Goal: Information Seeking & Learning: Check status

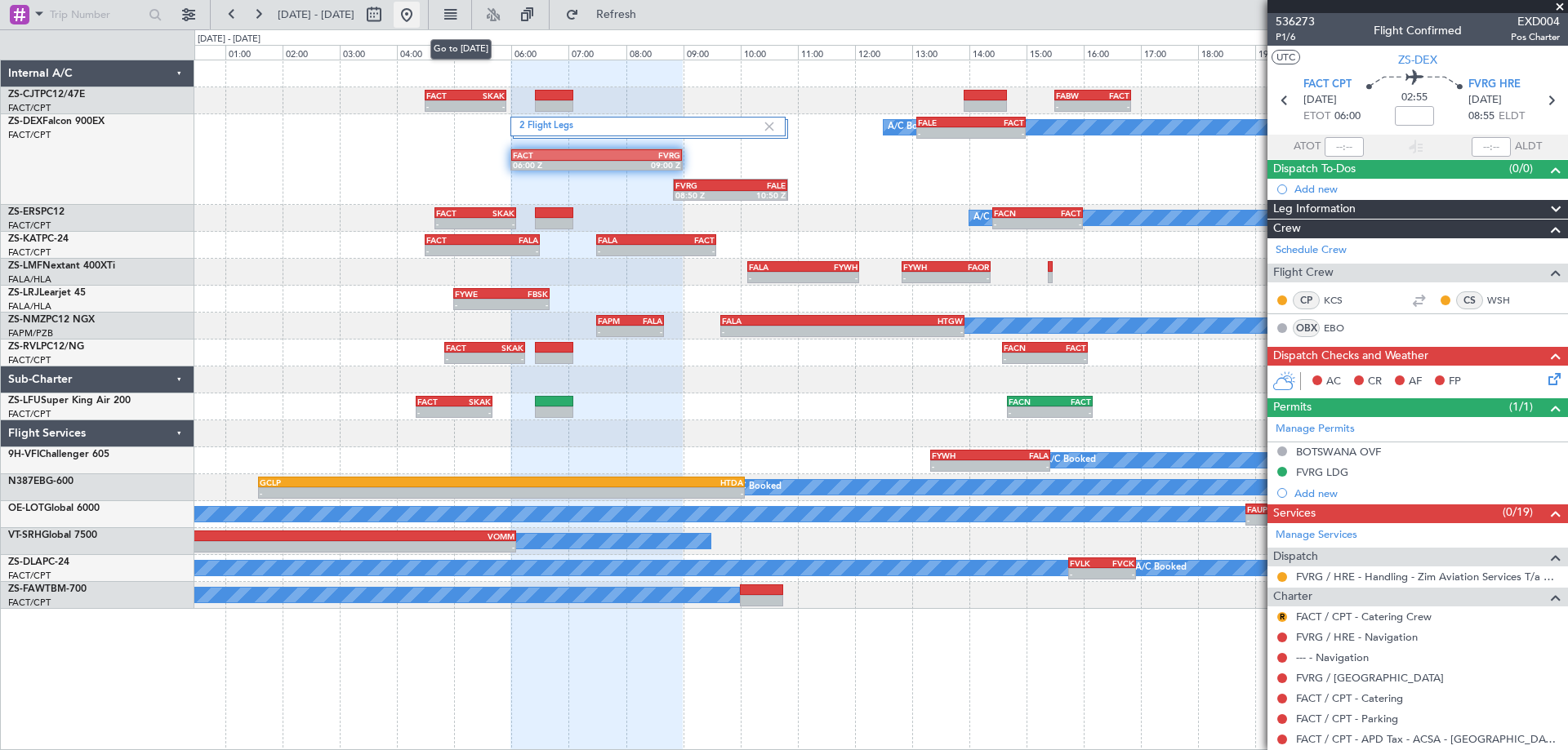
click at [420, 17] on button at bounding box center [406, 15] width 26 height 26
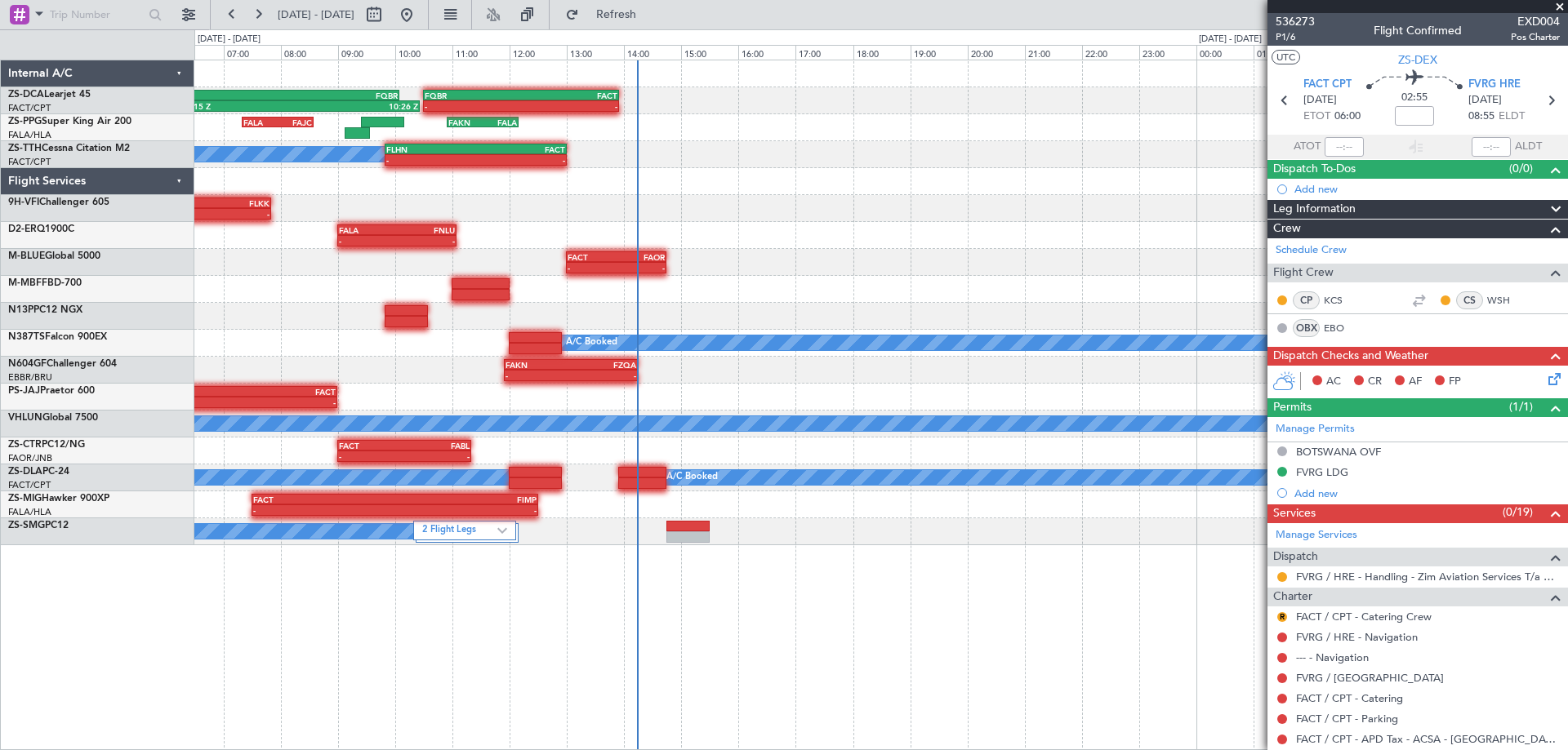
click at [397, 254] on div "- - 06:15 Z 10:26 Z FSIA 05:50 Z FQBR 10:05 Z FQBR 10:30 Z FACT 13:55 Z FALA 07…" at bounding box center [881, 302] width 1373 height 485
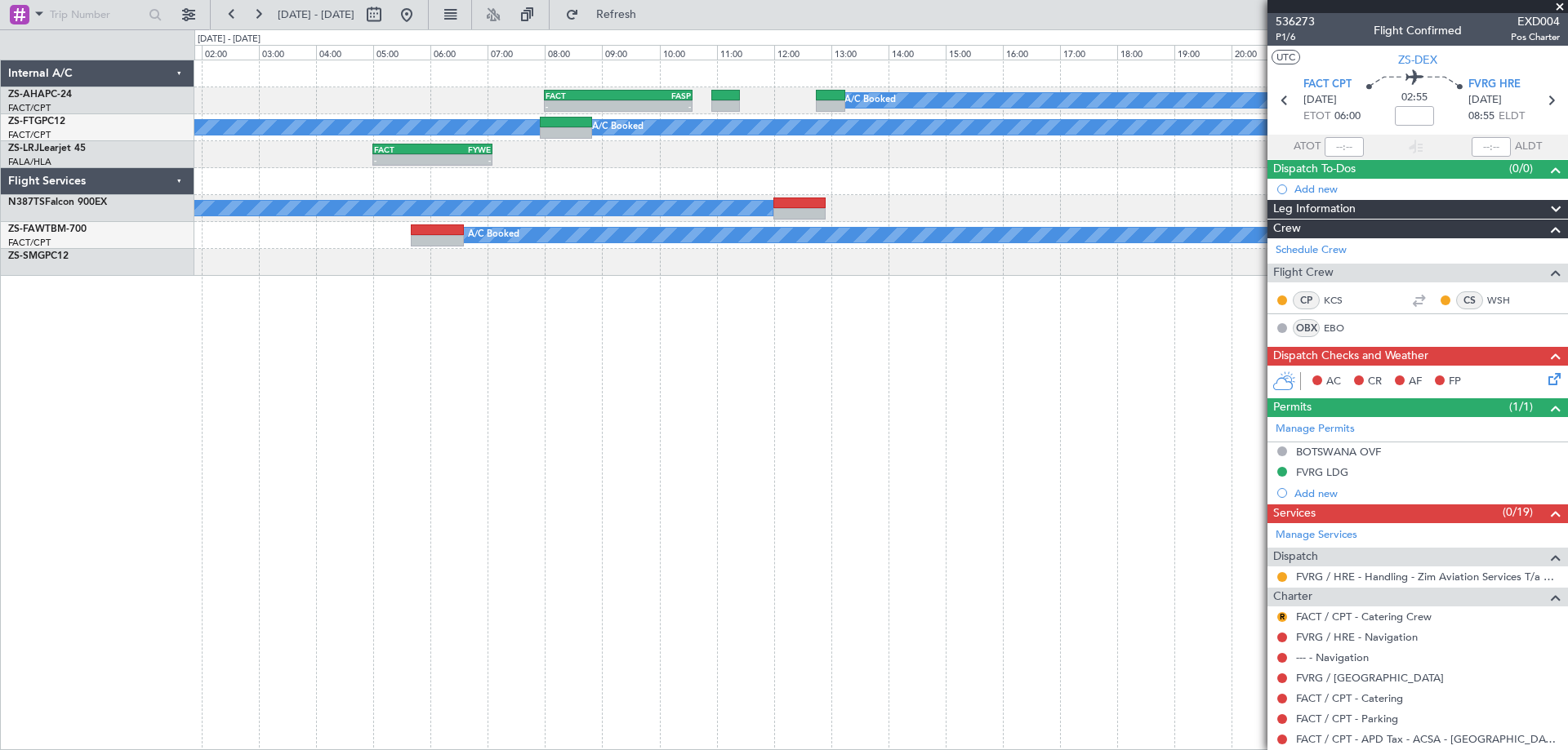
click at [425, 324] on div "A/C Booked - - FACT 08:00 Z FASP 10:35 Z A/C Booked A/C Booked - - FACT 05:00 Z…" at bounding box center [881, 404] width 1374 height 691
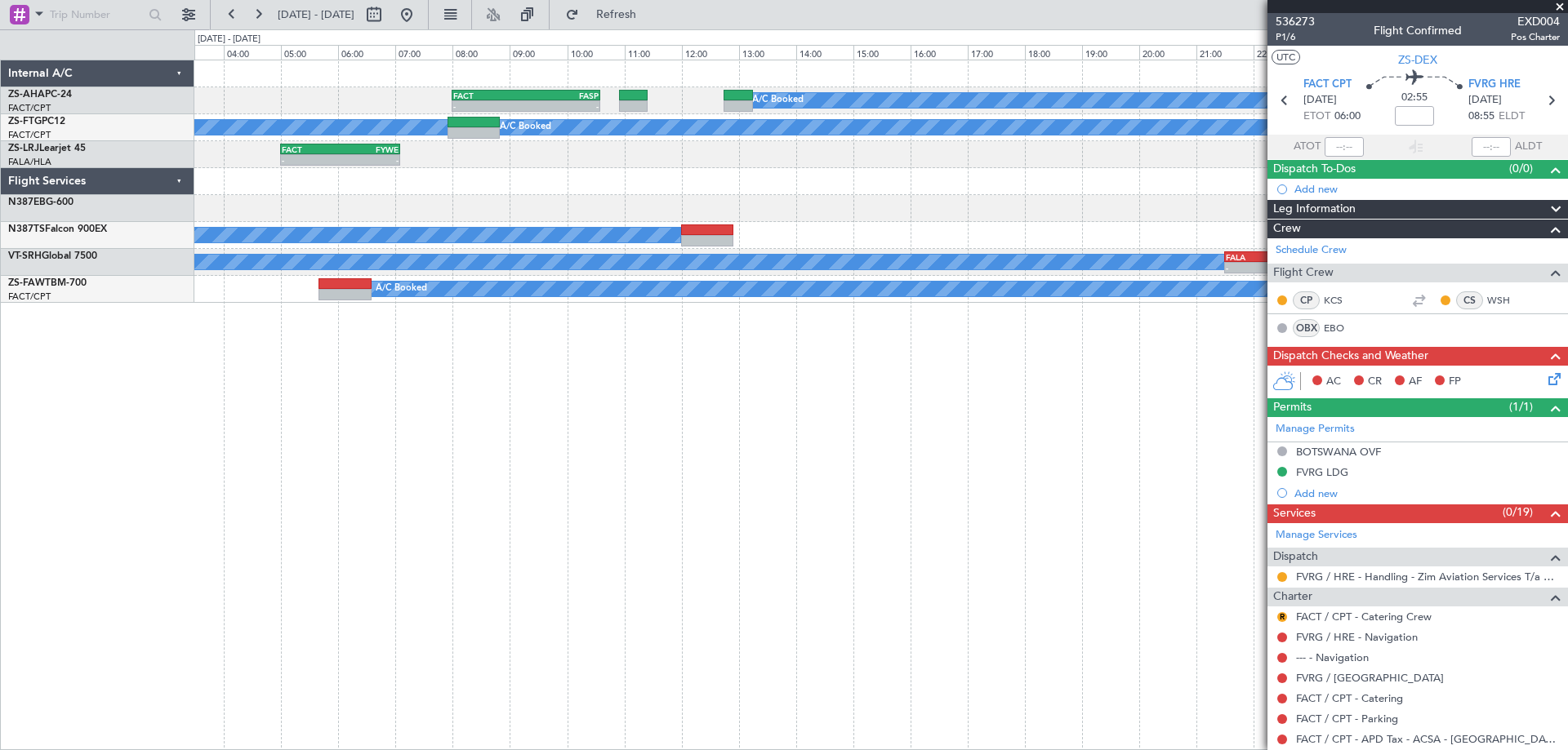
click at [926, 439] on div "A/C Booked - - FACT 08:00 Z FASP 10:35 Z A/C Booked A/C Booked - - FACT 05:00 Z…" at bounding box center [881, 404] width 1374 height 691
click at [1067, 479] on div "A/C Booked - - FACT 08:00 Z FASP 10:35 Z A/C Booked A/C Booked - - FACT 05:00 Z…" at bounding box center [881, 404] width 1374 height 691
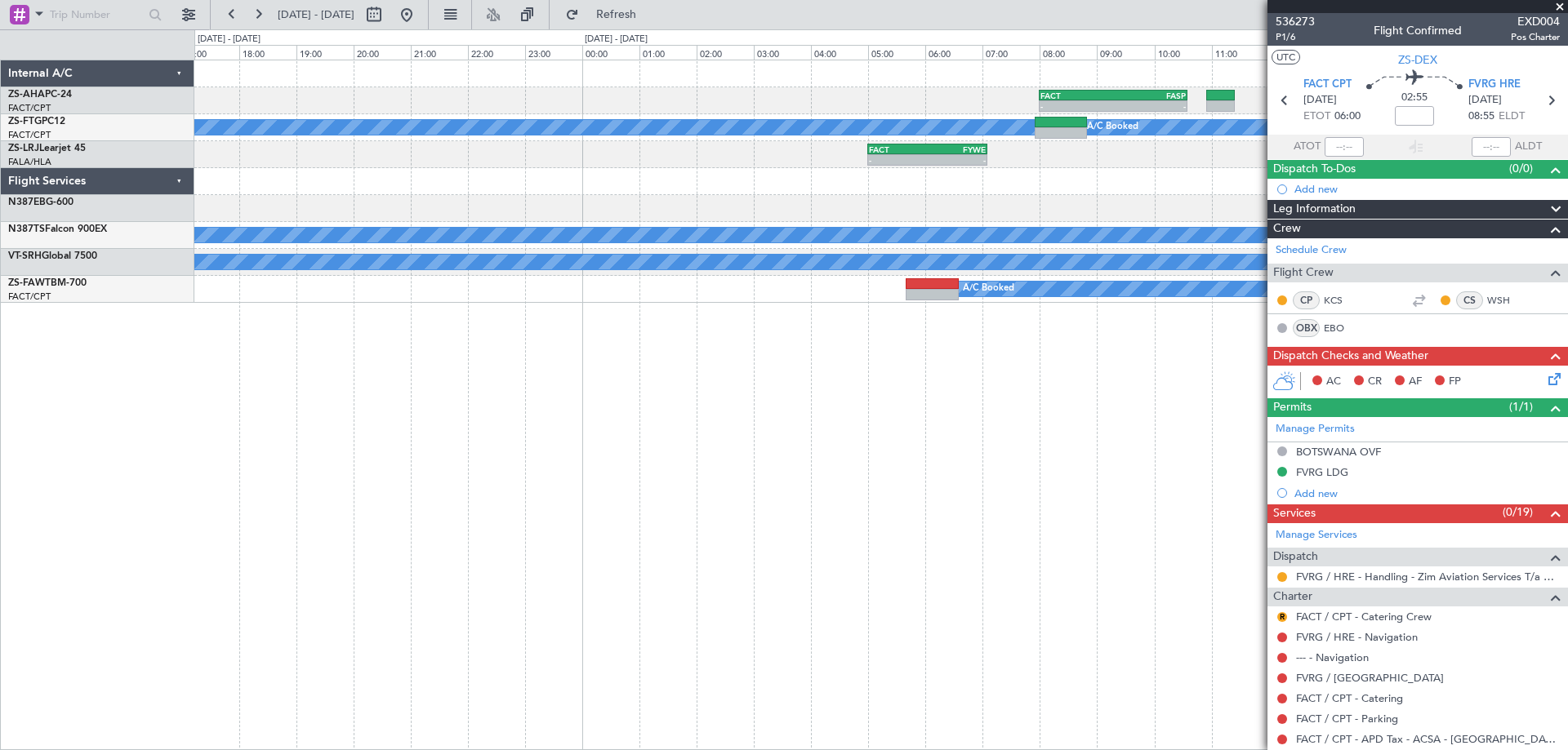
click at [1117, 473] on div "A/C Booked - - FACT 08:00 Z FASP 10:35 Z A/C Booked A/C Booked - - FACT 05:00 Z…" at bounding box center [881, 404] width 1374 height 691
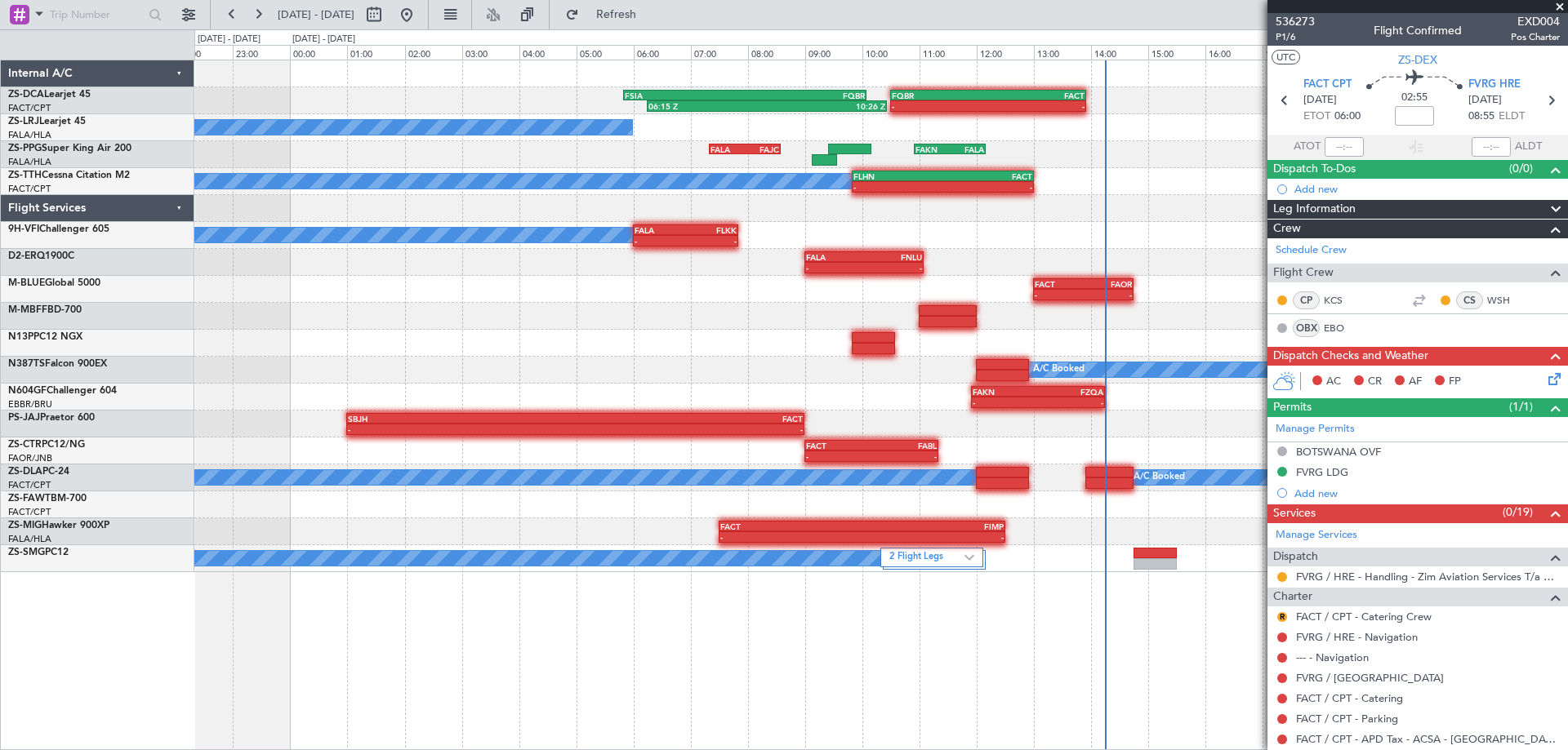
click at [737, 670] on div "06:15 Z 10:26 Z FSIA 05:50 Z FQBR 10:05 Z - - FQBR 10:30 Z FACT 13:55 Z A/C Boo…" at bounding box center [881, 404] width 1374 height 691
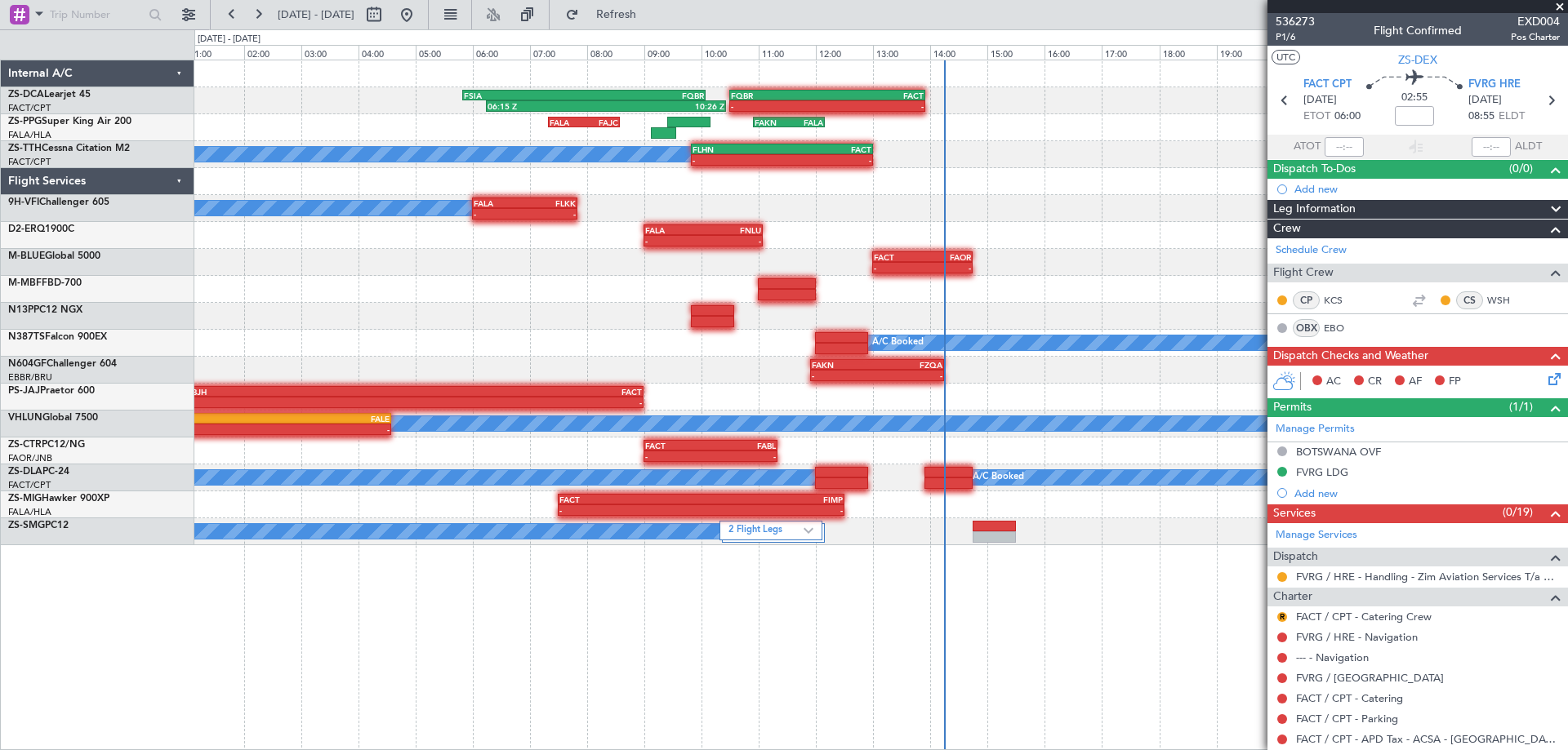
click at [417, 591] on div "06:15 Z 10:26 Z FSIA 05:50 Z FQBR 10:05 Z - - FQBR 10:30 Z FACT 13:55 Z FALA 07…" at bounding box center [881, 404] width 1374 height 691
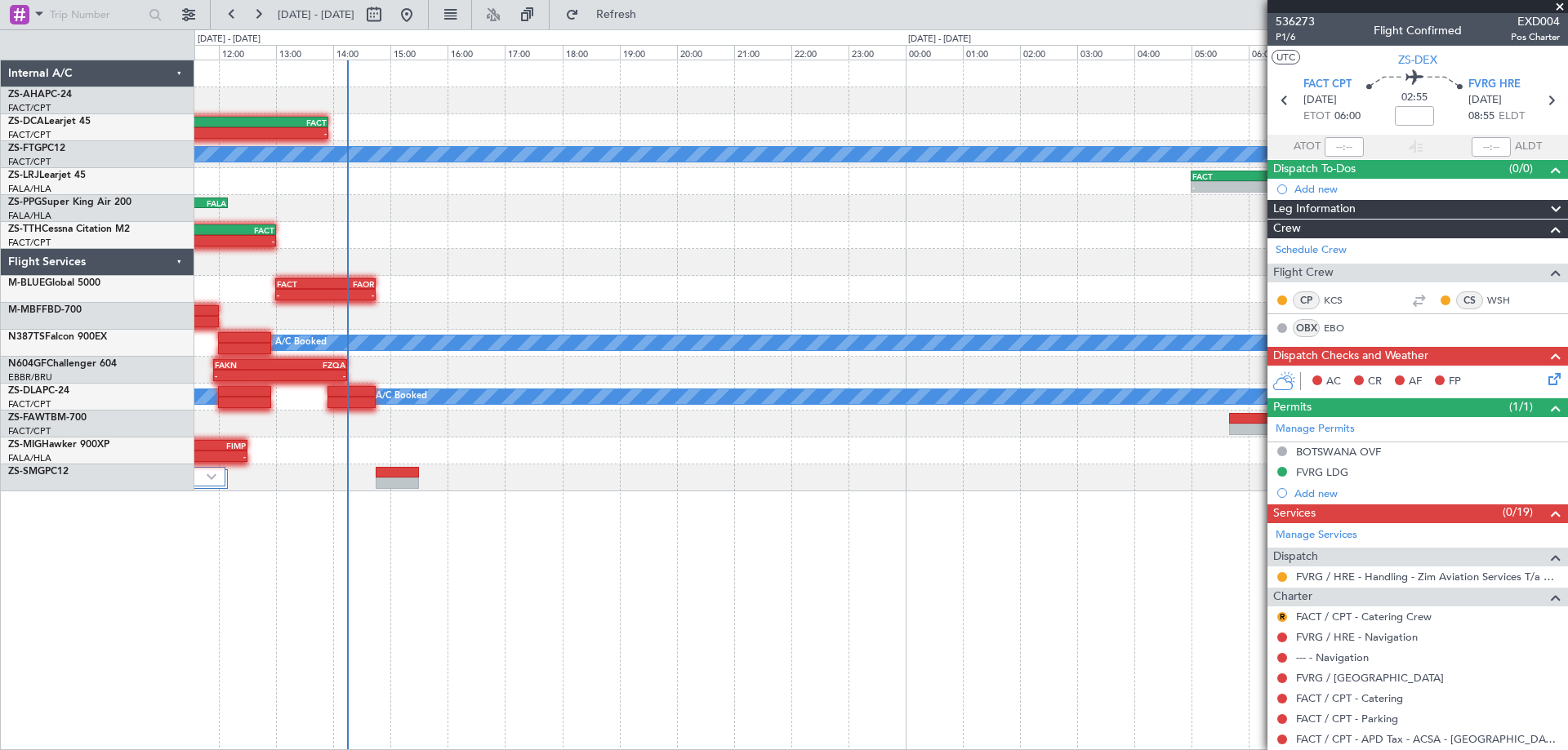
click at [685, 581] on div "- - FACT 08:00 Z FASP 10:35 Z A/C Booked - - FQBR 10:30 Z FACT 13:55 Z 06:15 Z …" at bounding box center [881, 404] width 1374 height 691
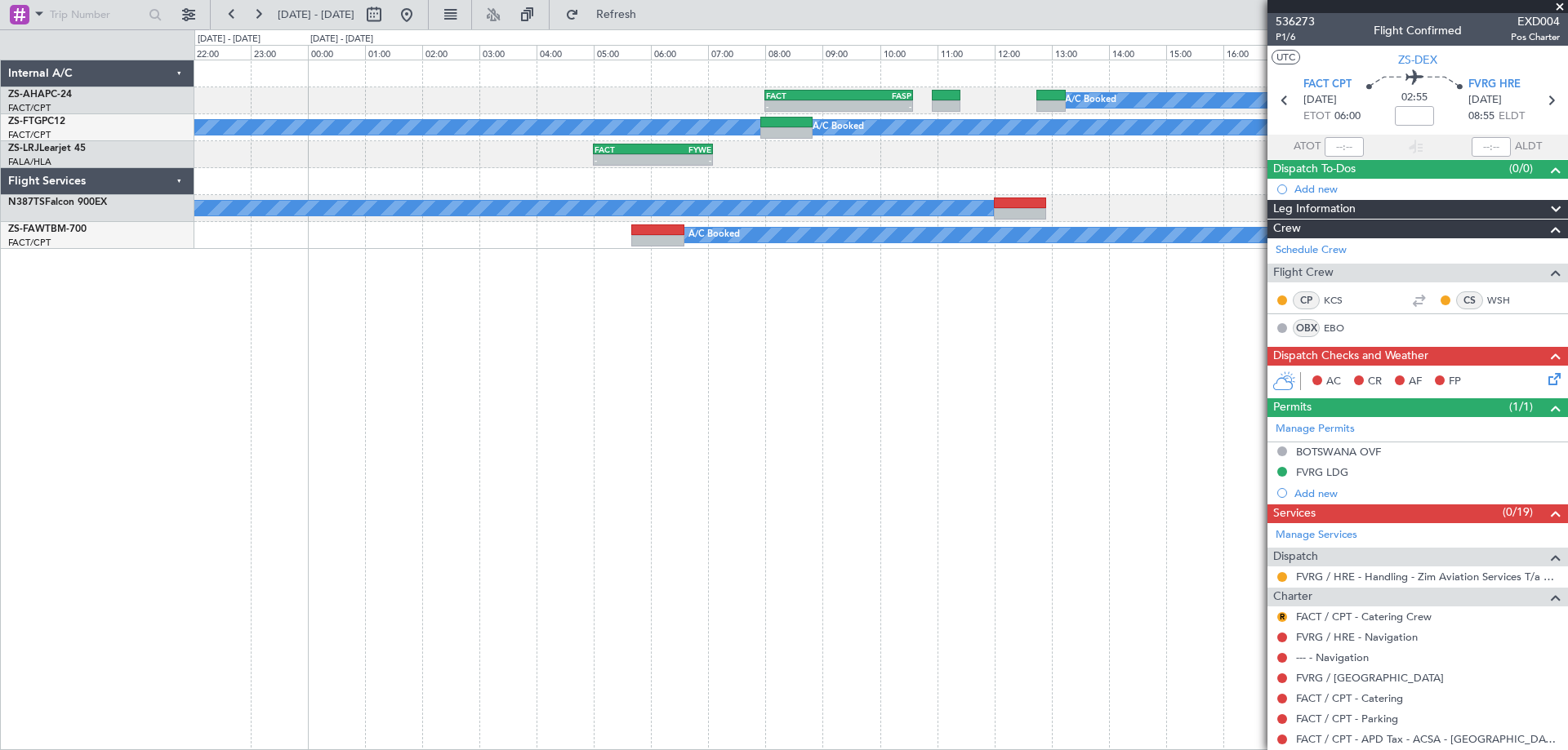
click at [930, 518] on div "- - FACT 08:00 Z FASP 10:35 Z A/C Booked A/C Booked A/C Booked - - FACT 05:00 Z…" at bounding box center [881, 404] width 1374 height 691
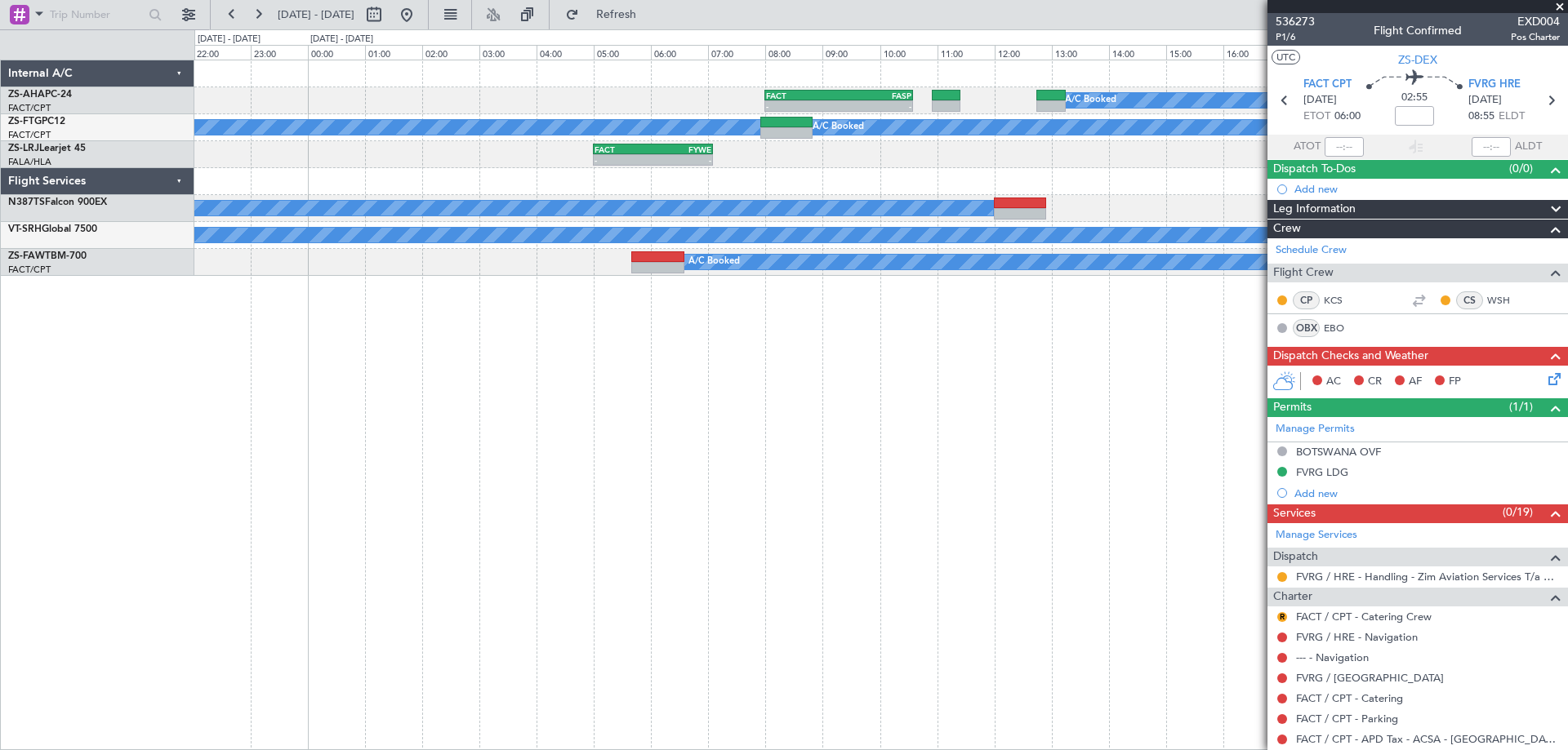
click at [318, 543] on div "- - FACT 08:00 Z FASP 10:35 Z A/C Booked A/C Booked A/C Booked - - FACT 05:00 Z…" at bounding box center [881, 404] width 1374 height 691
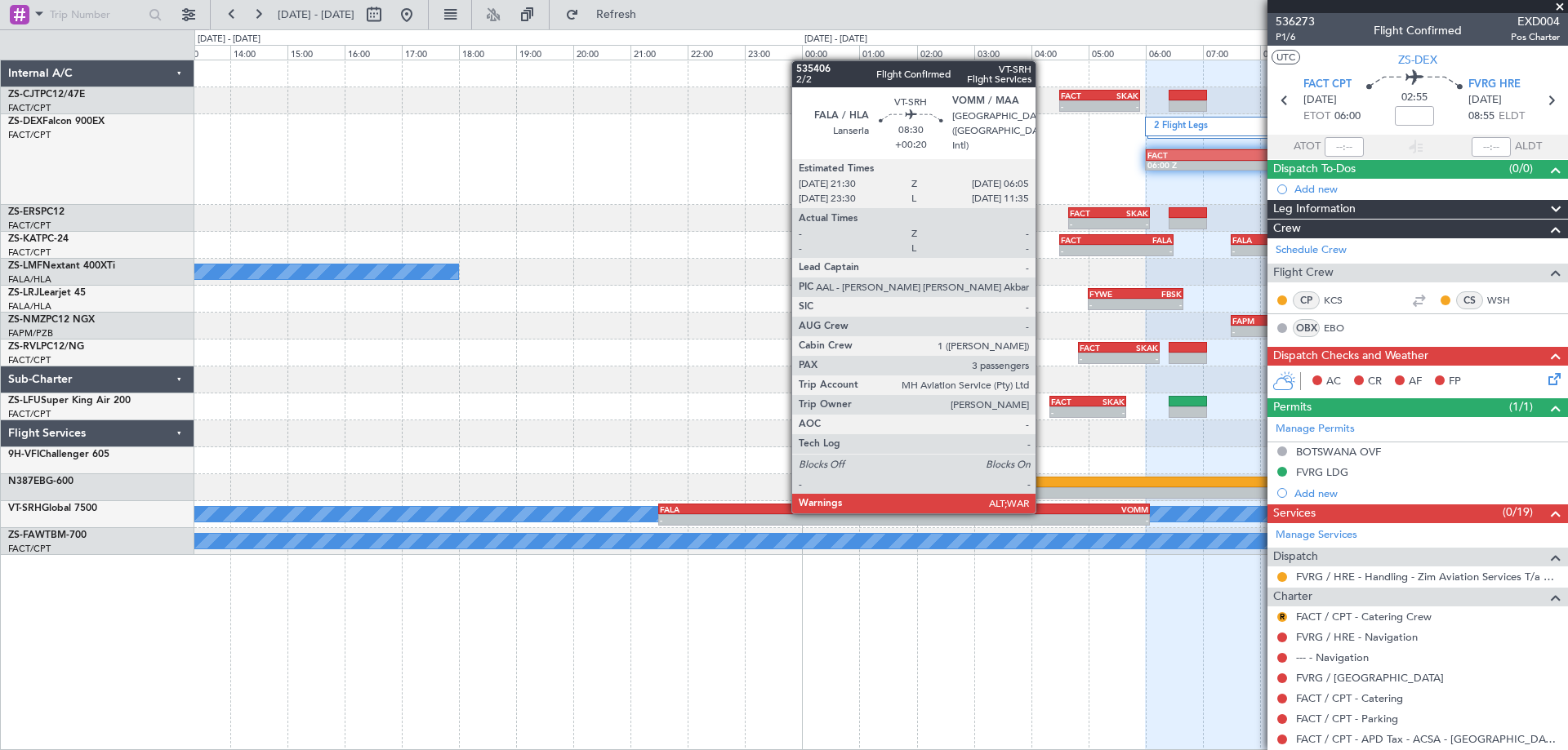
click at [1043, 510] on div "VOMM" at bounding box center [1026, 510] width 244 height 10
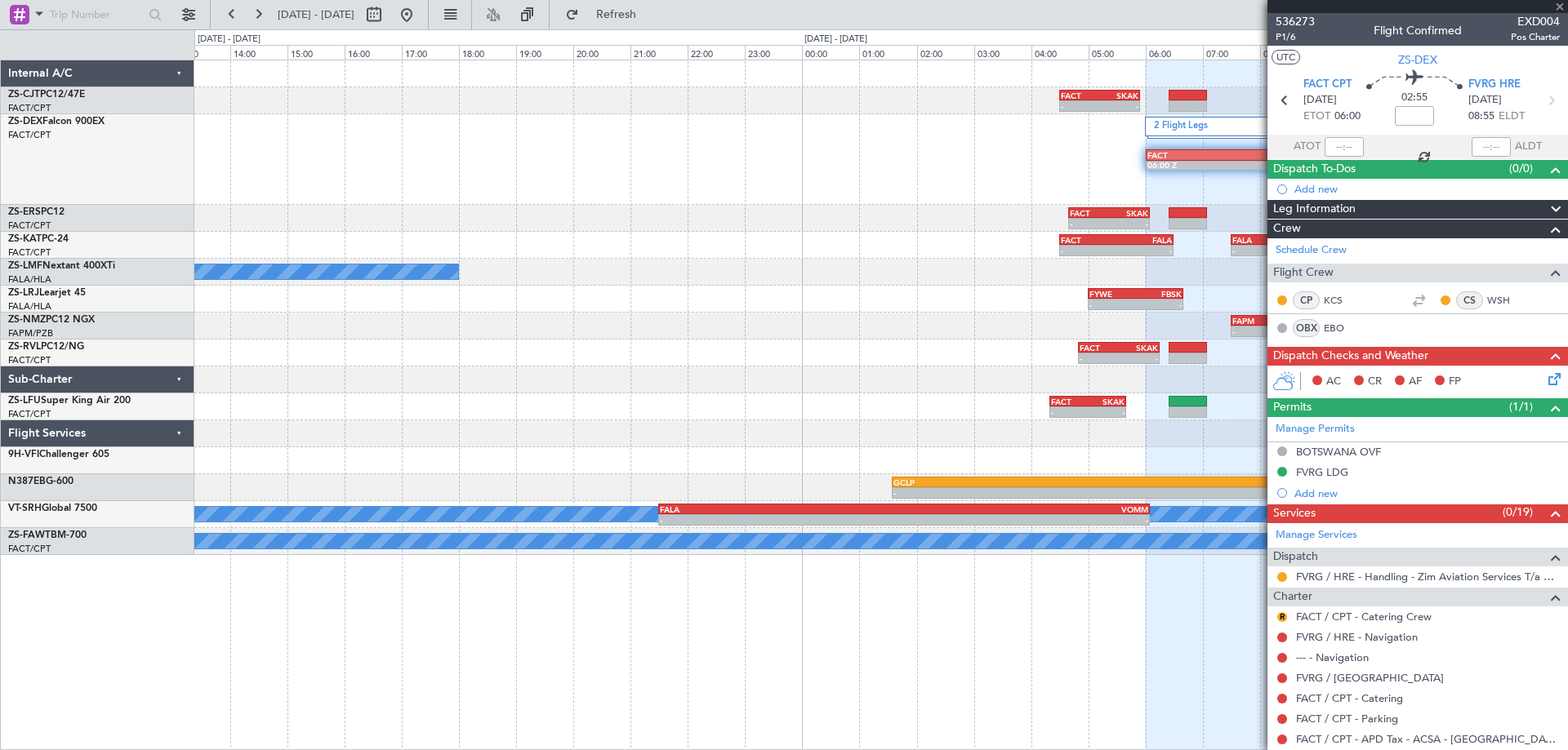
type input "+00:20"
type input "3"
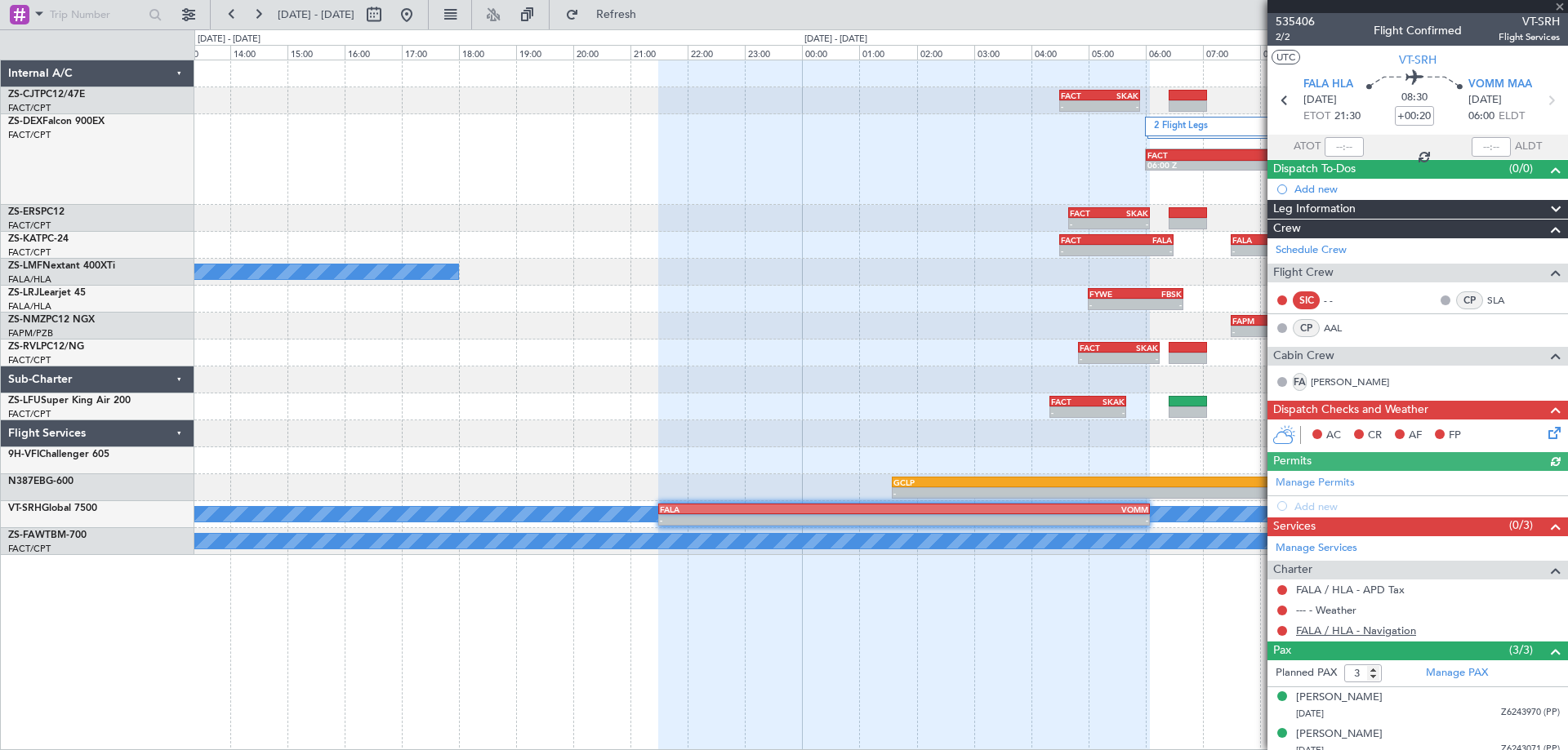
scroll to position [46, 0]
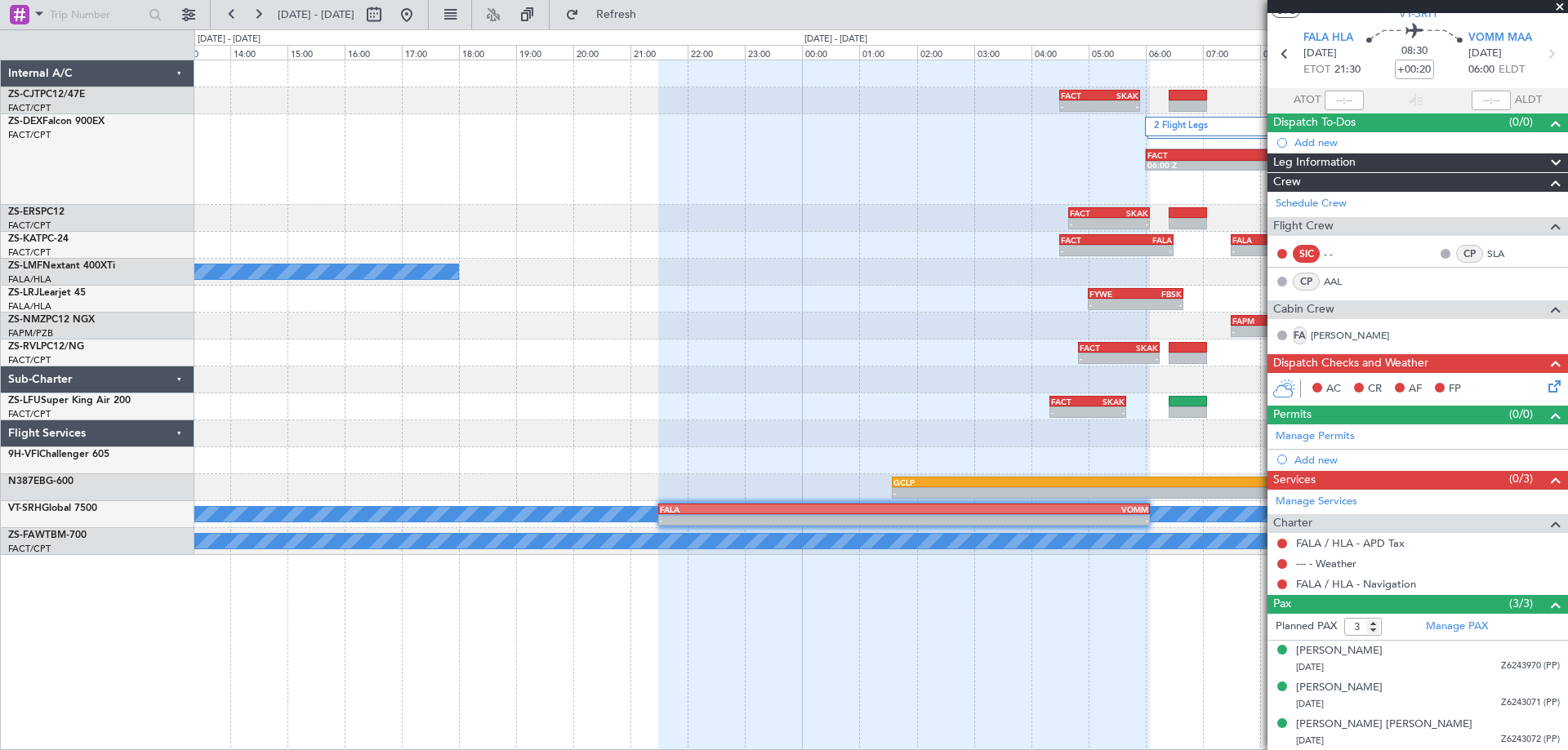
click at [679, 590] on div at bounding box center [903, 405] width 491 height 691
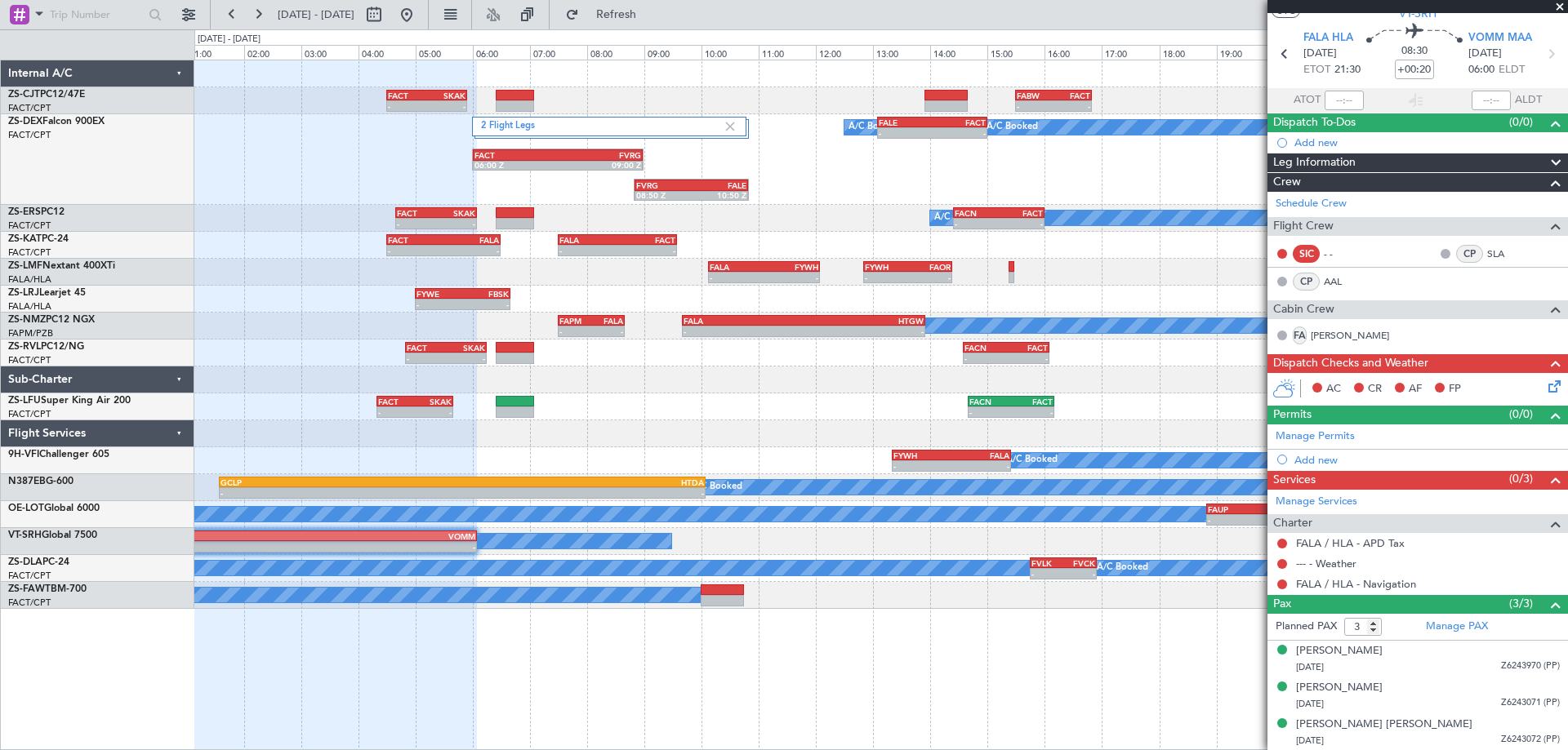
click at [922, 725] on div "- - FACT 04:30 Z SKAK 05:55 Z - - FABW 15:30 Z FACT 16:50 Z 2 Flight Legs A/C B…" at bounding box center [881, 404] width 1374 height 691
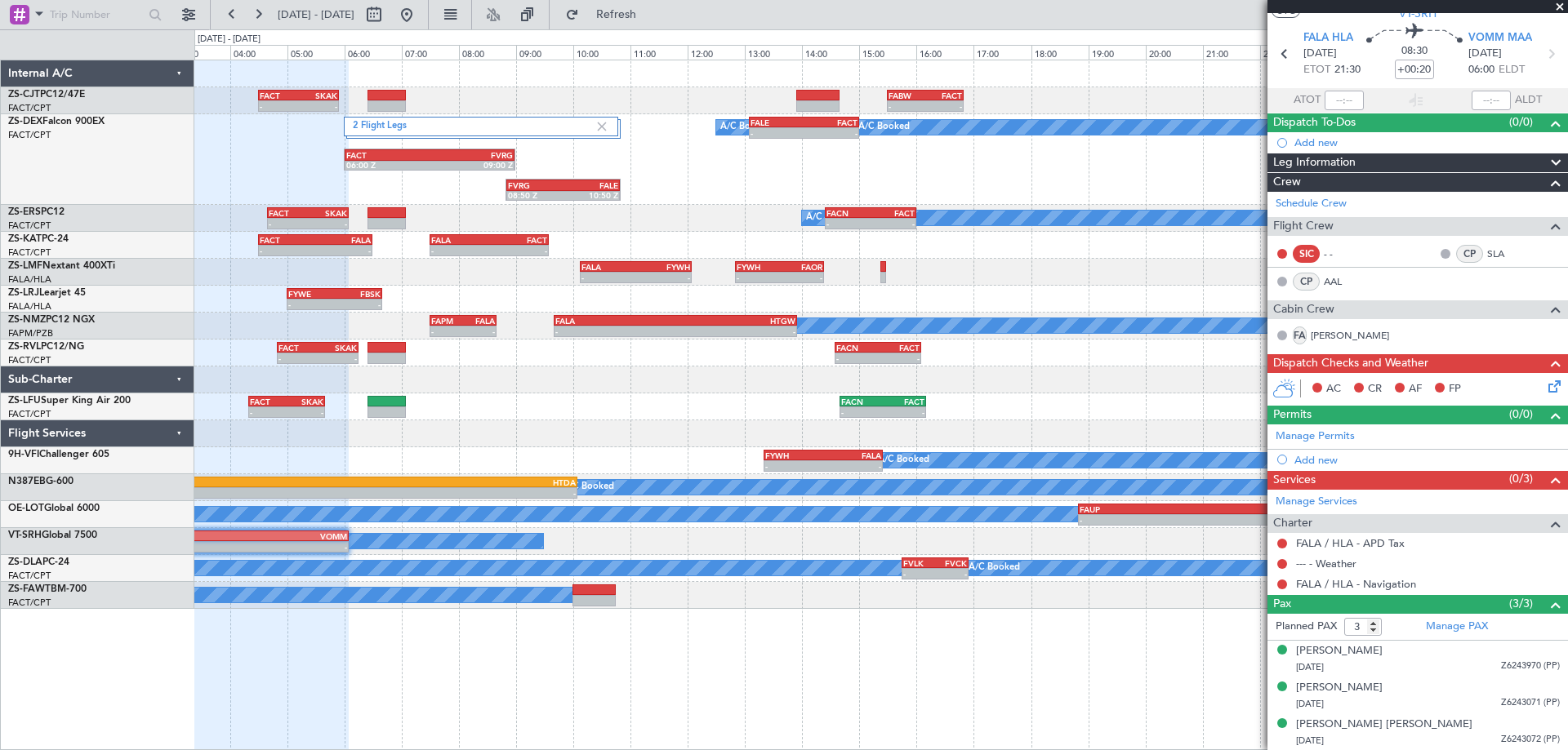
click at [1040, 658] on div "- - FACT 04:30 Z SKAK 05:55 Z - - FABW 15:30 Z FACT 16:50 Z 2 Flight Legs A/C B…" at bounding box center [881, 404] width 1374 height 691
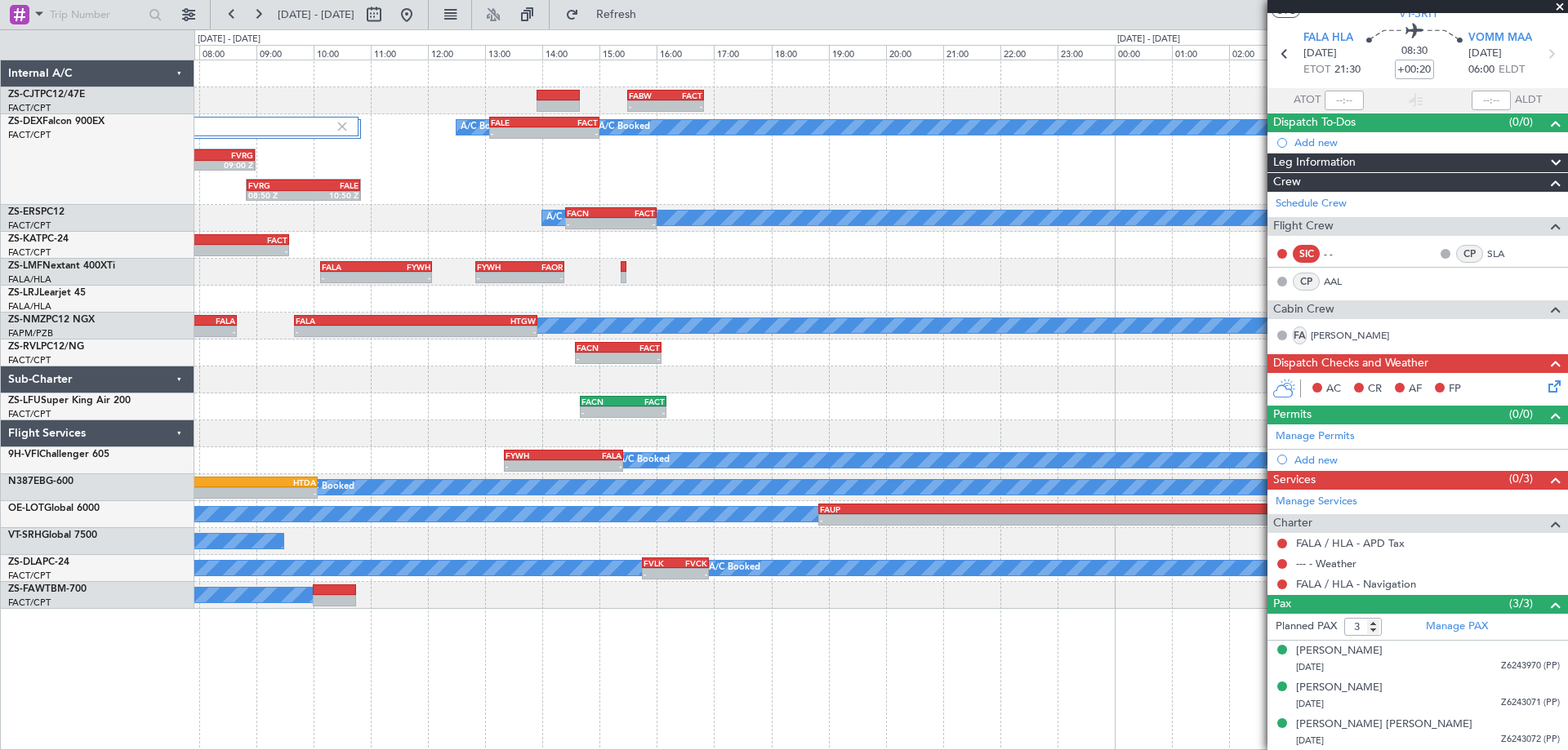
click at [948, 683] on div "- - FABW 15:30 Z FACT 16:50 Z FACT 04:30 Z SKAK 05:55 Z - - 2 Flight Legs A/C B…" at bounding box center [881, 404] width 1374 height 691
click at [490, 749] on html "[DATE] - [DATE] Refresh Quick Links - - FABW 15:30 Z FACT 16:50 Z FACT 04:30 Z …" at bounding box center [784, 375] width 1568 height 750
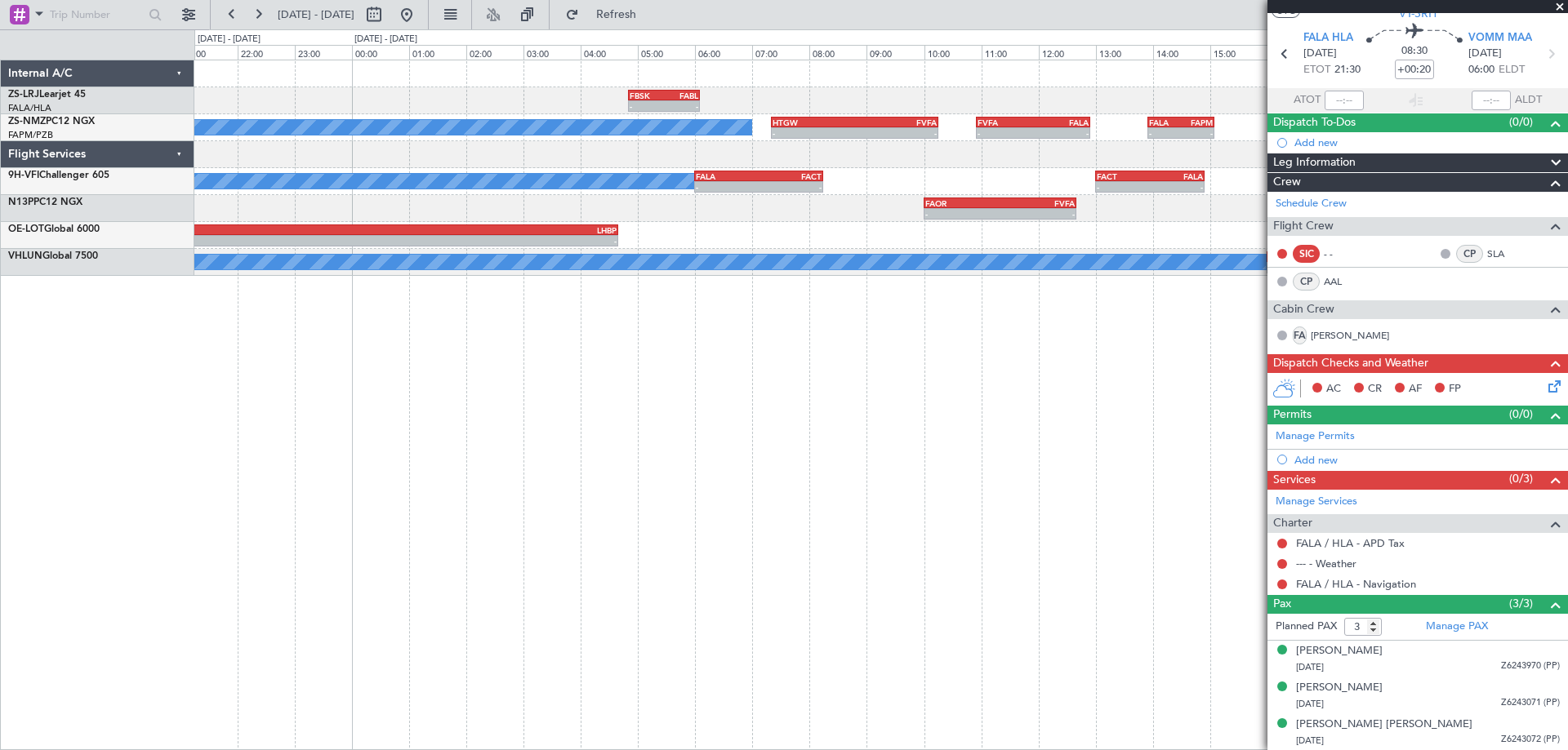
click at [895, 547] on div "- - FBSK 04:50 Z FABL 06:05 Z A/C Booked - - HTGW 07:20 Z FVFA 10:15 Z - - FVFA…" at bounding box center [881, 404] width 1374 height 691
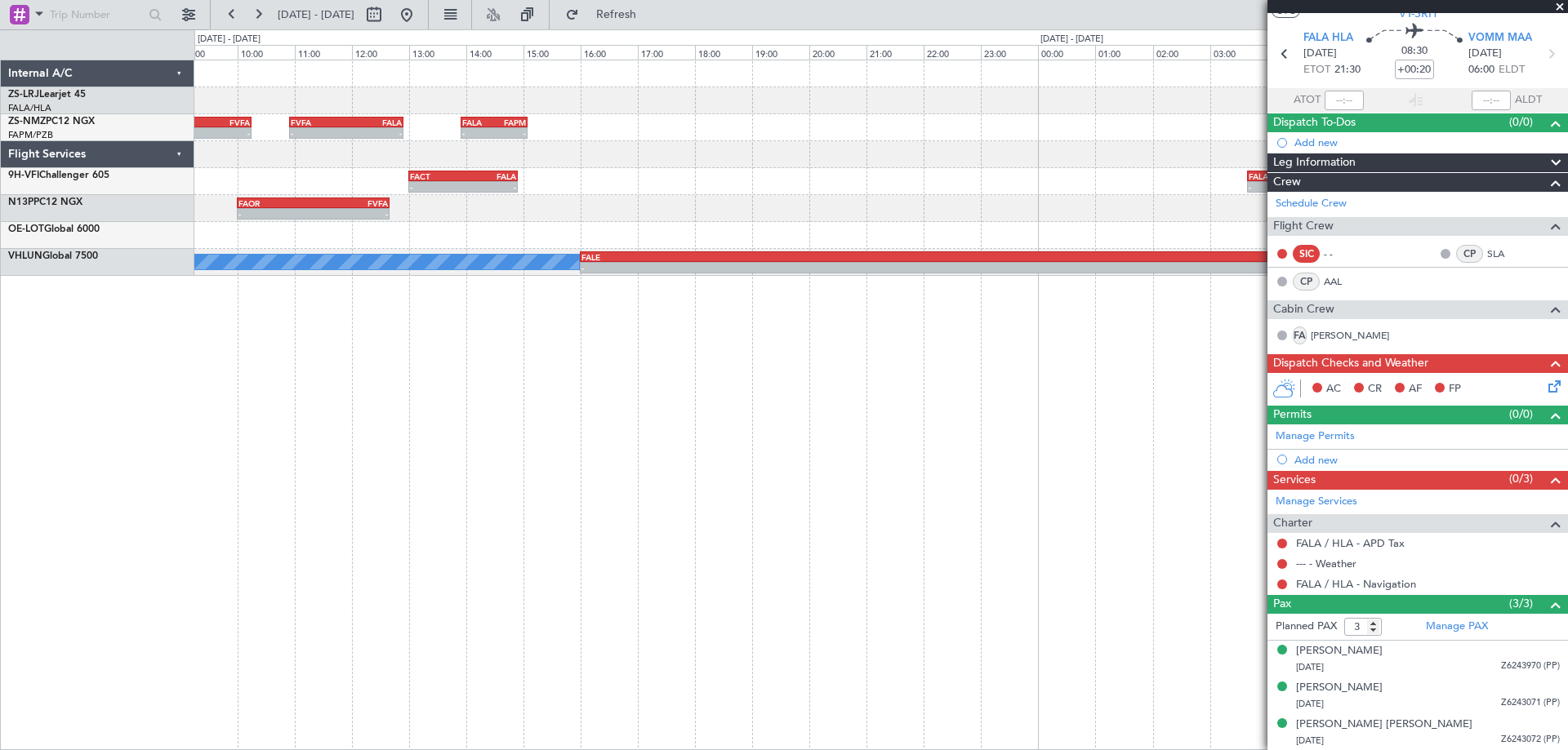
click at [315, 547] on div "FABL 04:50 Z FAEL 06:05 Z - - FAEL 07:00 Z FALA 08:25 Z - - FBSK 04:50 Z FABL 0…" at bounding box center [881, 404] width 1374 height 691
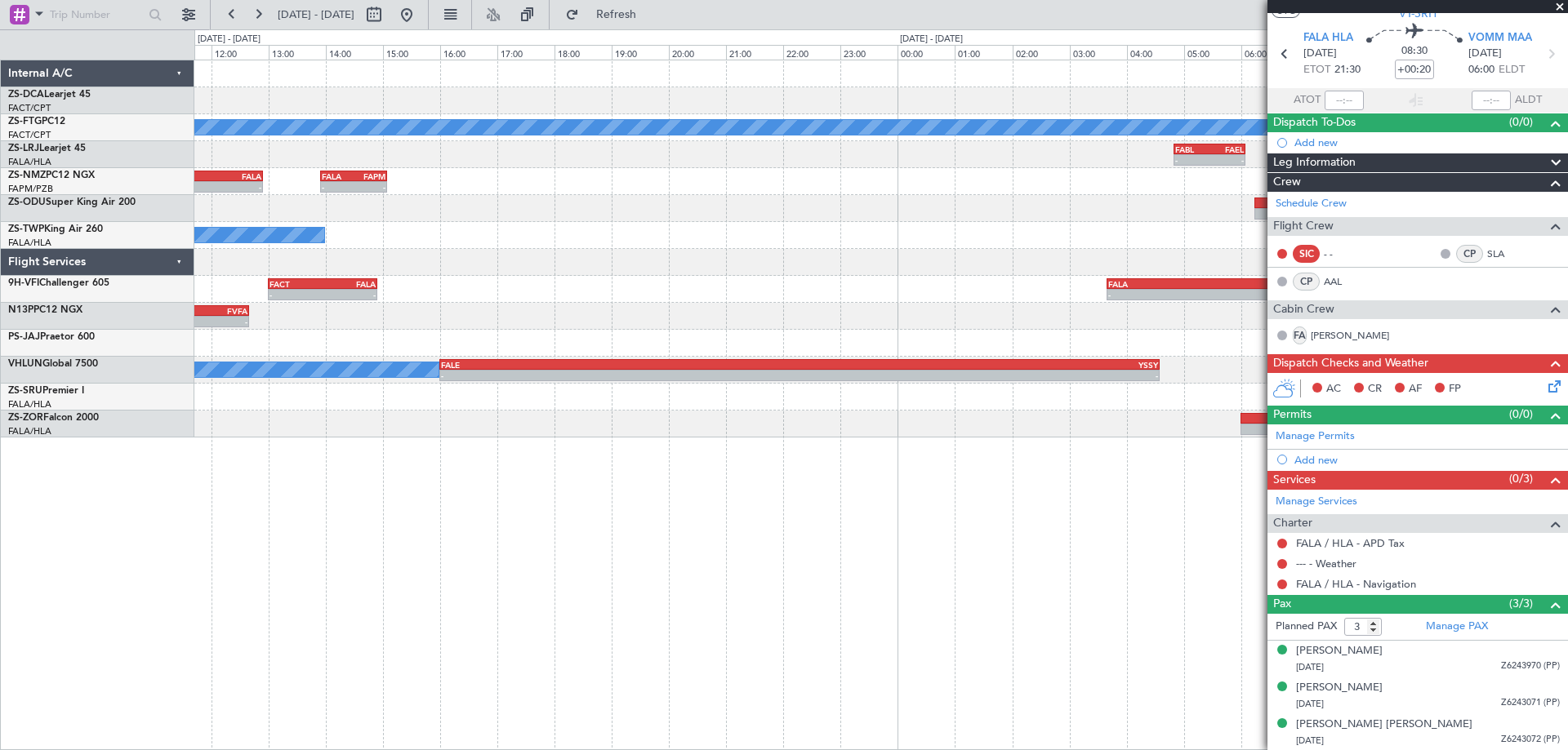
click at [616, 431] on div "- - FACT 07:00 Z FYWH 08:45 Z - - FYWH 10:20 Z FACT 12:35 Z A/C Booked A/C Book…" at bounding box center [881, 404] width 1374 height 691
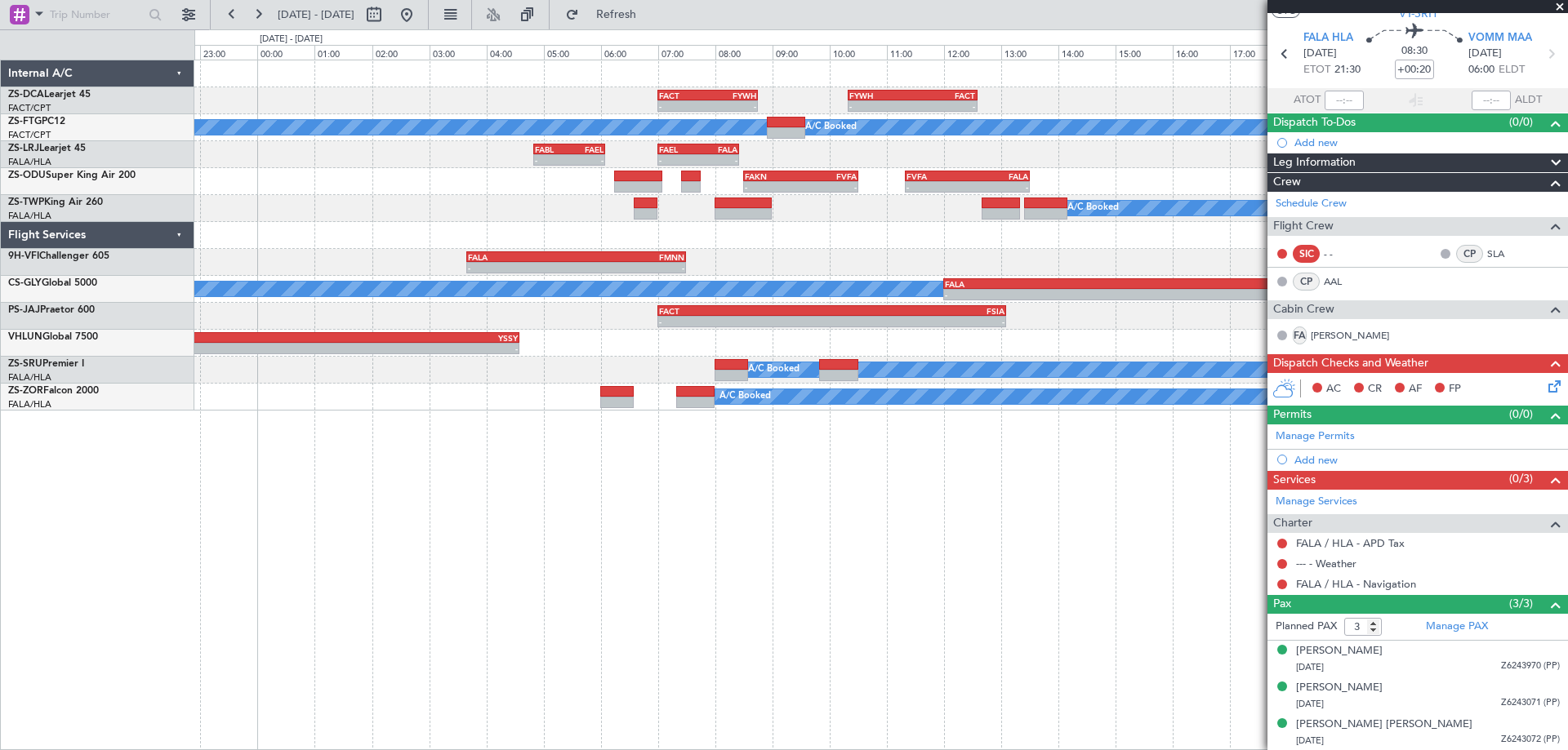
click at [932, 462] on div "- - FACT 07:00 Z FYWH 08:45 Z - - FYWH 10:20 Z FACT 12:35 Z A/C Booked A/C Book…" at bounding box center [881, 404] width 1374 height 691
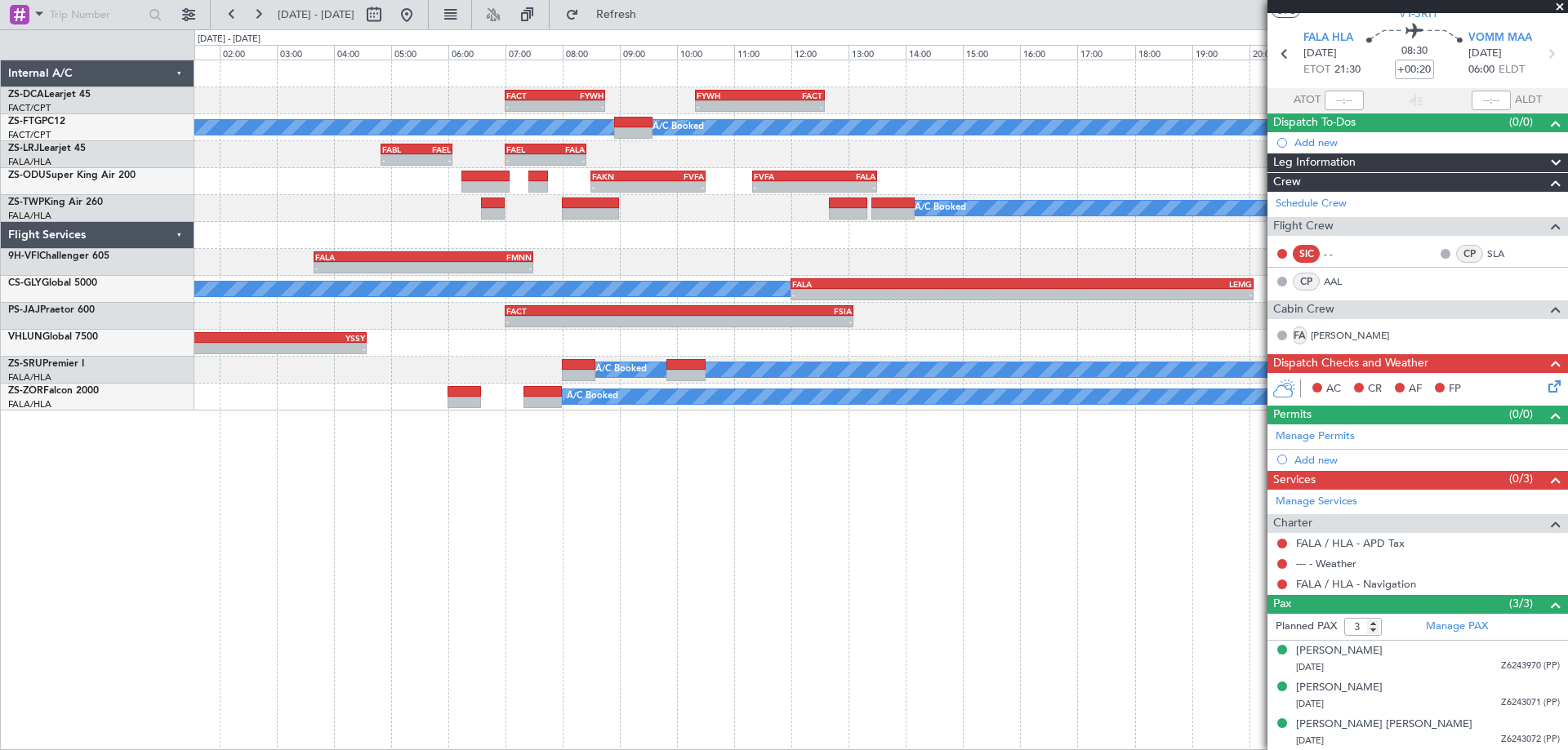
click at [921, 527] on div "- - FACT 07:00 Z FYWH 08:45 Z - - FYWH 10:20 Z FACT 12:35 Z A/C Booked A/C Book…" at bounding box center [881, 404] width 1374 height 691
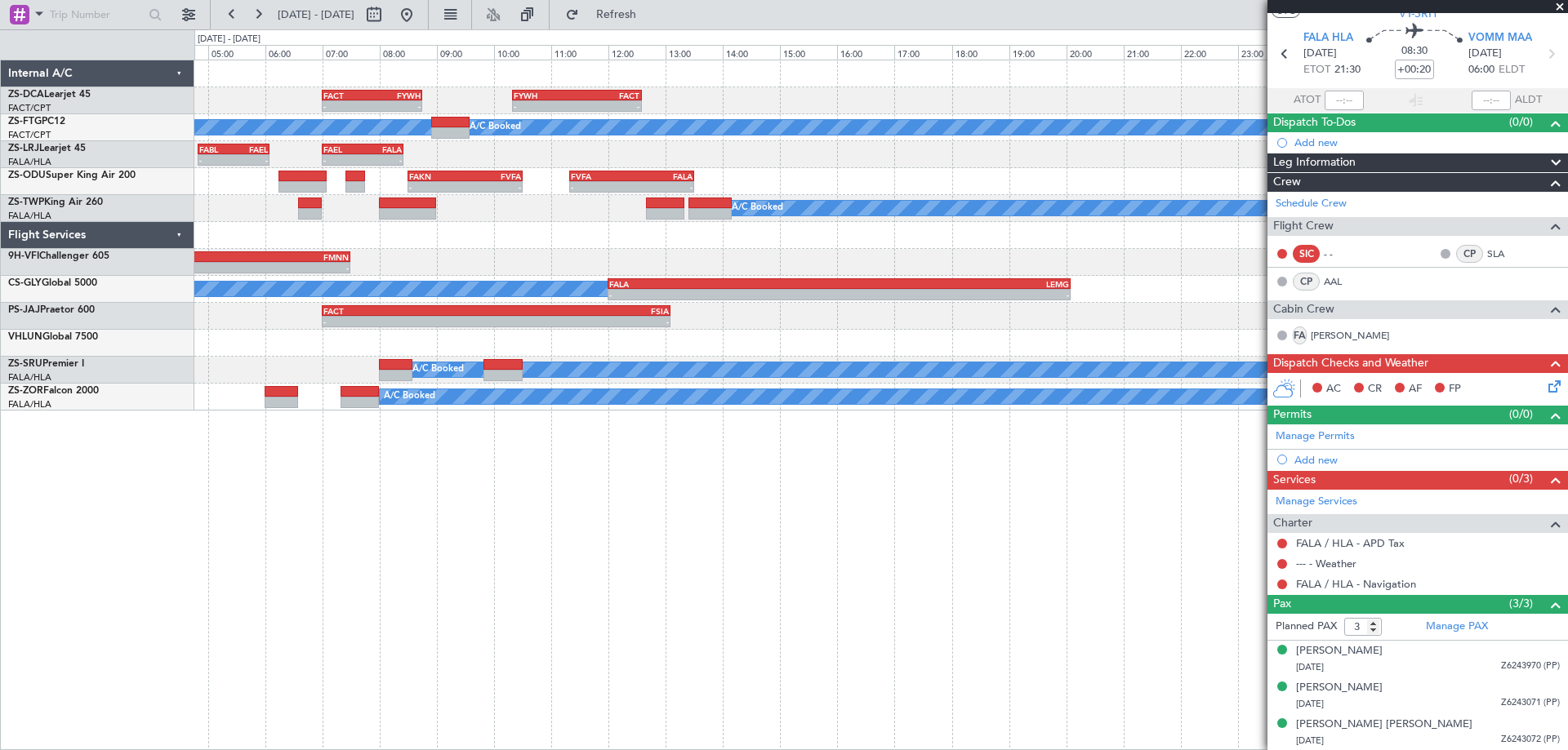
click at [351, 252] on div "- - FALA 03:40 Z FMNN 07:30 Z" at bounding box center [881, 262] width 1373 height 27
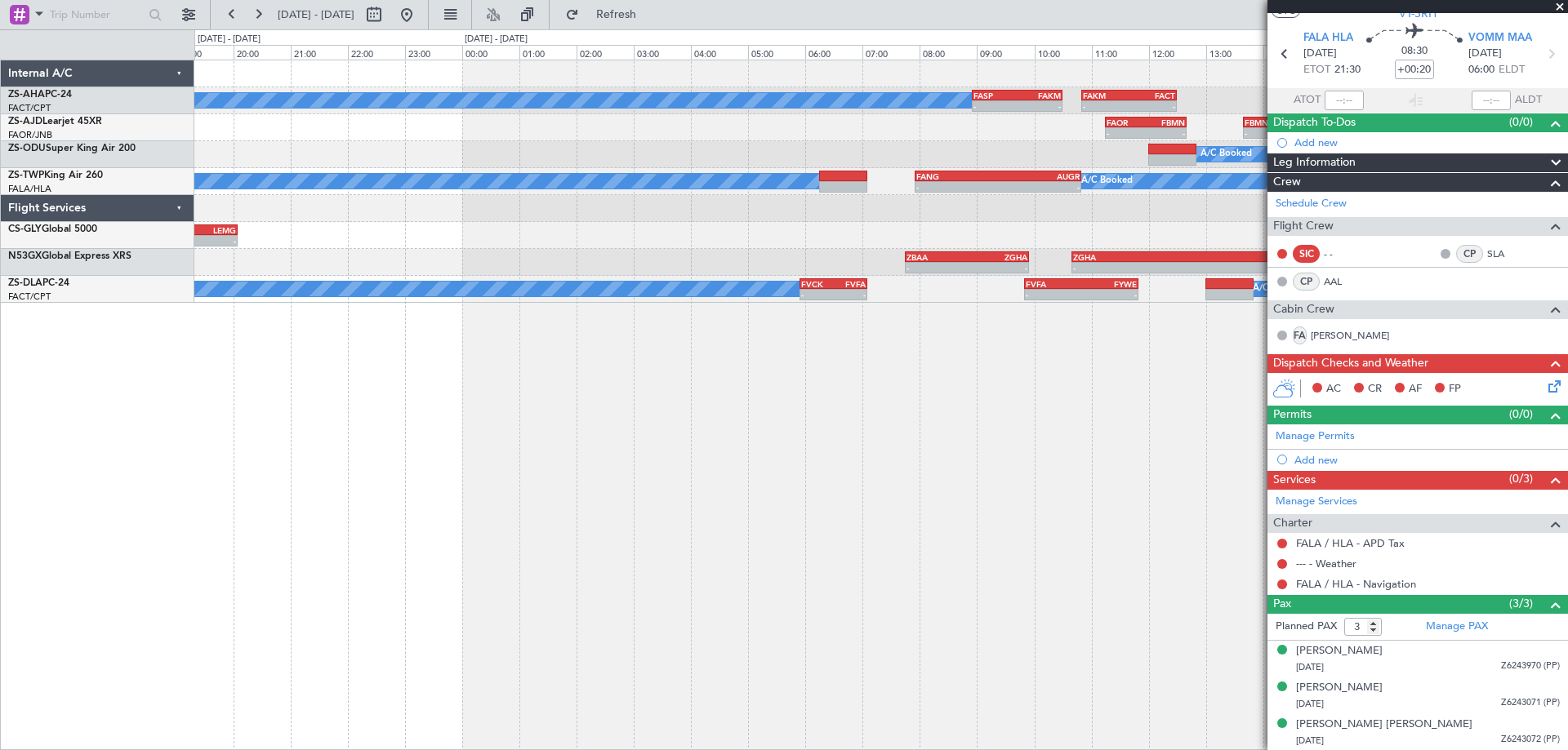
click at [776, 498] on div "A/C Booked - - FASP 08:55 Z FAKM 10:30 Z - - FAKM 10:50 Z FACT 12:30 Z - - FAOR…" at bounding box center [881, 404] width 1374 height 691
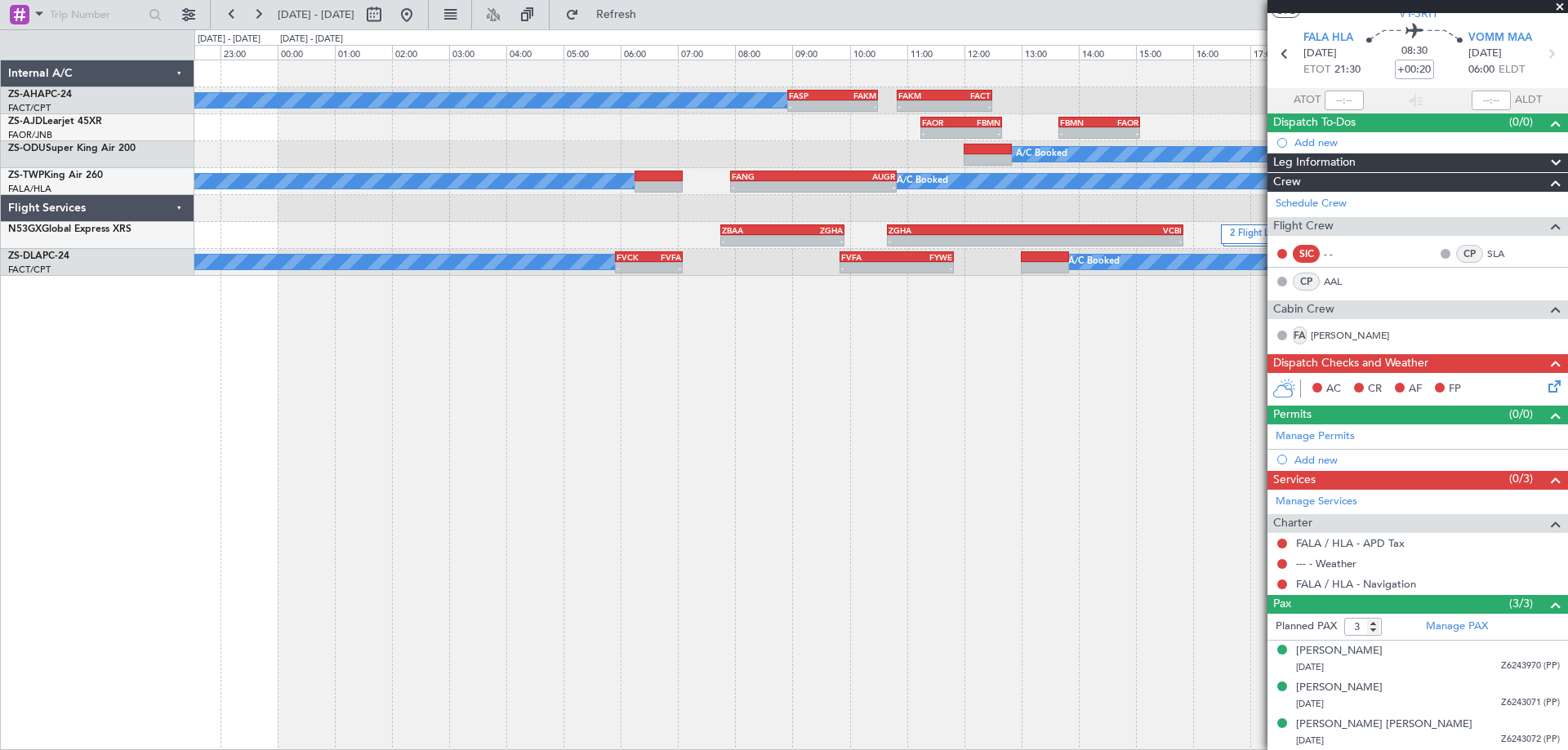
click at [818, 371] on div "A/C Booked - - FASP 08:55 Z FAKM 10:30 Z - - FAKM 10:50 Z FACT 12:30 Z - - FAOR…" at bounding box center [881, 404] width 1374 height 691
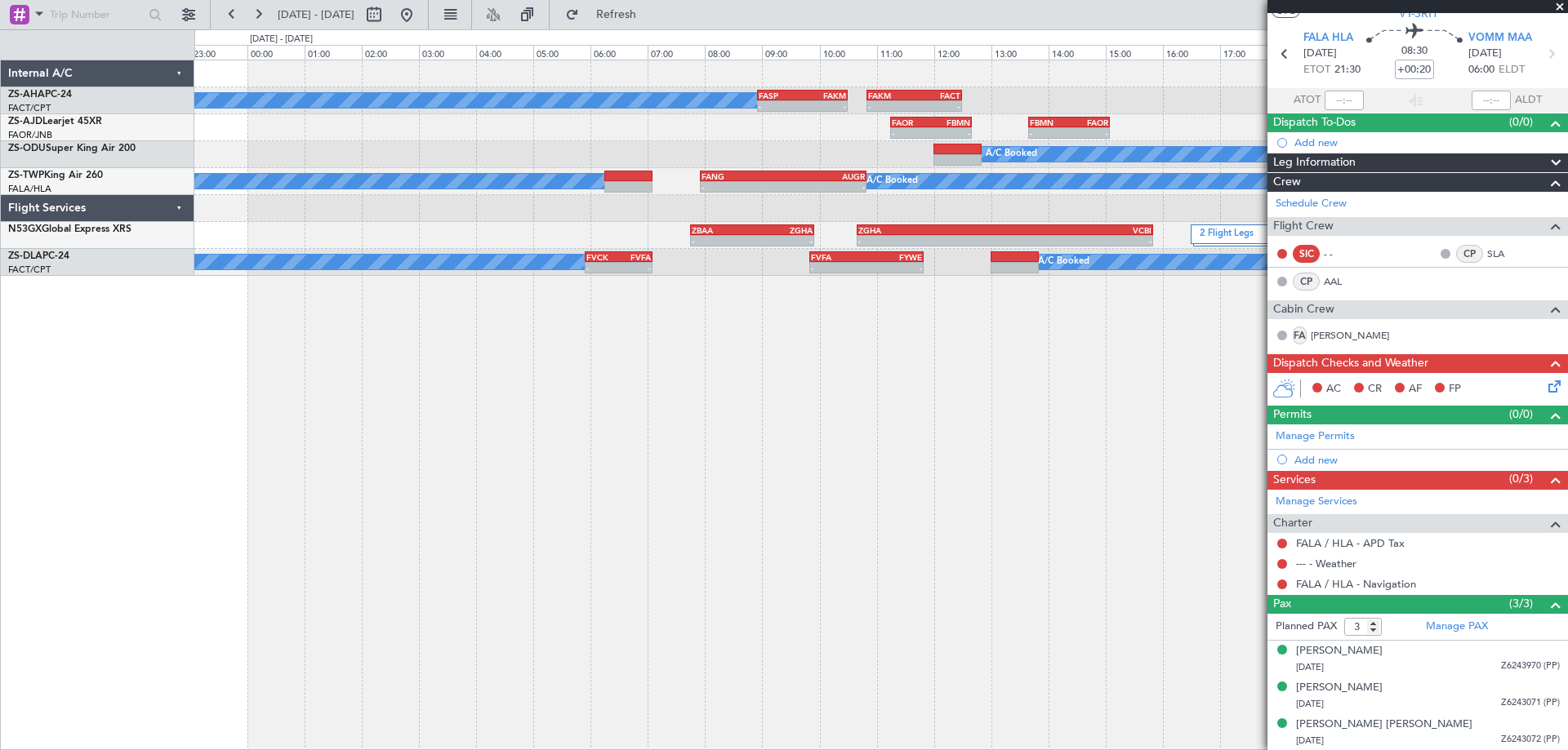
click at [476, 372] on div "A/C Booked - - FASP 08:55 Z FAKM 10:30 Z - - FAKM 10:50 Z FACT 12:30 Z - - FAOR…" at bounding box center [881, 404] width 1374 height 691
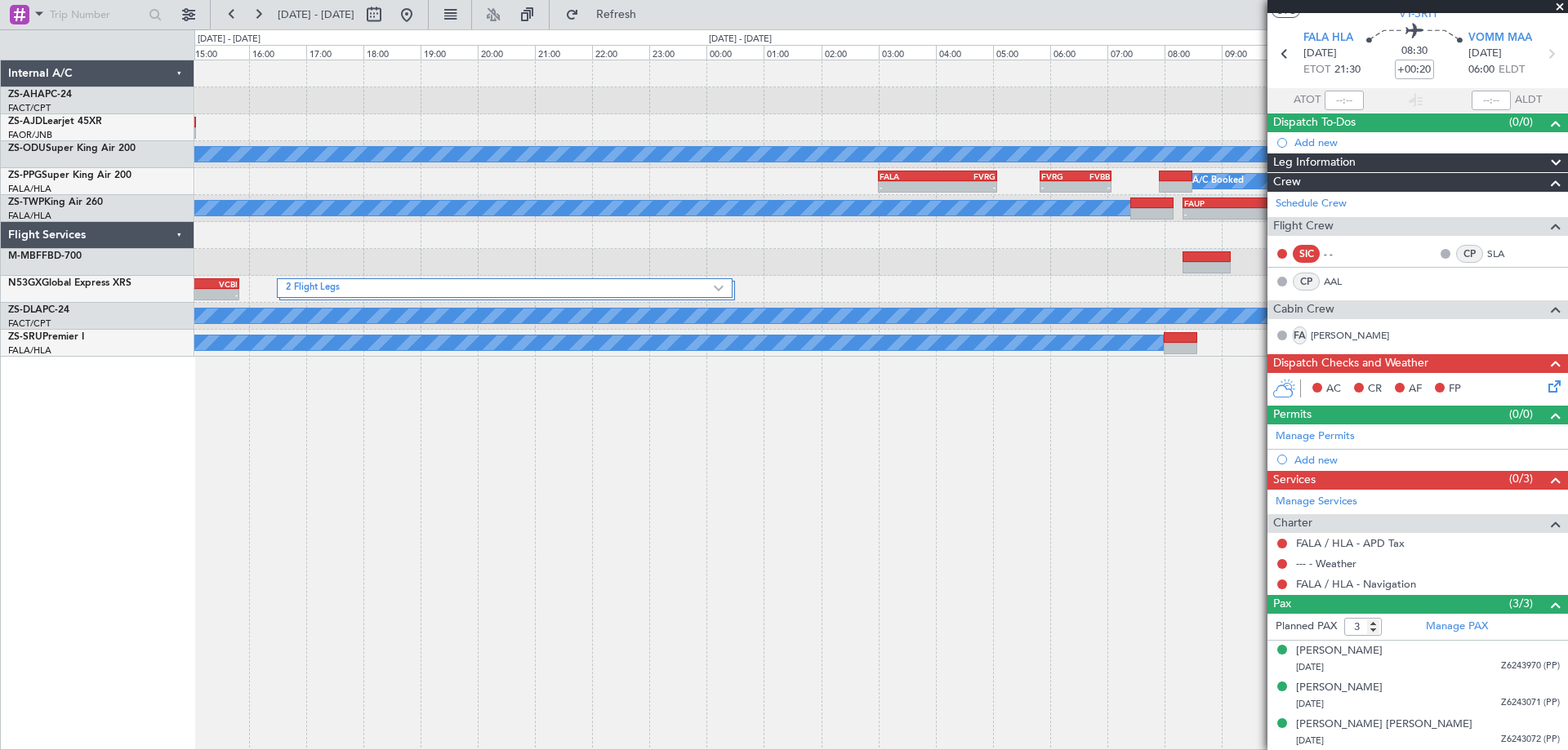
click at [681, 426] on div "- - FAKM 10:50 Z FACT 12:30 Z - - FASP 08:55 Z FAKM 10:30 Z - - FBMN 13:40 Z FA…" at bounding box center [881, 404] width 1374 height 691
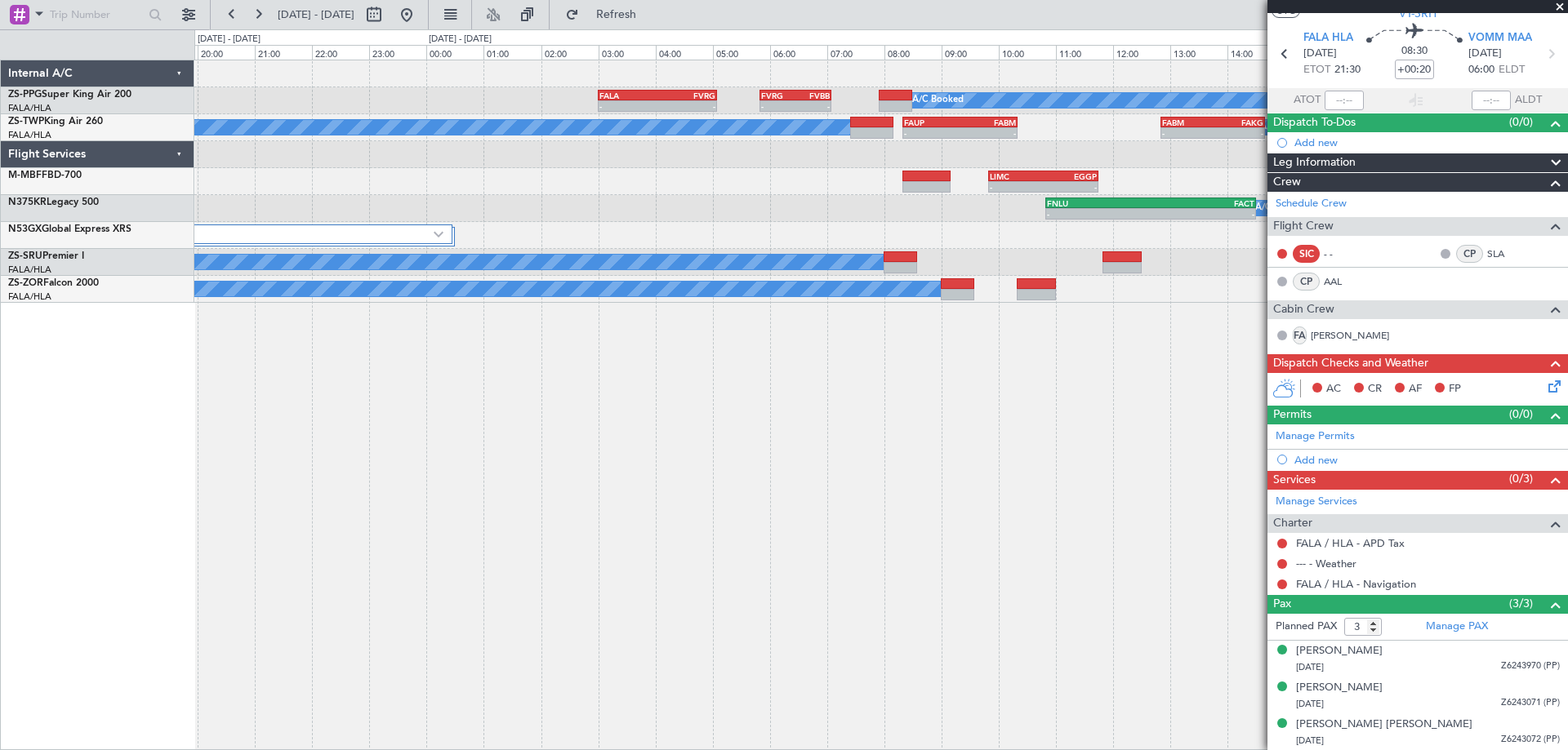
click at [826, 482] on div "A/C Booked A/C Booked A/C Booked A/C Booked - - FALA 03:00 Z FVRG 05:05 Z - - F…" at bounding box center [881, 404] width 1374 height 691
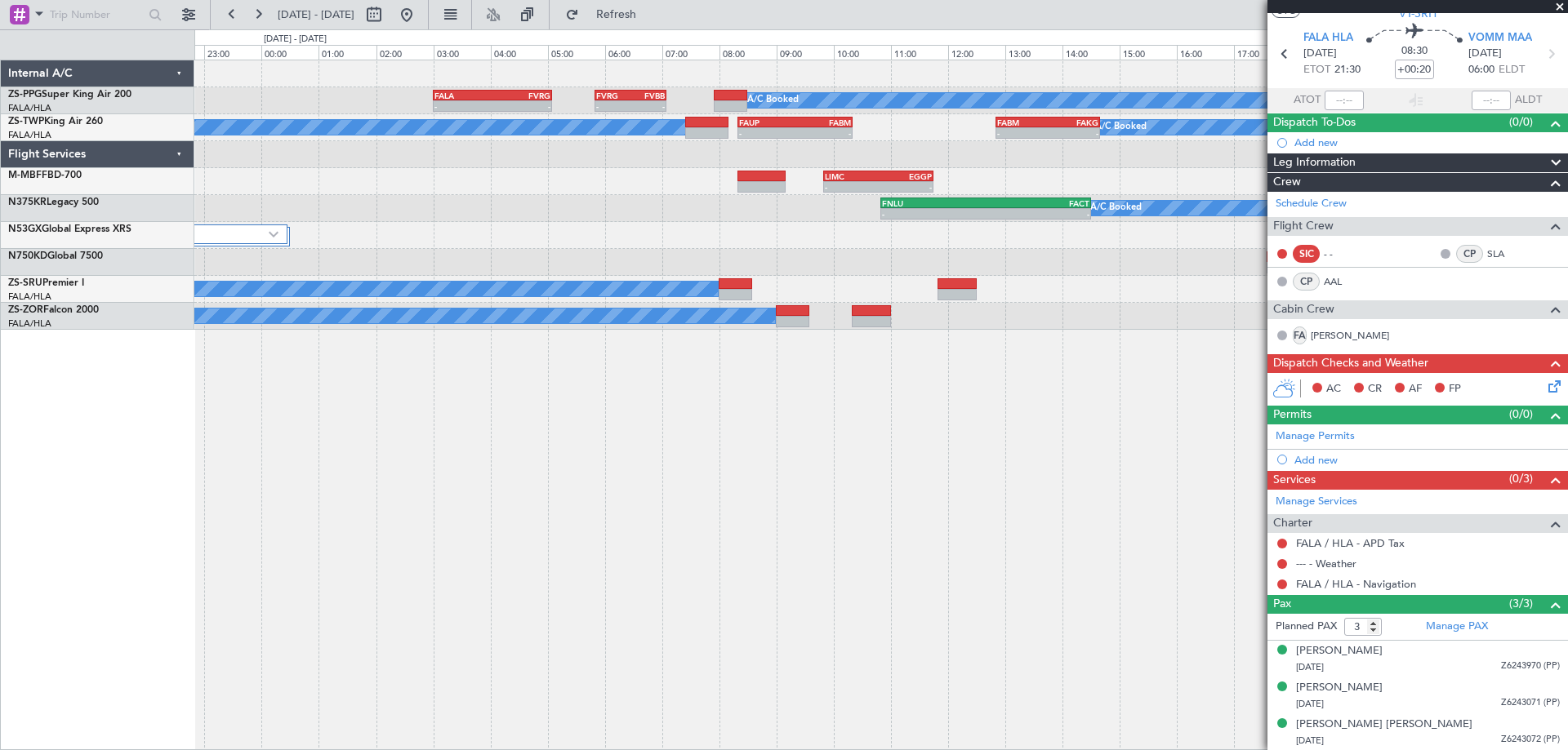
click at [927, 482] on div "A/C Booked A/C Booked A/C Booked A/C Booked - - FALA 03:00 Z FVRG 05:05 Z - - F…" at bounding box center [881, 404] width 1374 height 691
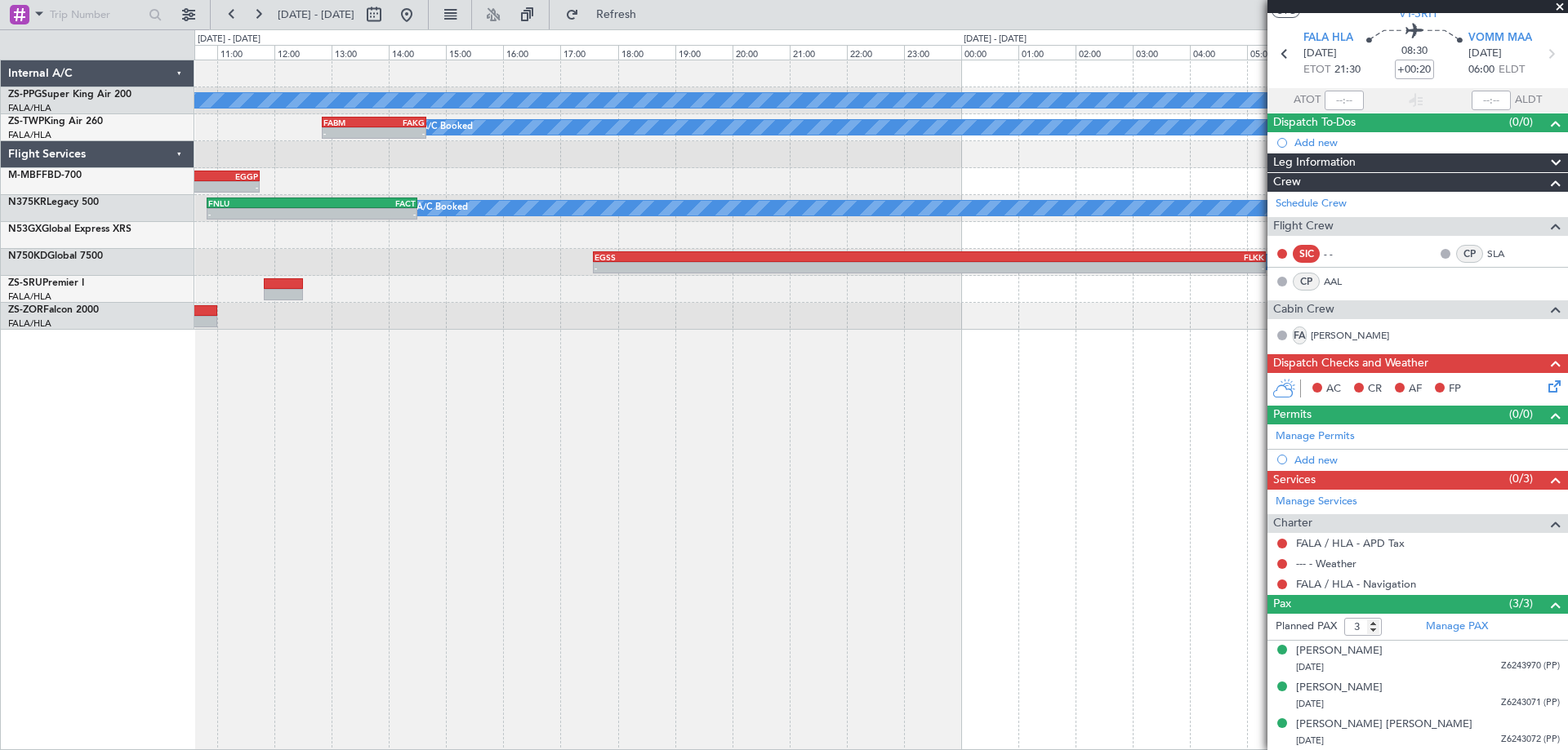
click at [178, 369] on div "A/C Booked A/C Booked A/C Booked A/C Booked FVRG 05:50 Z FVBB 07:05 Z - - A/C B…" at bounding box center [784, 389] width 1568 height 720
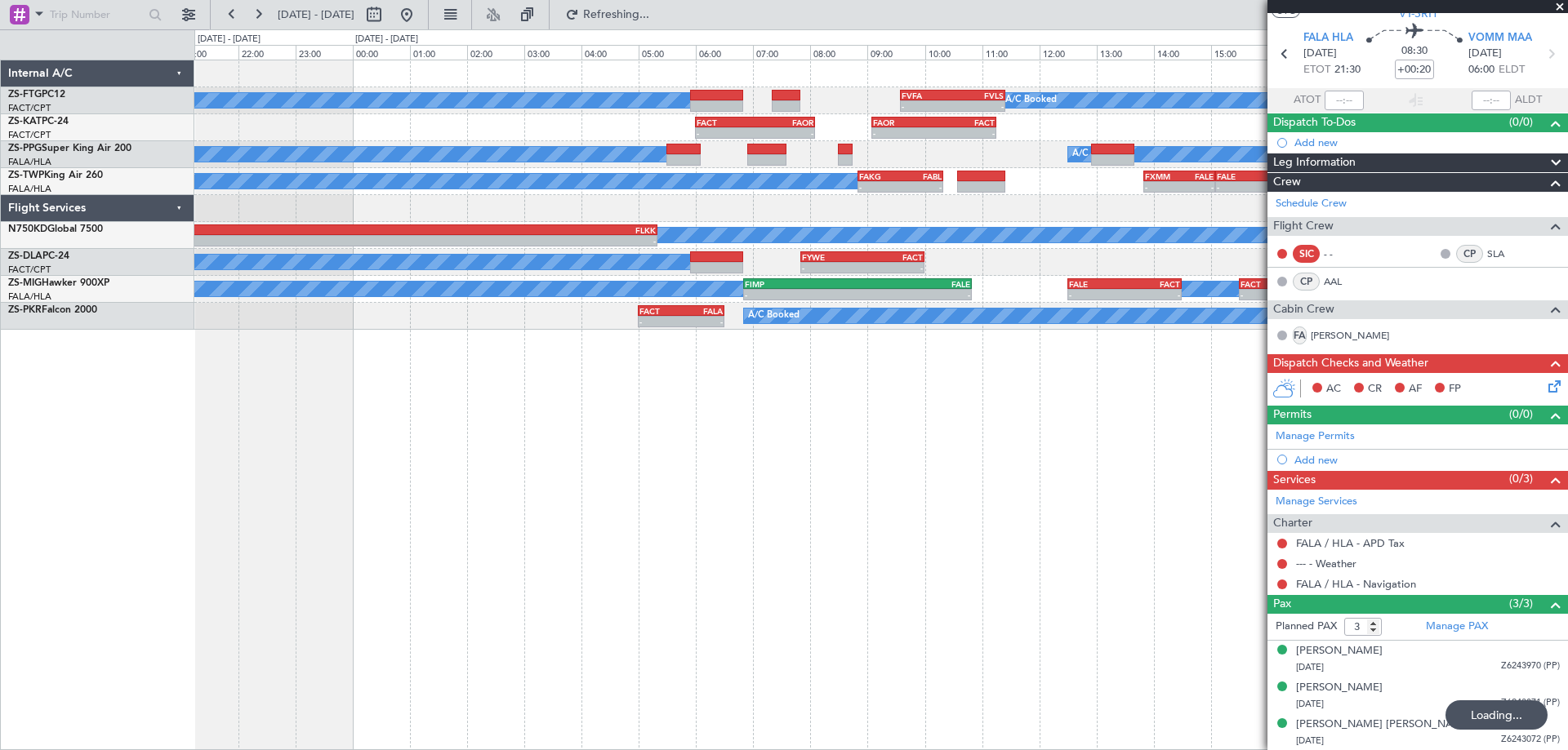
click at [720, 523] on div "A/C Booked A/C Booked - - FVFA 09:35 Z FVLS 11:25 Z - - FACT 06:00 Z FAOR 08:05…" at bounding box center [881, 404] width 1374 height 691
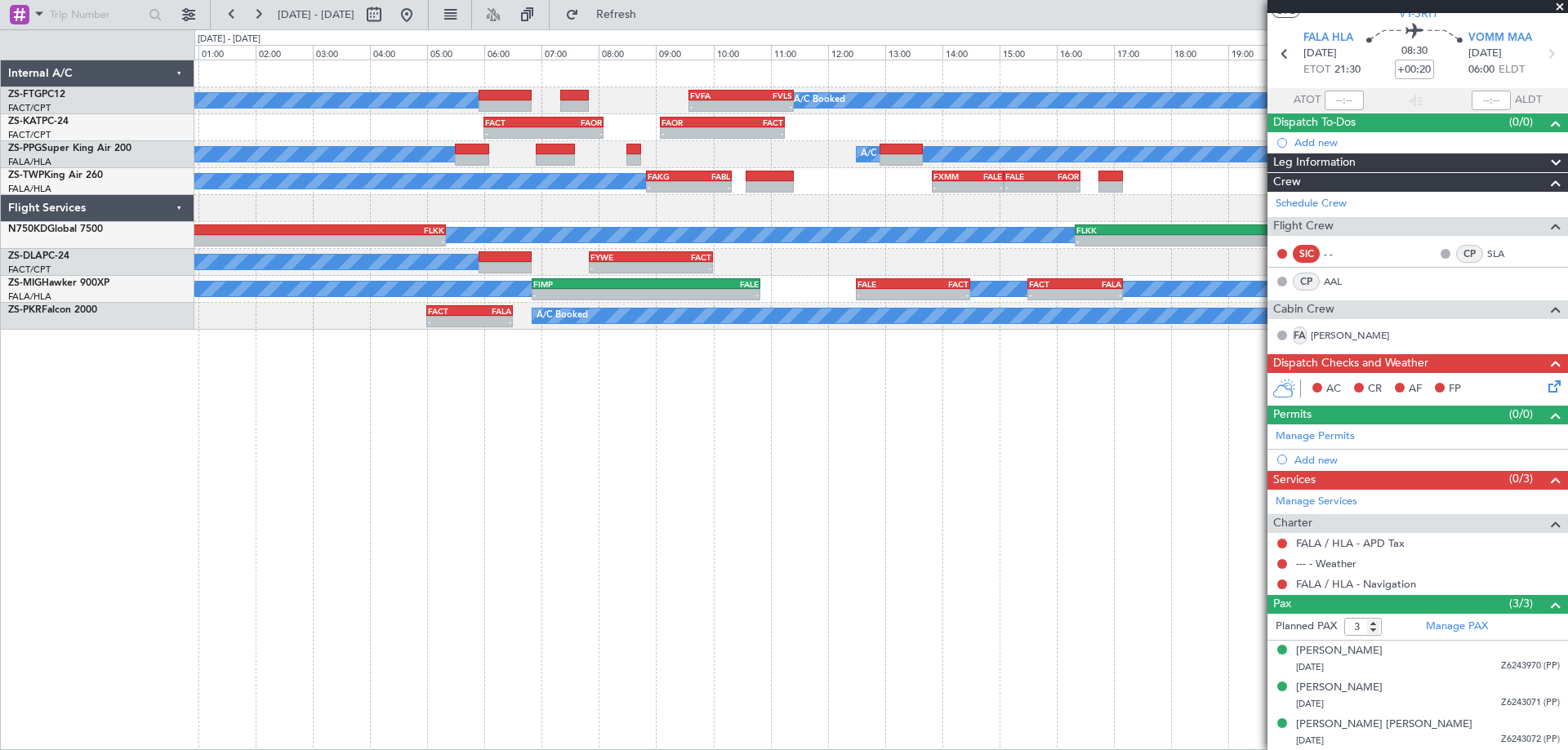
click at [689, 507] on div "A/C Booked A/C Booked - - FVFA 09:35 Z FVLS 11:25 Z - - FACT 06:00 Z FAOR 08:05…" at bounding box center [881, 404] width 1374 height 691
click at [228, 460] on div "A/C Booked A/C Booked - - FVFA 09:35 Z FVLS 11:25 Z - - FACT 06:00 Z FAOR 08:05…" at bounding box center [881, 404] width 1374 height 691
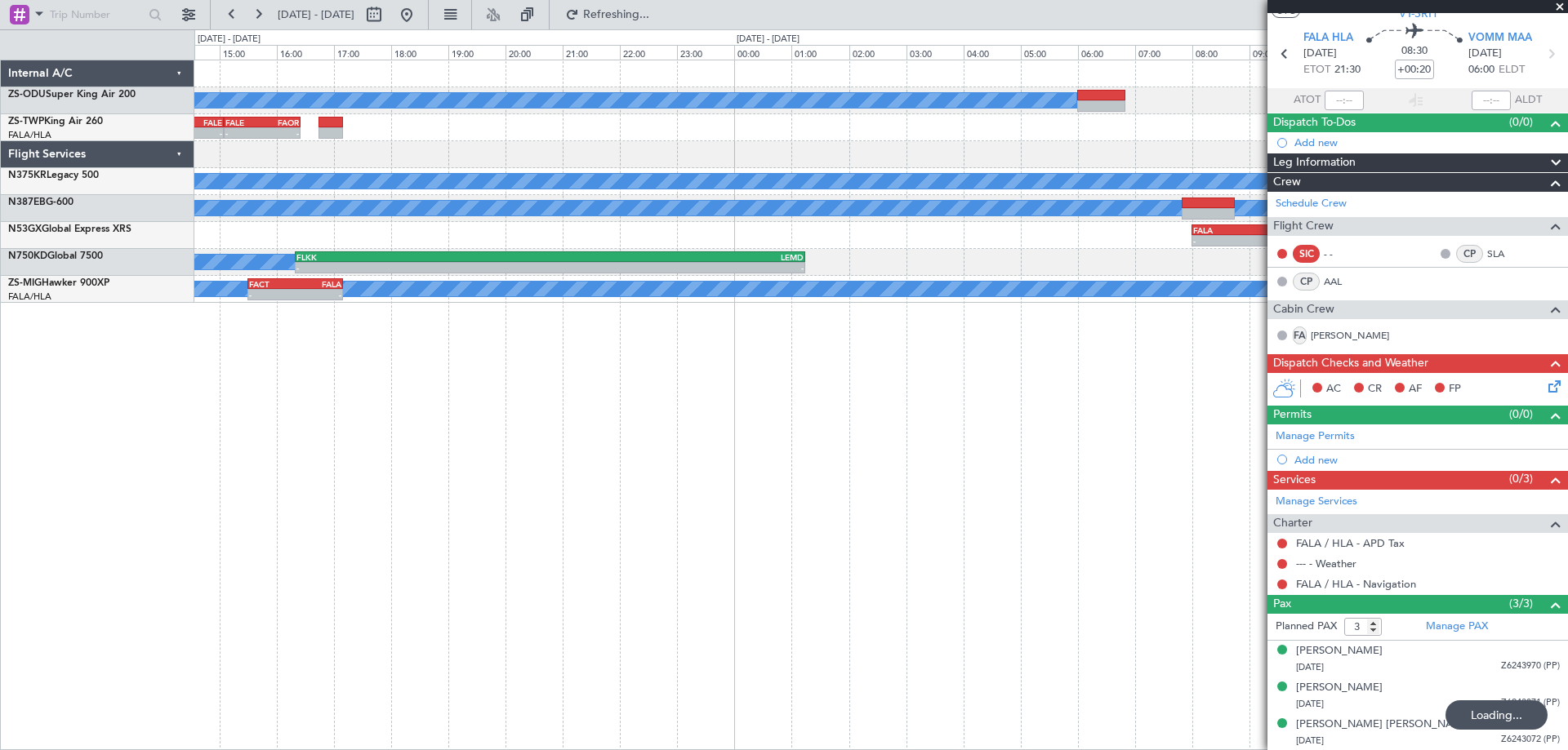
click at [418, 471] on div "A/C Booked - - FXMM 13:50 Z FALE 15:05 Z - - FALE 15:05 Z FAOR 16:25 Z FAKG 08:…" at bounding box center [881, 404] width 1374 height 691
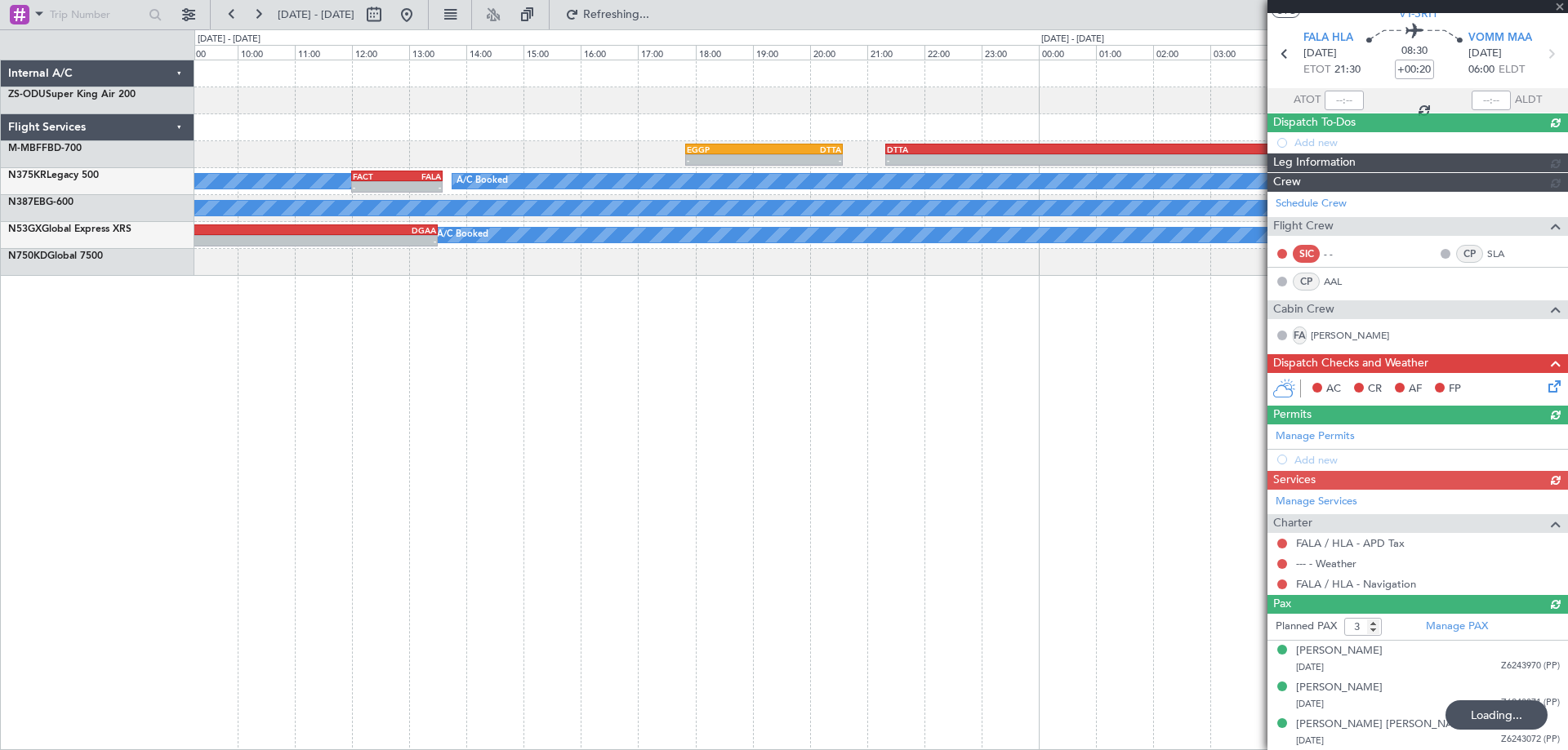
click at [362, 569] on div "A/C Booked - - EGGP 17:50 Z DTTA 20:35 Z - - DTTA 21:20 Z FALA 06:00 Z A/C Book…" at bounding box center [881, 404] width 1374 height 691
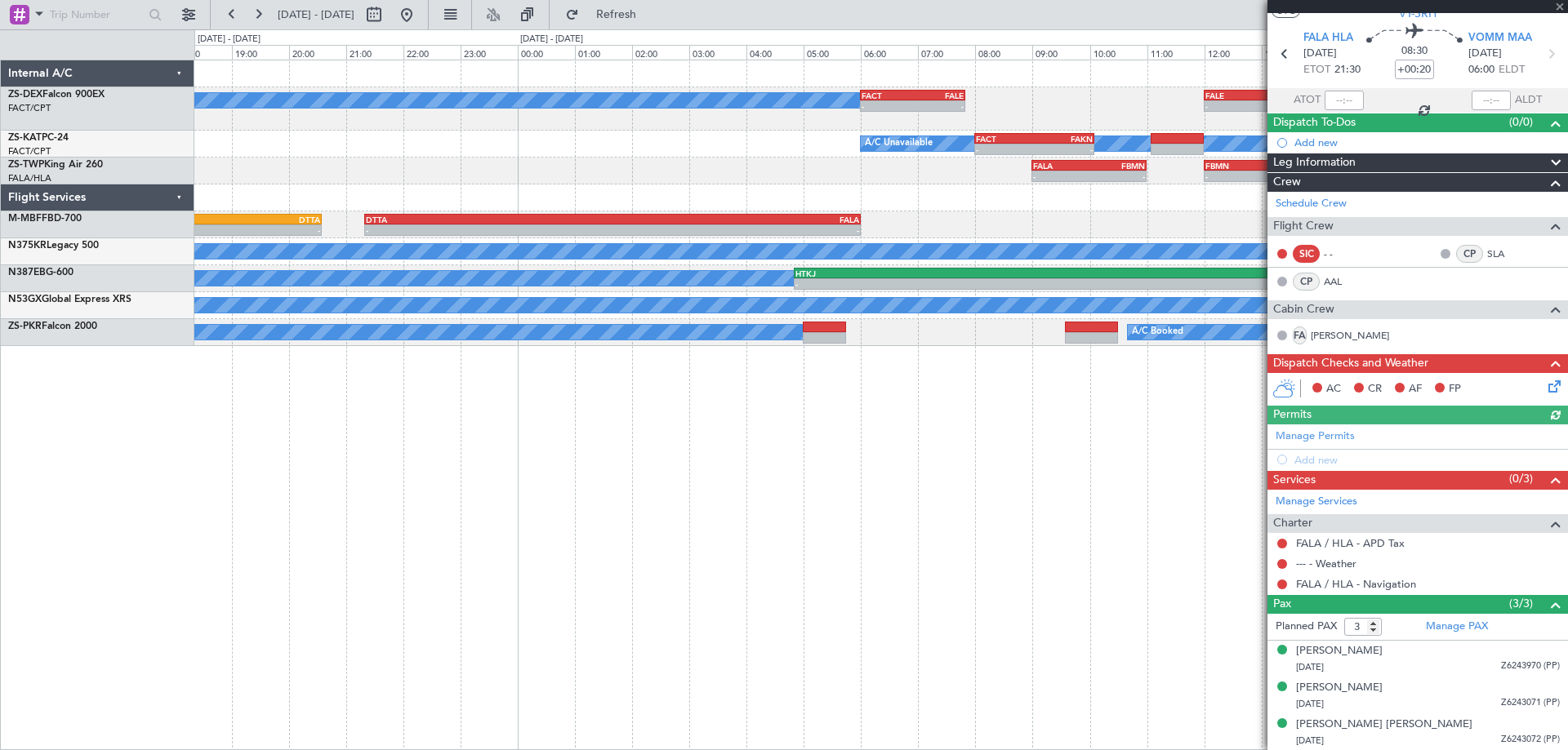
click at [542, 560] on div "A/C Booked - - FACT 06:00 Z FALE 07:50 Z - - FALE 12:00 Z FVRG 13:55 Z - - FVRG…" at bounding box center [881, 404] width 1374 height 691
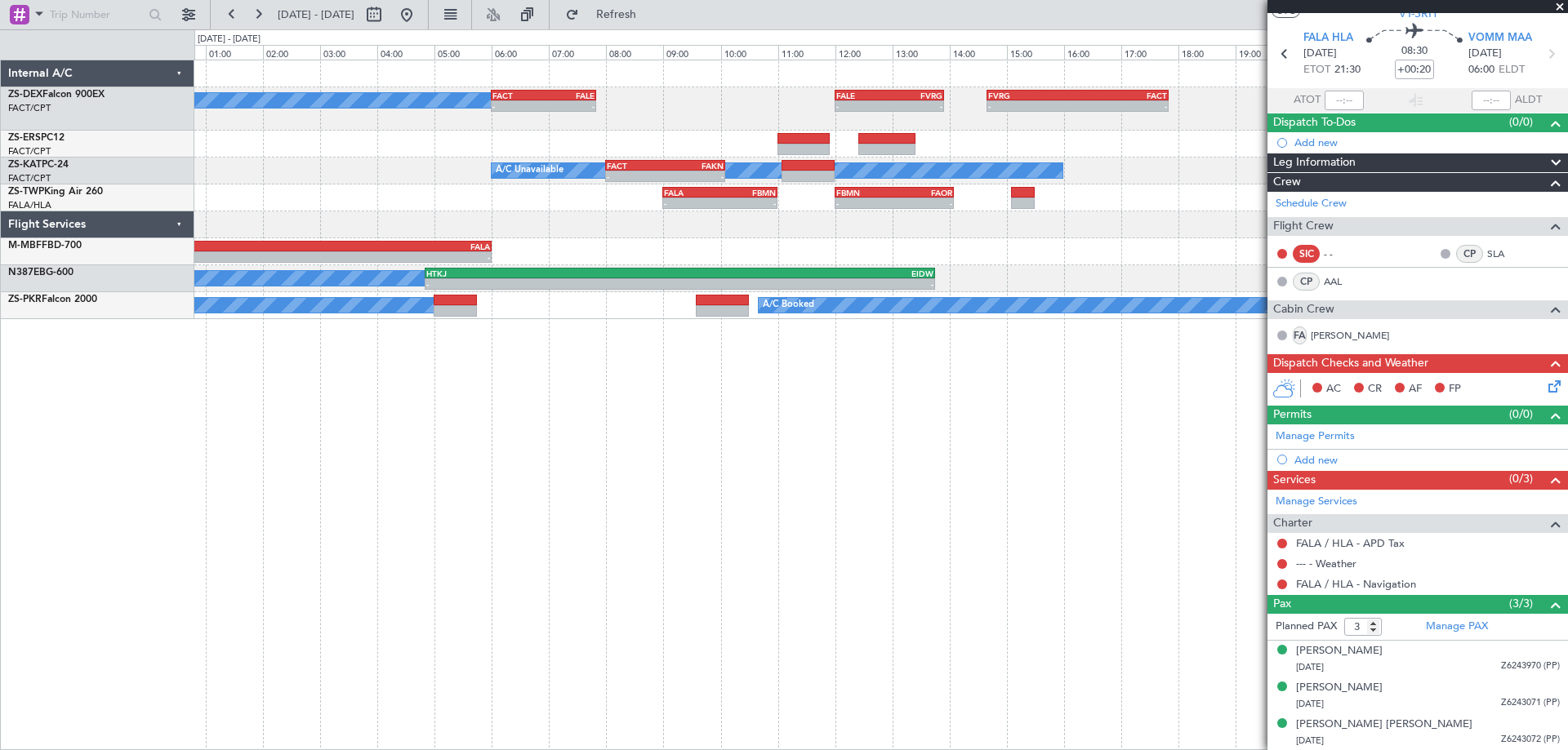
click at [619, 547] on div "A/C Booked - - FACT 06:00 Z FALE 07:50 Z - - FALE 12:00 Z FVRG 13:55 Z - - FVRG…" at bounding box center [881, 404] width 1374 height 691
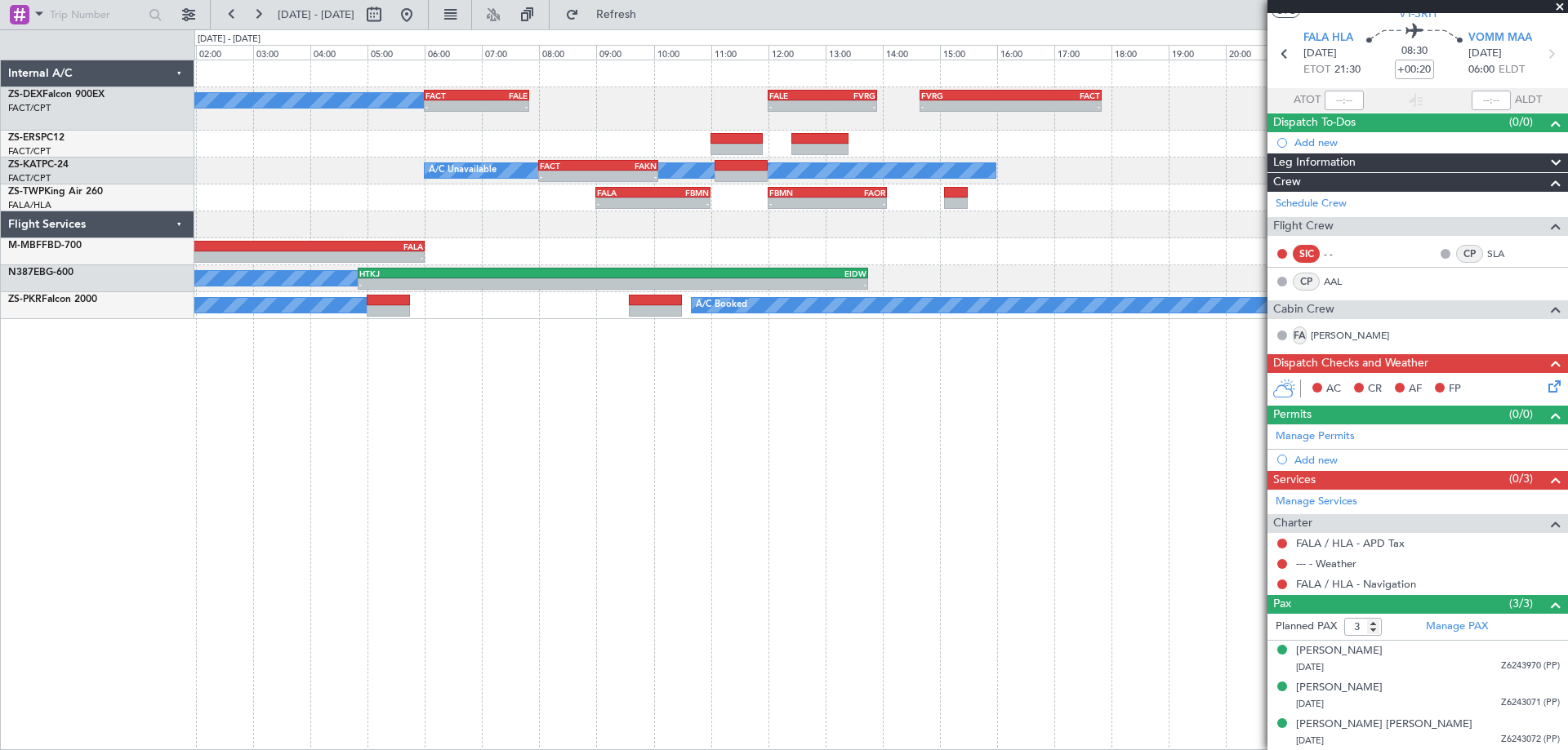
click at [918, 518] on div "A/C Booked - - FACT 06:00 Z FALE 07:50 Z - - FALE 12:00 Z FVRG 13:55 Z - - FVRG…" at bounding box center [881, 404] width 1374 height 691
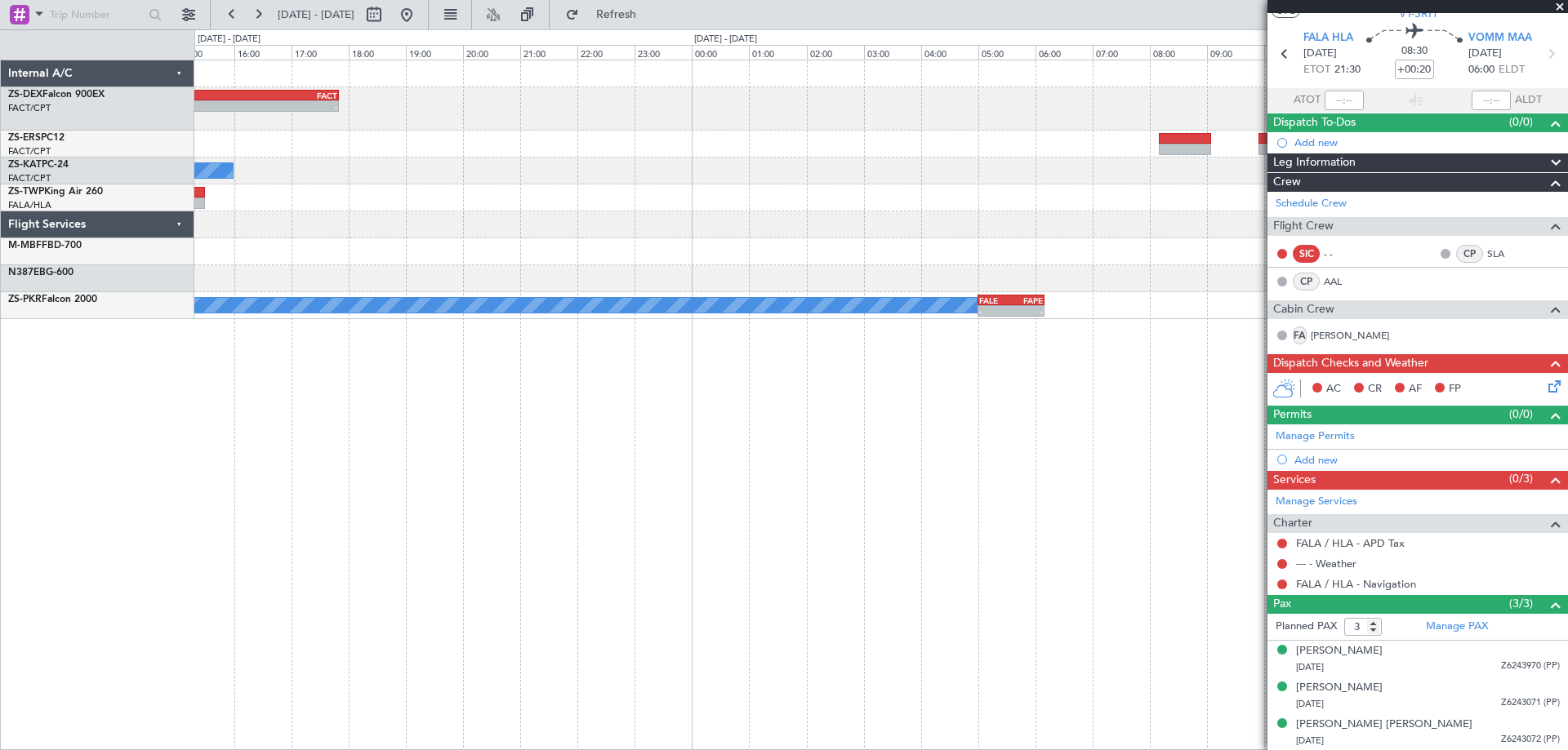
click at [87, 264] on div "- - FVRG 14:40 Z FACT 17:50 Z FALE 12:00 Z FVRG 13:55 Z - - A/C Unavailable - -…" at bounding box center [784, 389] width 1568 height 720
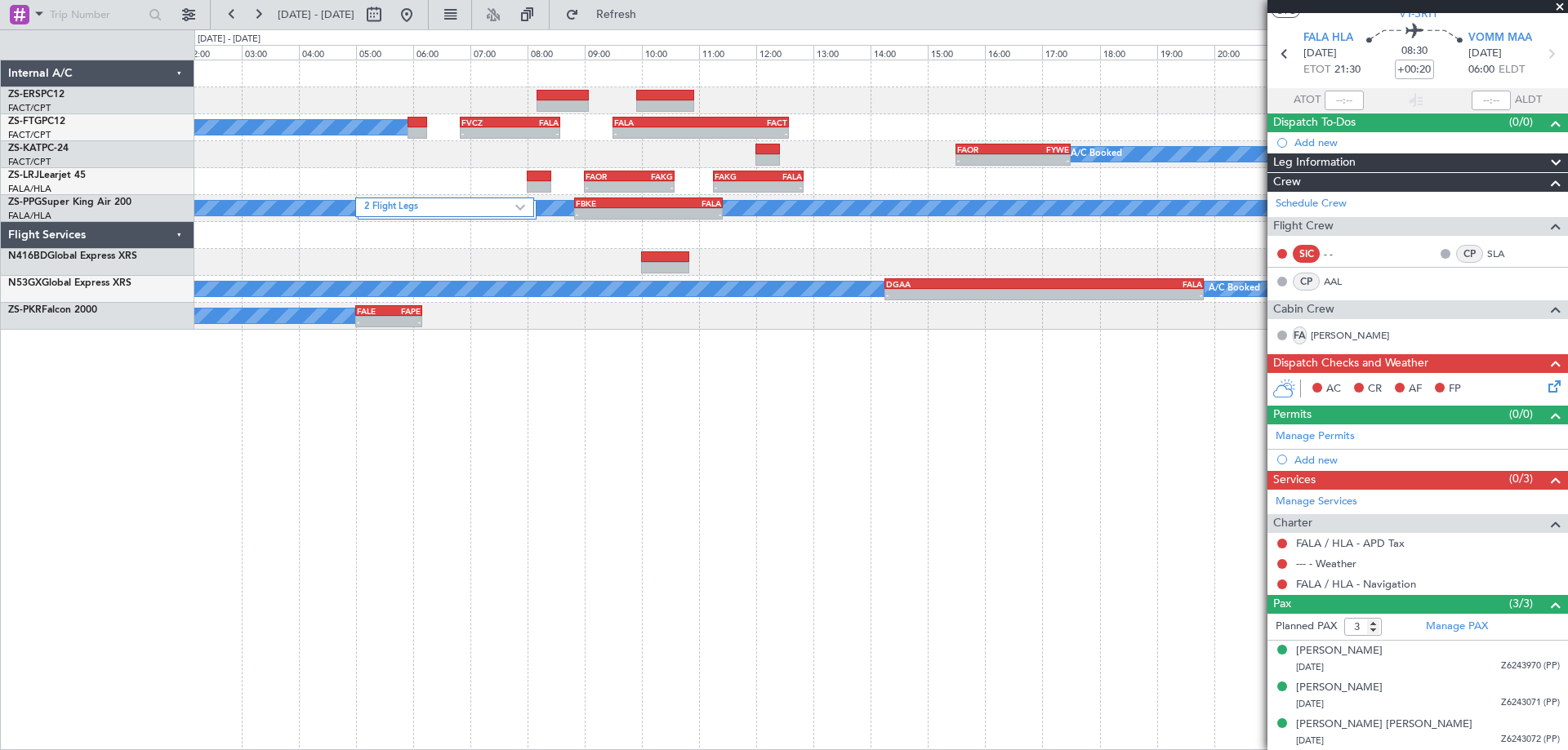
click at [586, 422] on div "A/C Booked - - FVCZ 06:50 Z FALA 08:35 Z - - FALA 09:30 Z FACT 12:35 Z - - FAOR…" at bounding box center [881, 404] width 1374 height 691
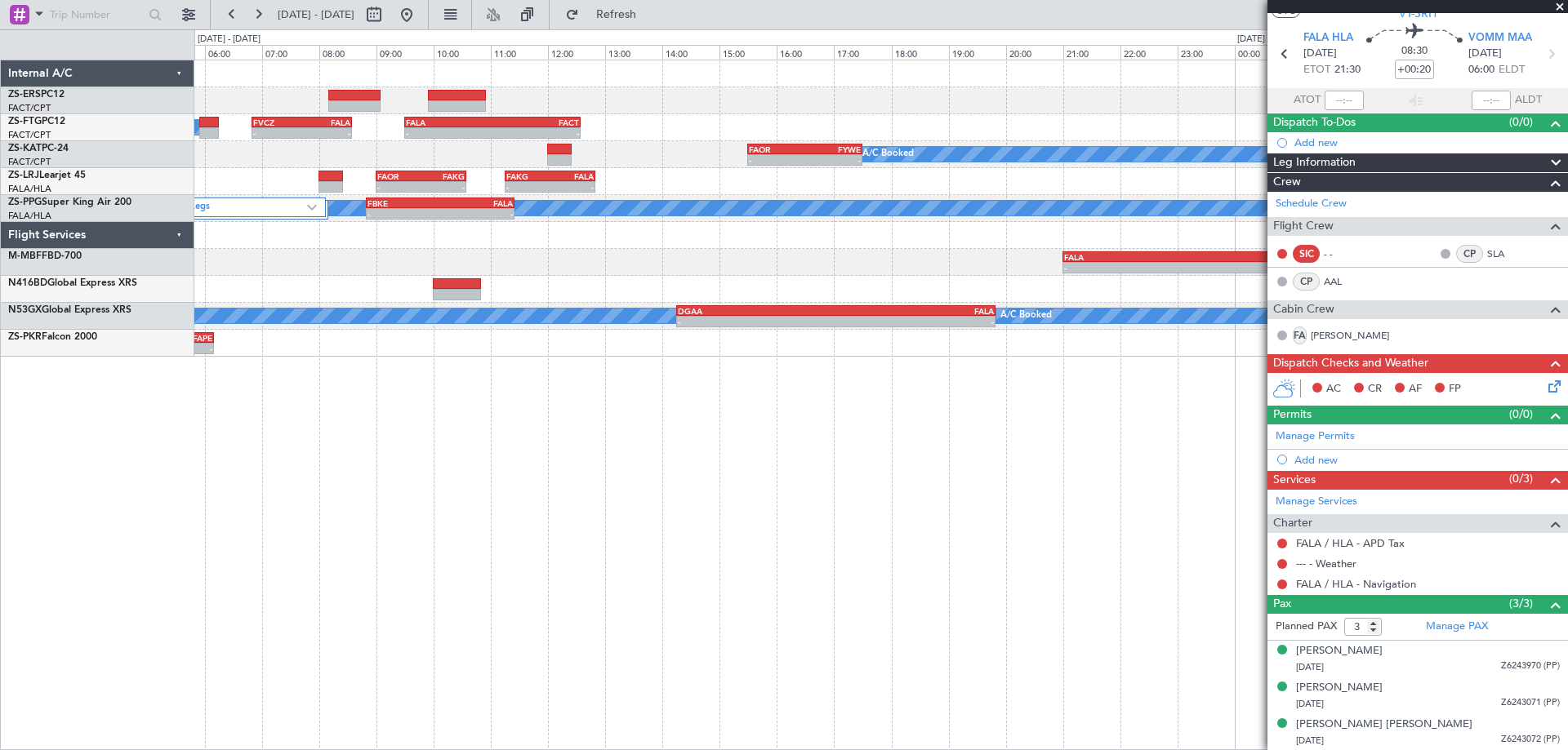
click at [647, 262] on div "- - FALA 21:00 Z LSGG 07:15 Z A/C Booked" at bounding box center [881, 262] width 1373 height 27
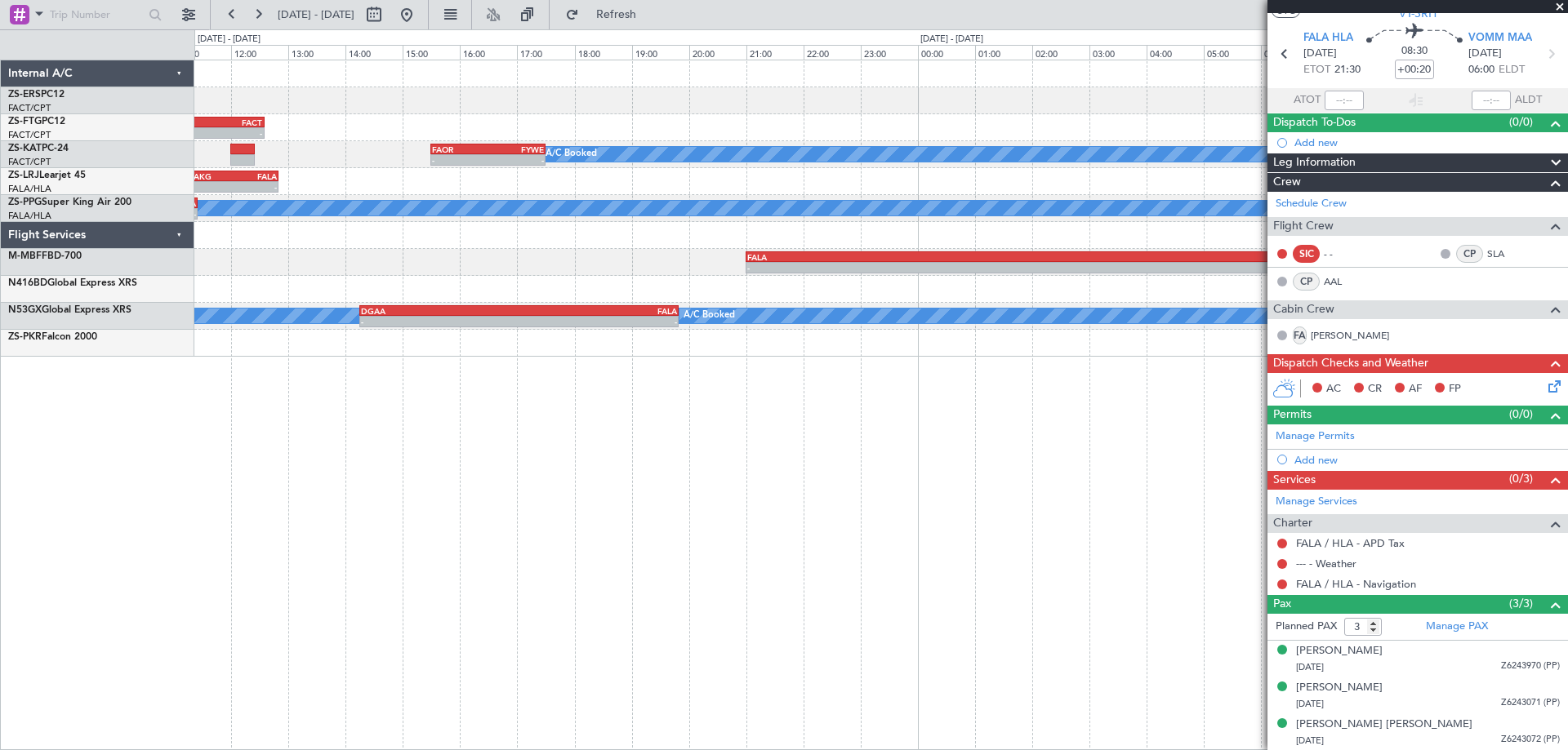
click at [414, 417] on div "- - FALA 09:30 Z FACT 12:35 Z - - FVCZ 06:50 Z FALA 08:35 Z A/C Booked - - FAOR…" at bounding box center [881, 404] width 1374 height 691
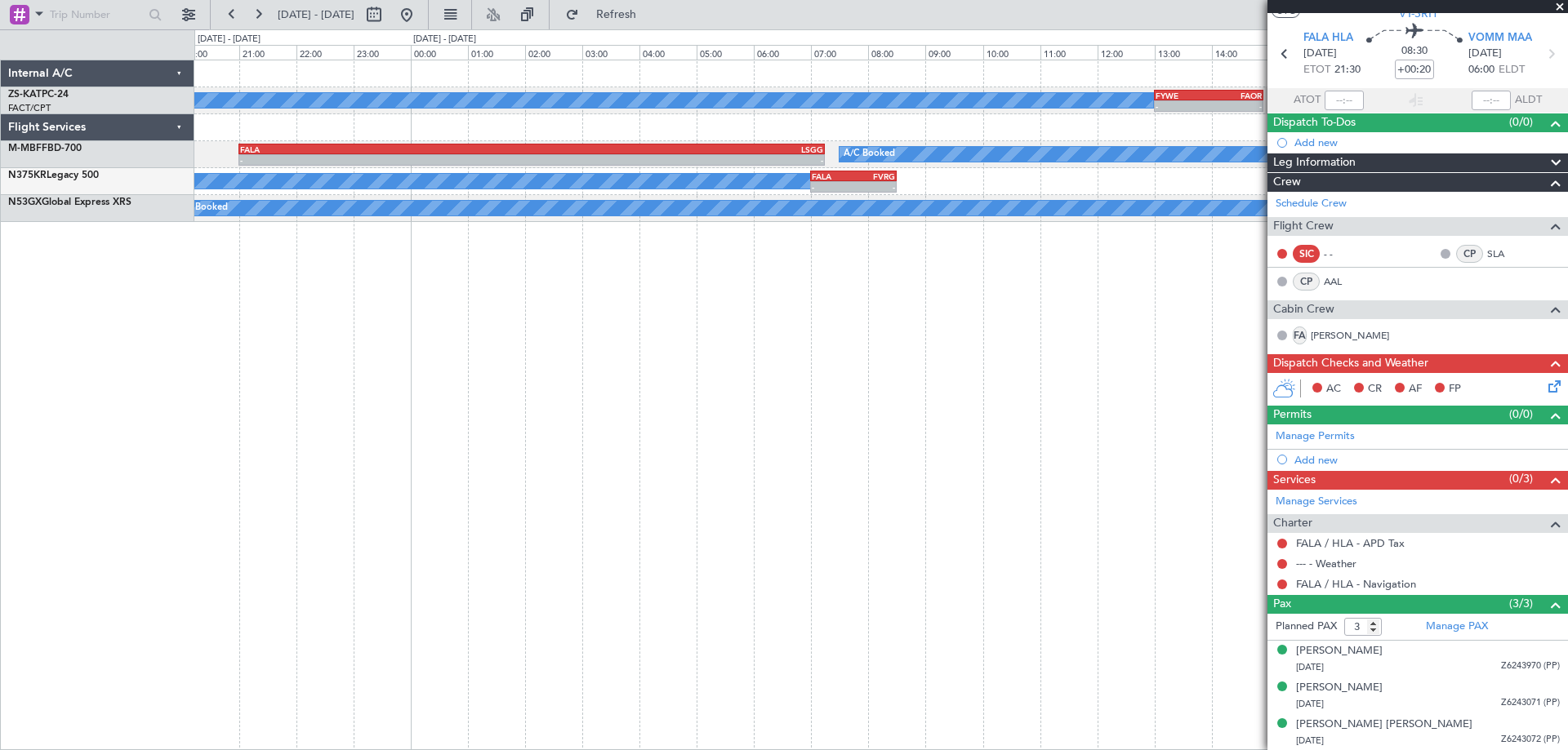
click at [434, 400] on div "A/C Booked - - FYWE 13:00 Z FAOR 14:55 Z - - FAOR 16:10 Z FACT 18:30 Z FAOR 15:…" at bounding box center [881, 404] width 1374 height 691
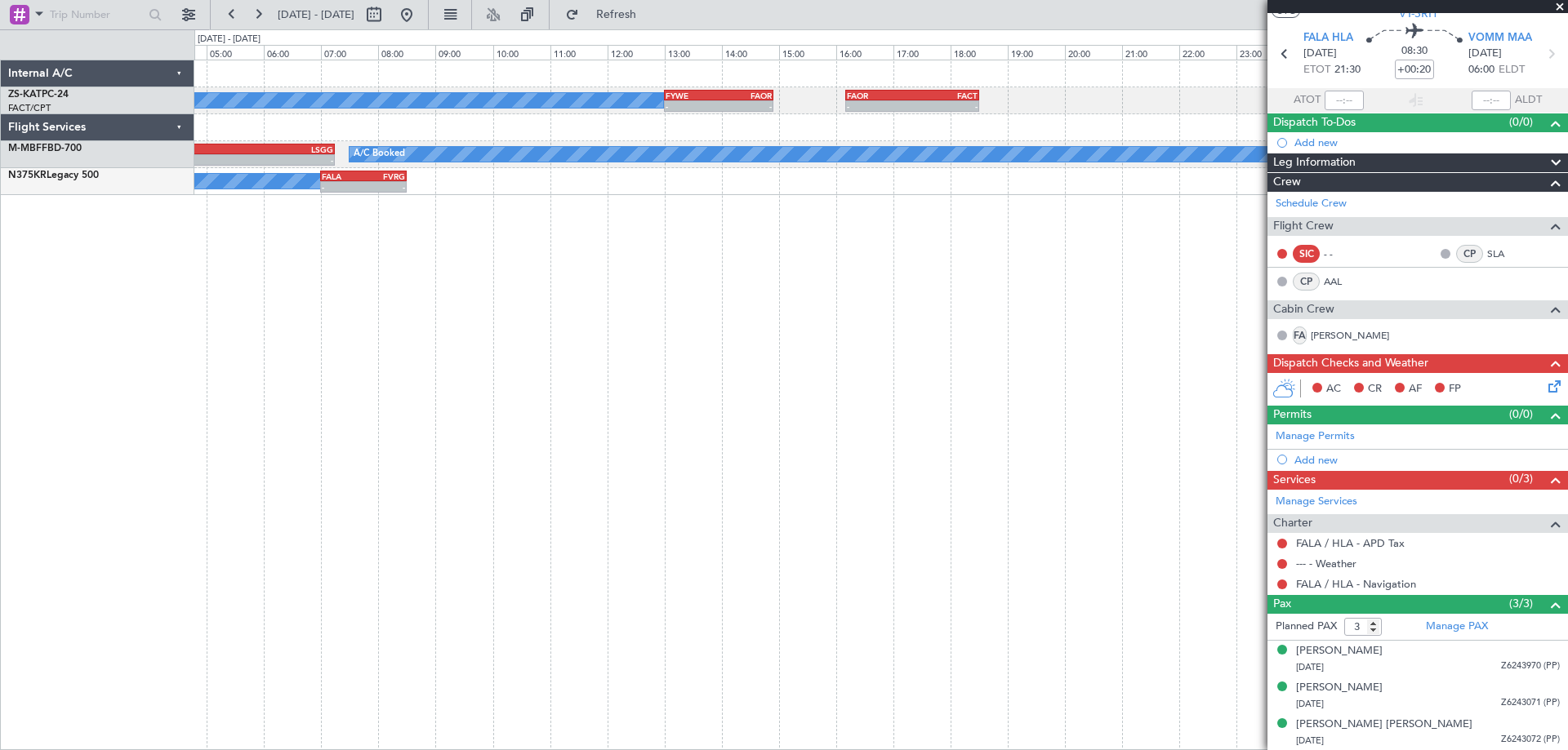
click at [636, 457] on div "A/C Booked - - FYWE 13:00 Z FAOR 14:55 Z - - FAOR 16:10 Z FACT 18:30 Z - - FALA…" at bounding box center [881, 404] width 1374 height 691
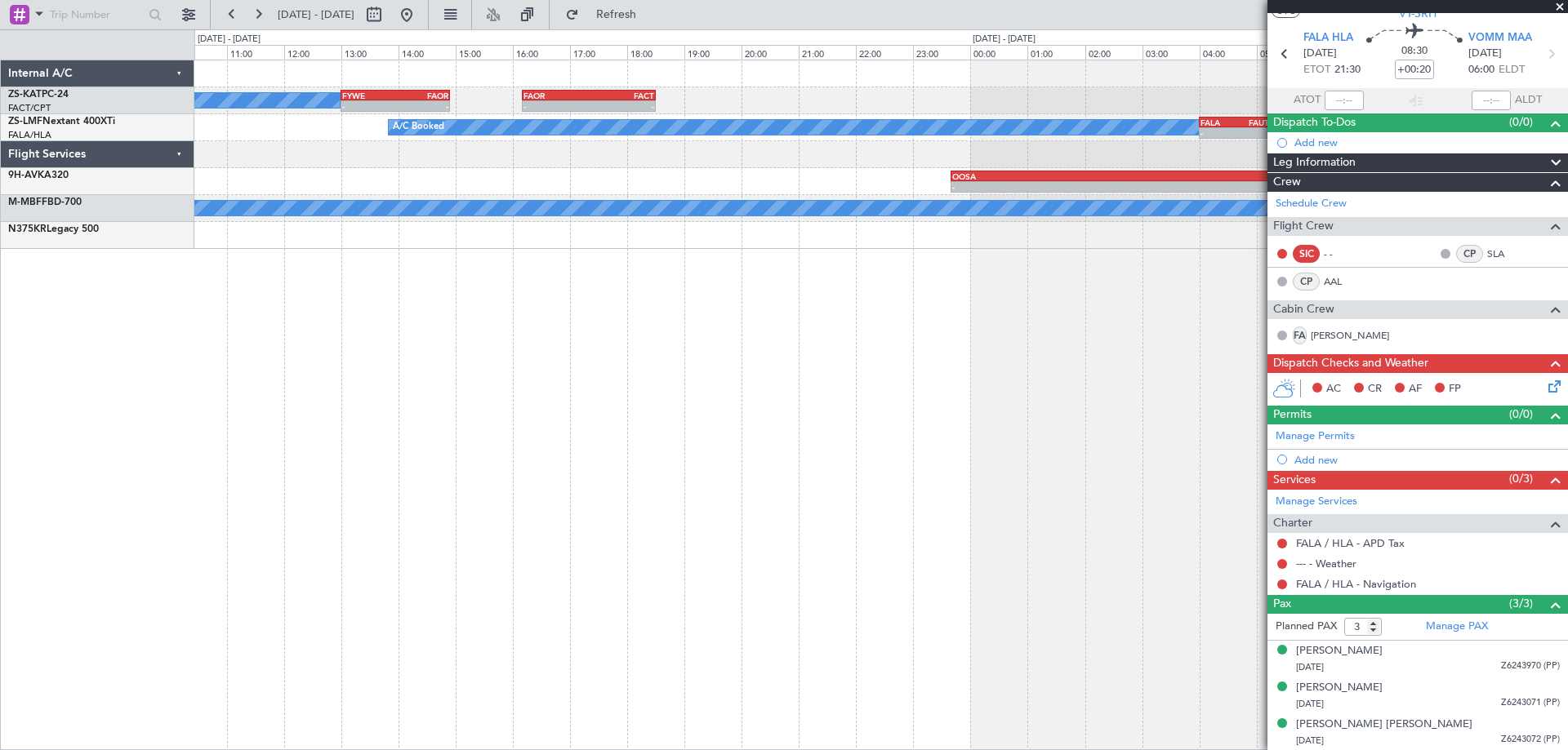
click at [45, 486] on div "A/C Booked - - FYWE 13:00 Z FAOR 14:55 Z - - FAOR 16:10 Z FACT 18:30 Z A/C Book…" at bounding box center [784, 389] width 1568 height 720
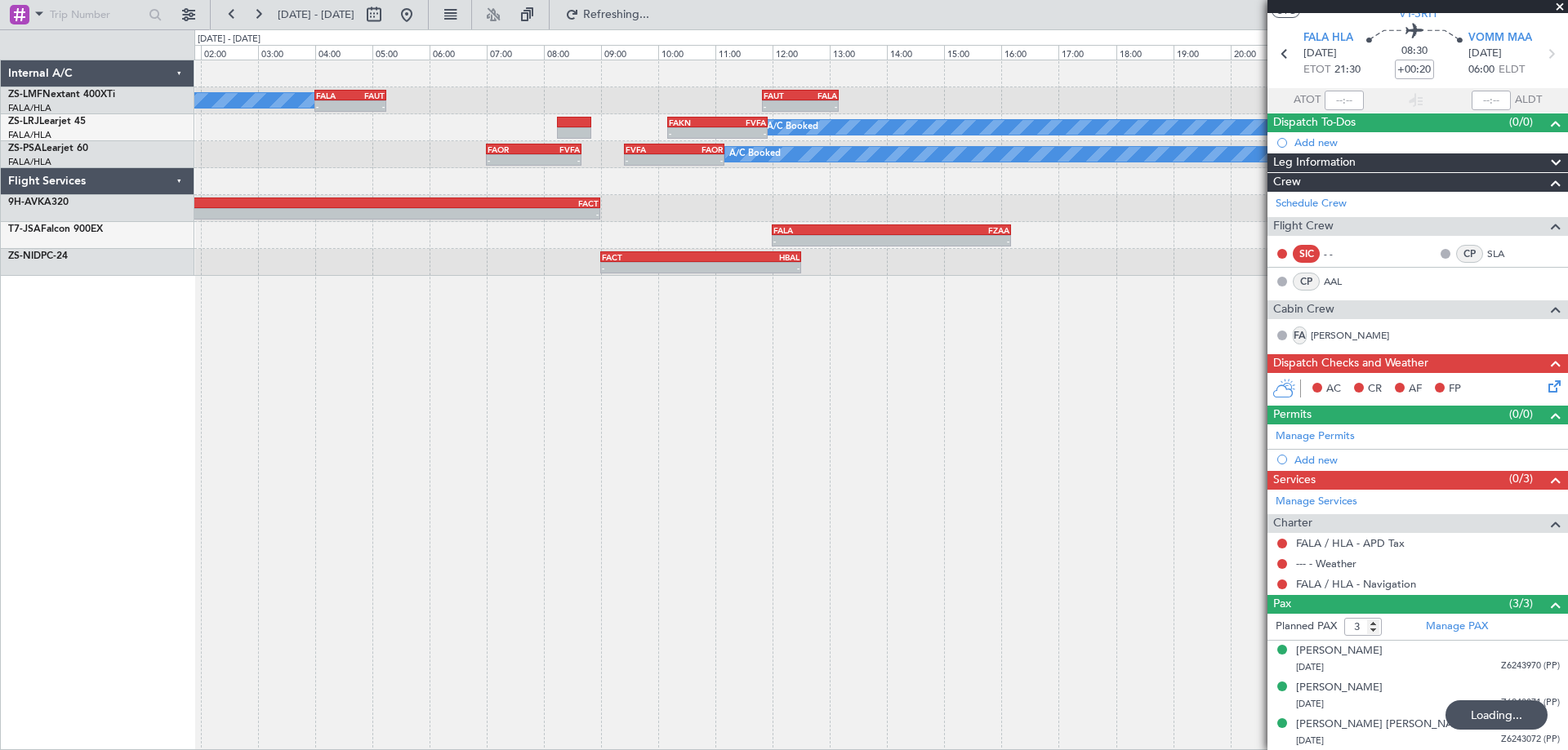
click at [642, 446] on div "A/C Booked - - FALA 04:00 Z FAUT 05:15 Z - - FAUT 11:50 Z FALA 13:10 Z A/C Book…" at bounding box center [881, 404] width 1374 height 691
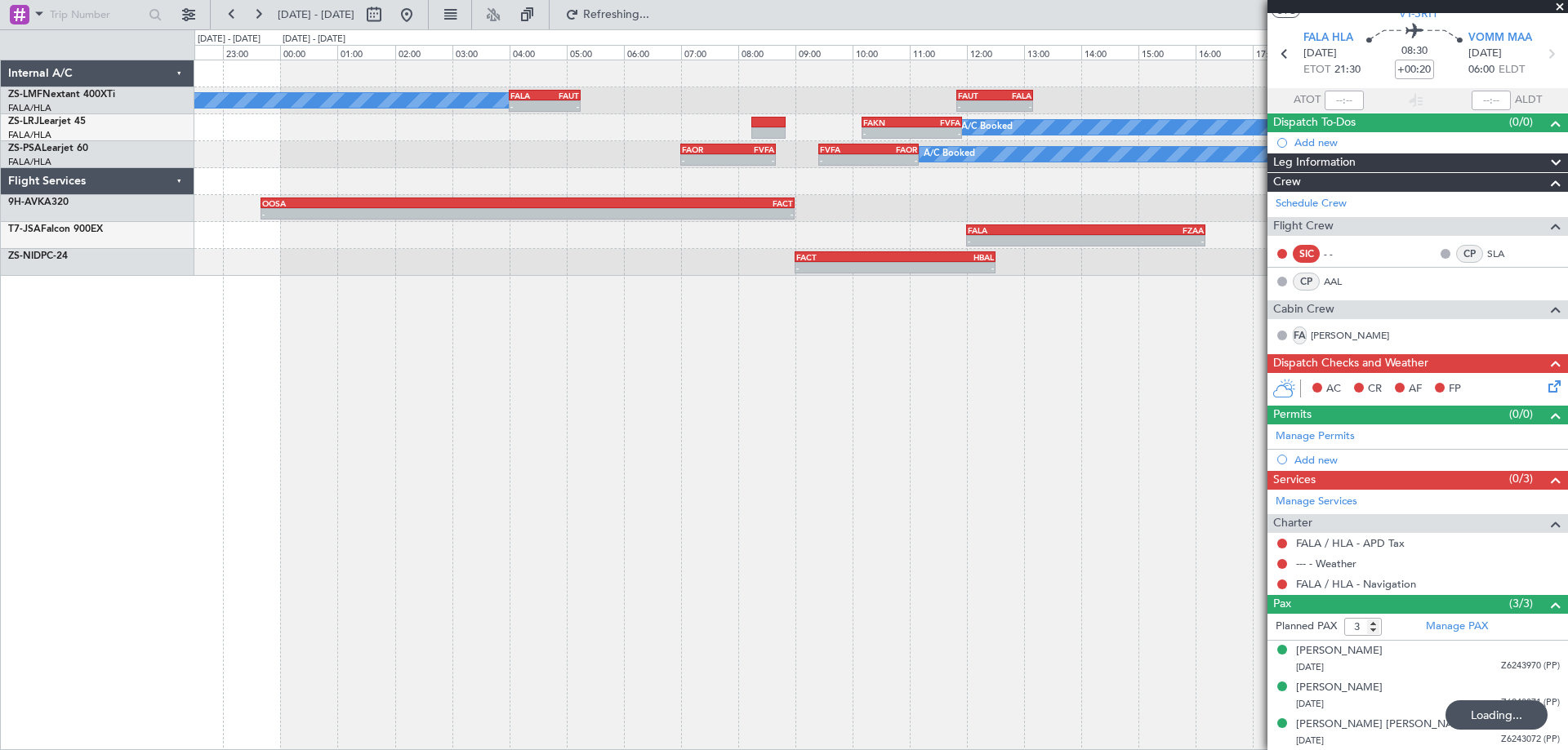
click at [755, 419] on div "A/C Booked - - FALA 04:00 Z FAUT 05:15 Z - - FAUT 11:50 Z FALA 13:10 Z A/C Book…" at bounding box center [881, 404] width 1374 height 691
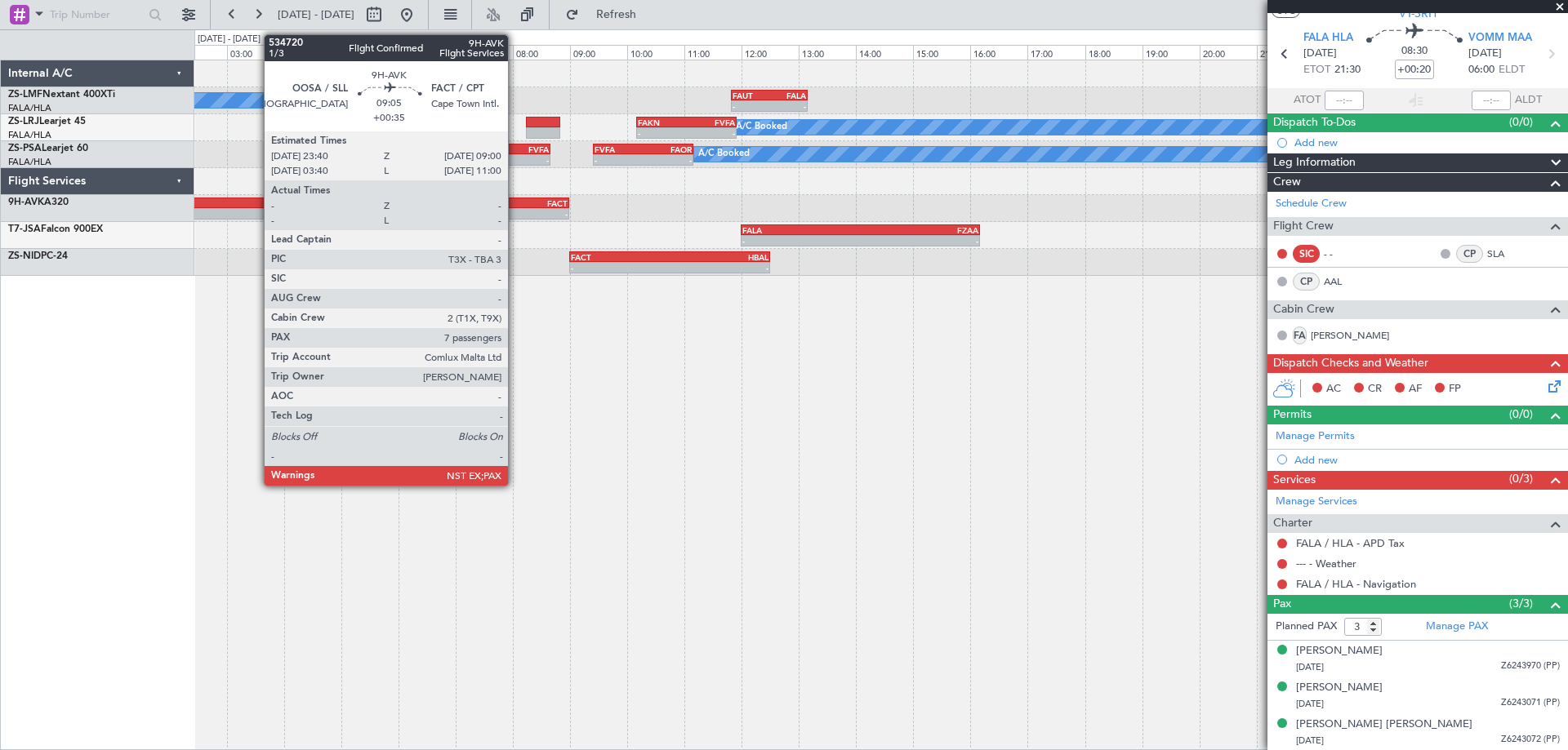
click at [832, 458] on div "A/C Booked - - FALA 04:00 Z FAUT 05:15 Z - - FAUT 11:50 Z FALA 13:10 Z A/C Book…" at bounding box center [881, 404] width 1374 height 691
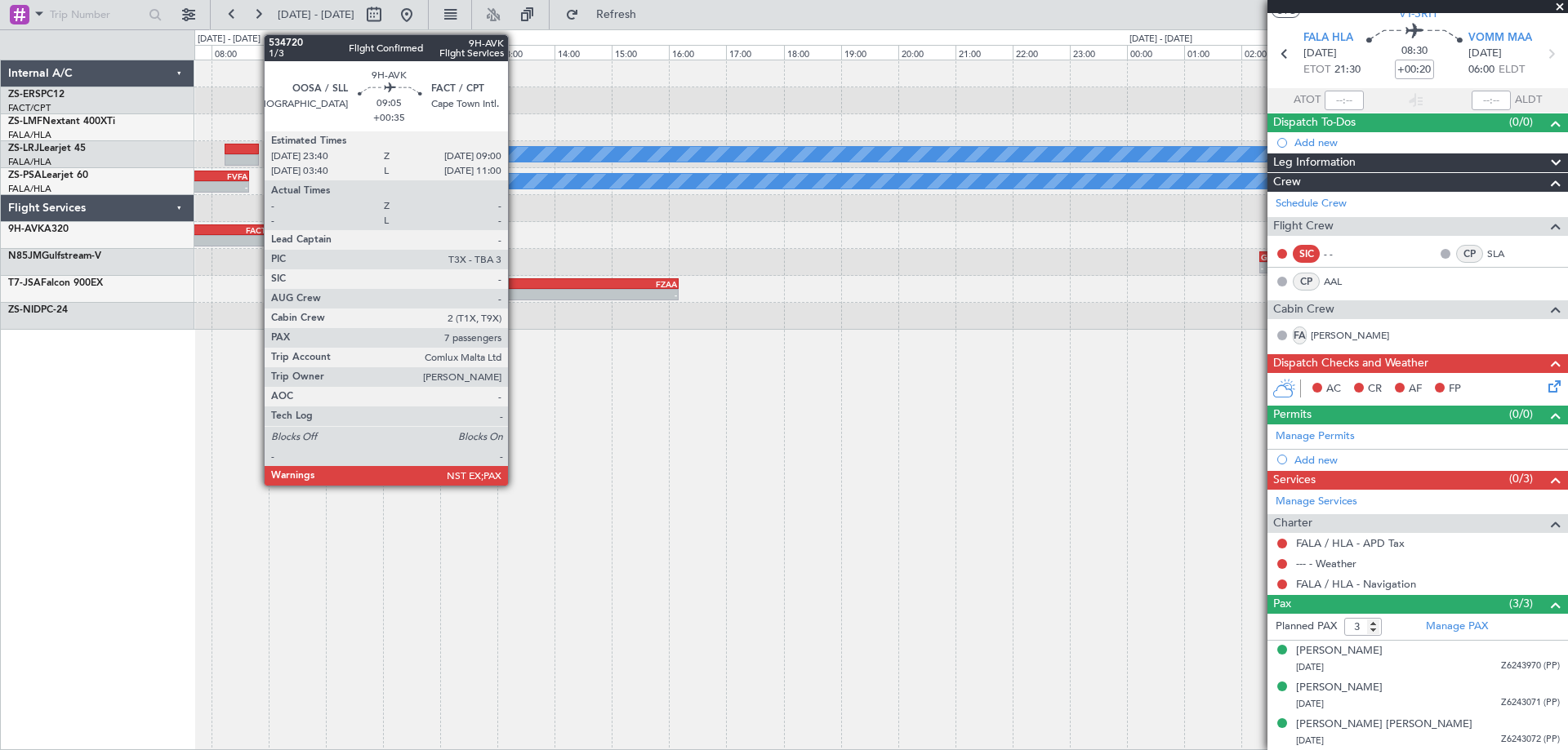
click at [745, 508] on div "- - FACT 03:50 Z FALA 07:00 Z FALA 08:10 Z FBMN 10:25 Z - - A/C Booked - - FAUT…" at bounding box center [881, 404] width 1374 height 691
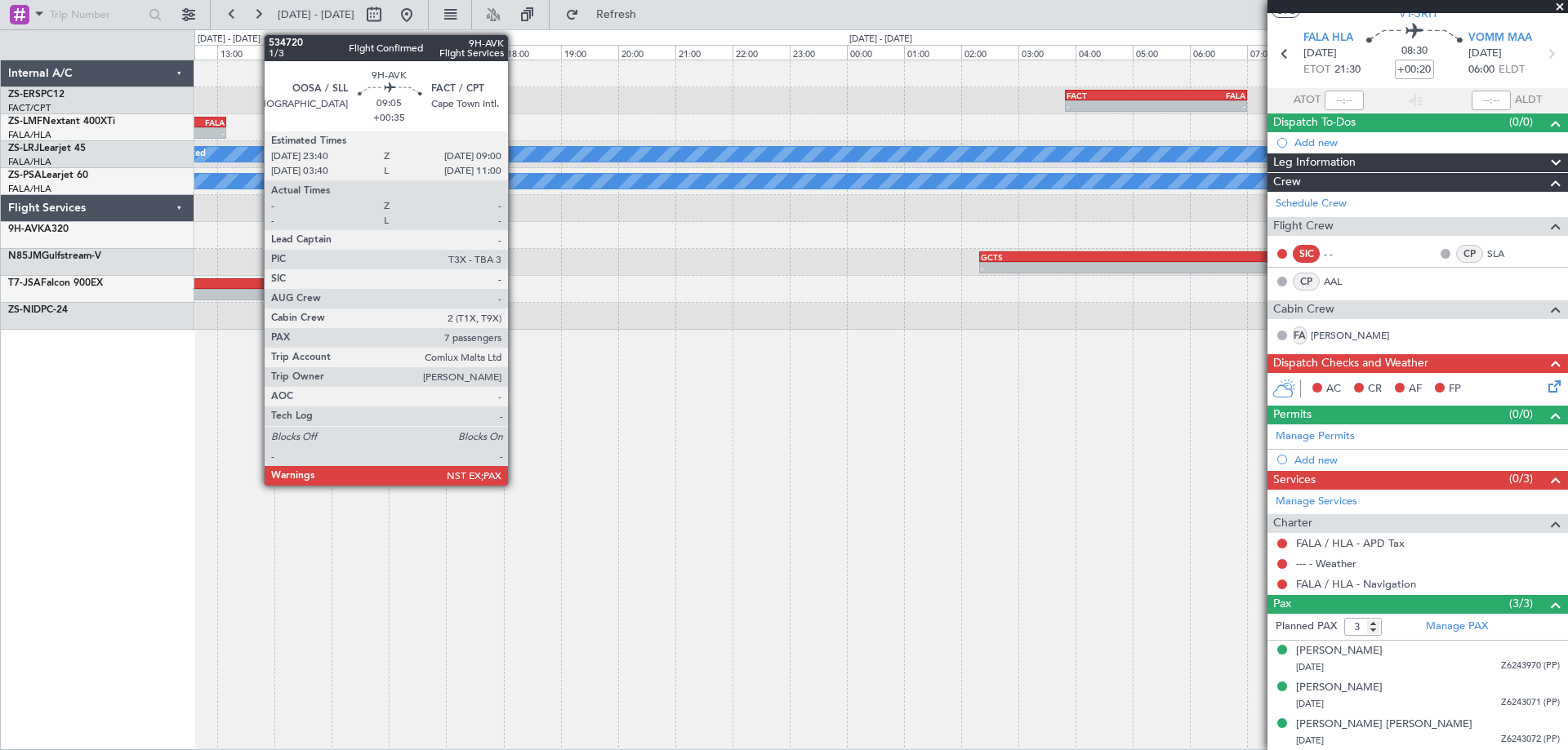
click at [268, 642] on div "- - FACT 03:50 Z FALA 07:00 Z FALA 08:10 Z FBMN 10:25 Z - - A/C Booked - - FAUT…" at bounding box center [881, 404] width 1374 height 691
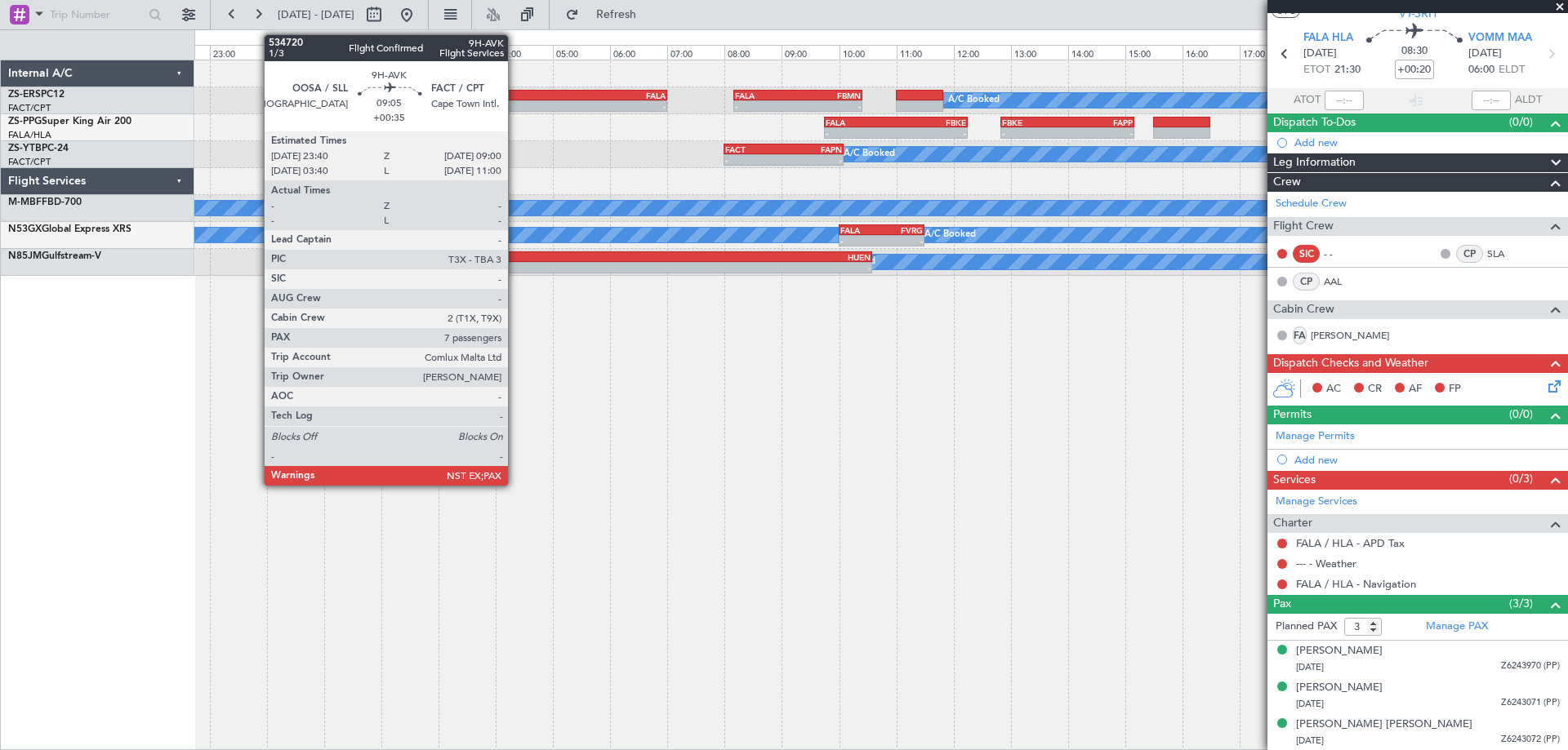
click at [269, 559] on div "- - FACT 03:50 Z FALA 07:00 Z FALA 08:10 Z FBMN 10:25 Z - - A/C Booked - - FALA…" at bounding box center [881, 404] width 1374 height 691
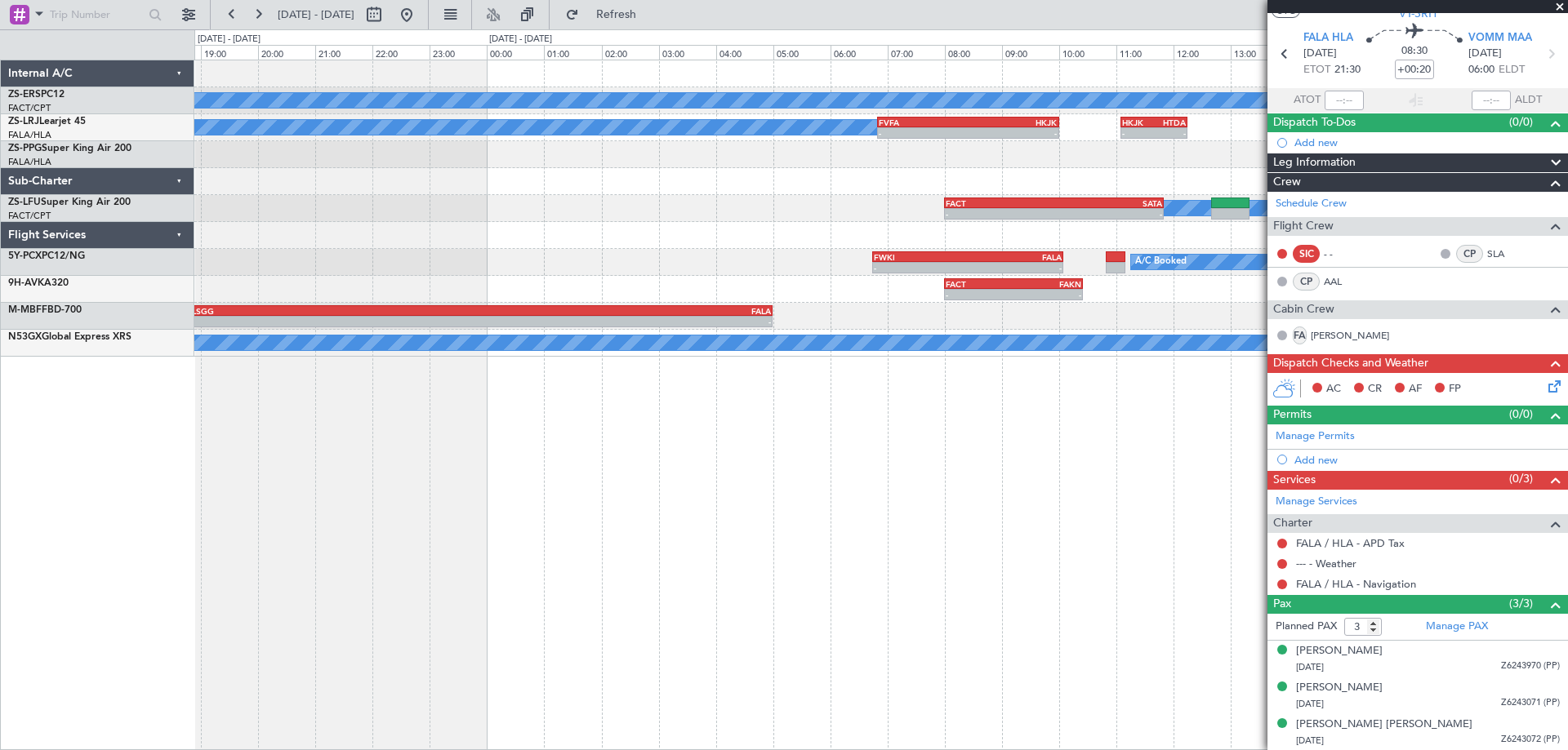
click at [203, 531] on div "A/C Booked A/C Booked - - FVFA 06:50 Z HKJK 10:00 Z - - HKJK 11:05 Z HTDA 12:15…" at bounding box center [881, 404] width 1374 height 691
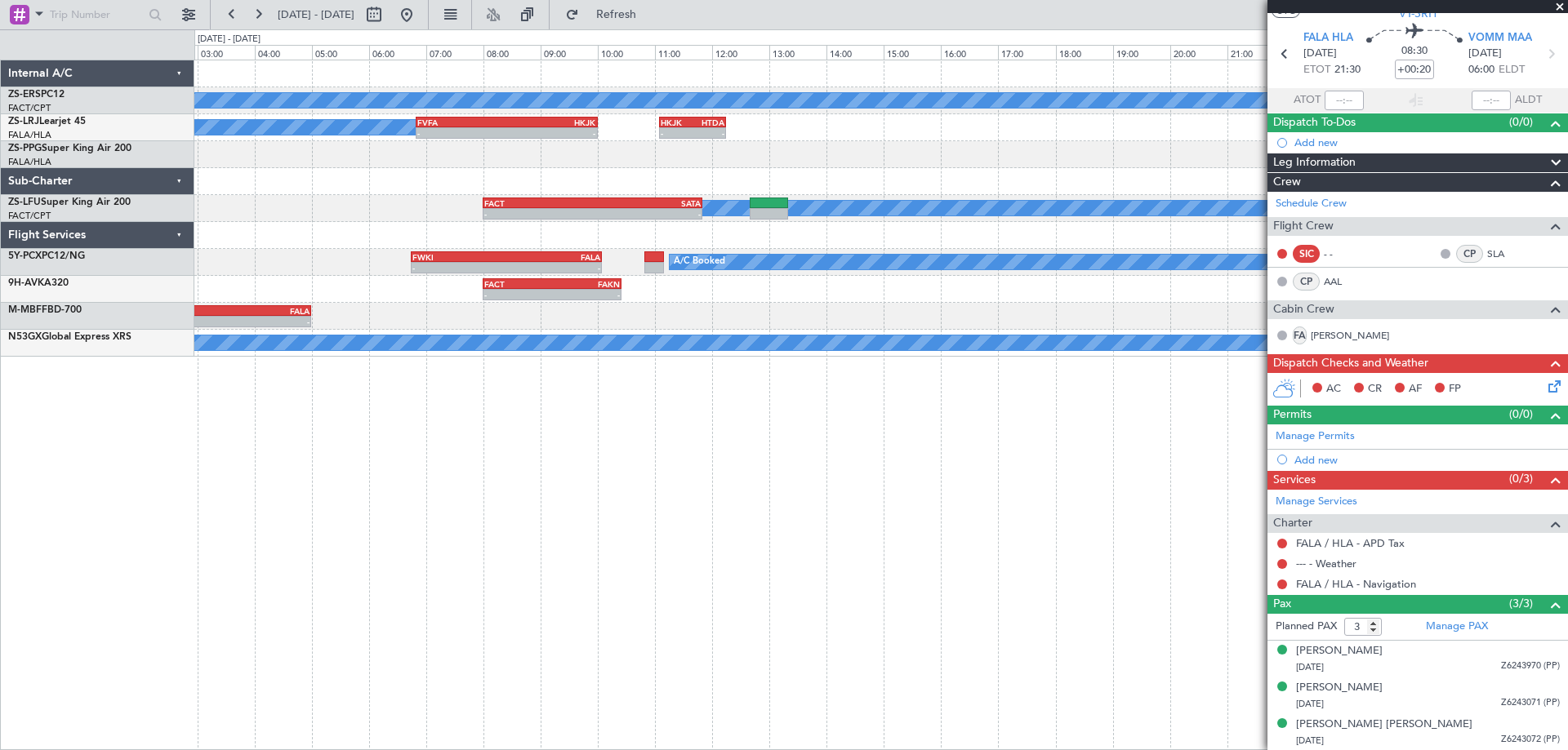
click at [63, 485] on div "A/C Booked A/C Booked - - FVFA 06:50 Z HKJK 10:00 Z - - HKJK 11:05 Z HTDA 12:15…" at bounding box center [784, 389] width 1568 height 720
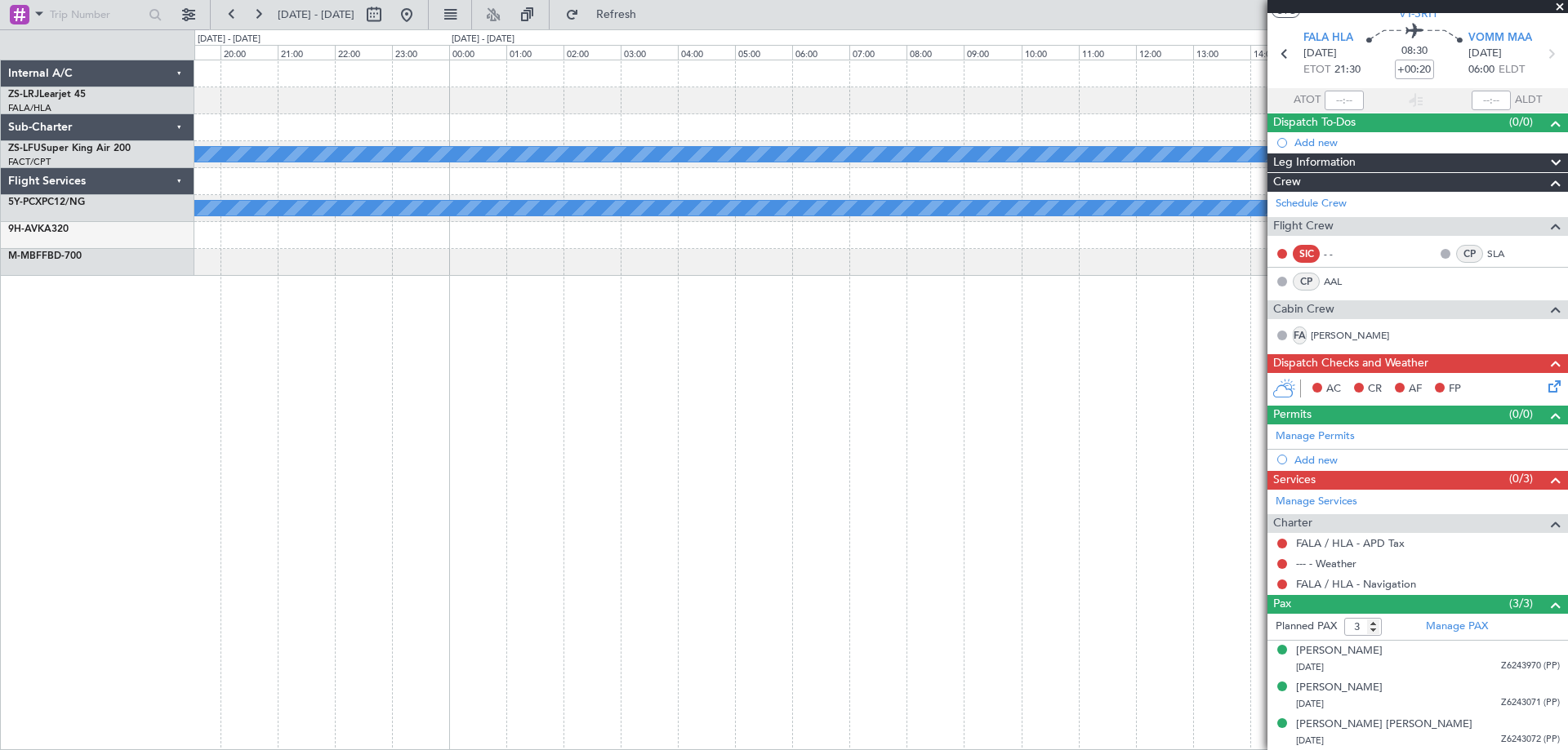
click at [212, 450] on div "A/C Booked A/C Booked" at bounding box center [881, 404] width 1374 height 691
click at [48, 359] on div "A/C Booked A/C Booked A/C Booked Internal A/C ZS-LRJ Learjet 45 FALA/HLA Lanser…" at bounding box center [784, 389] width 1568 height 720
click at [330, 416] on div "A/C Booked A/C Booked A/C Booked" at bounding box center [881, 404] width 1374 height 691
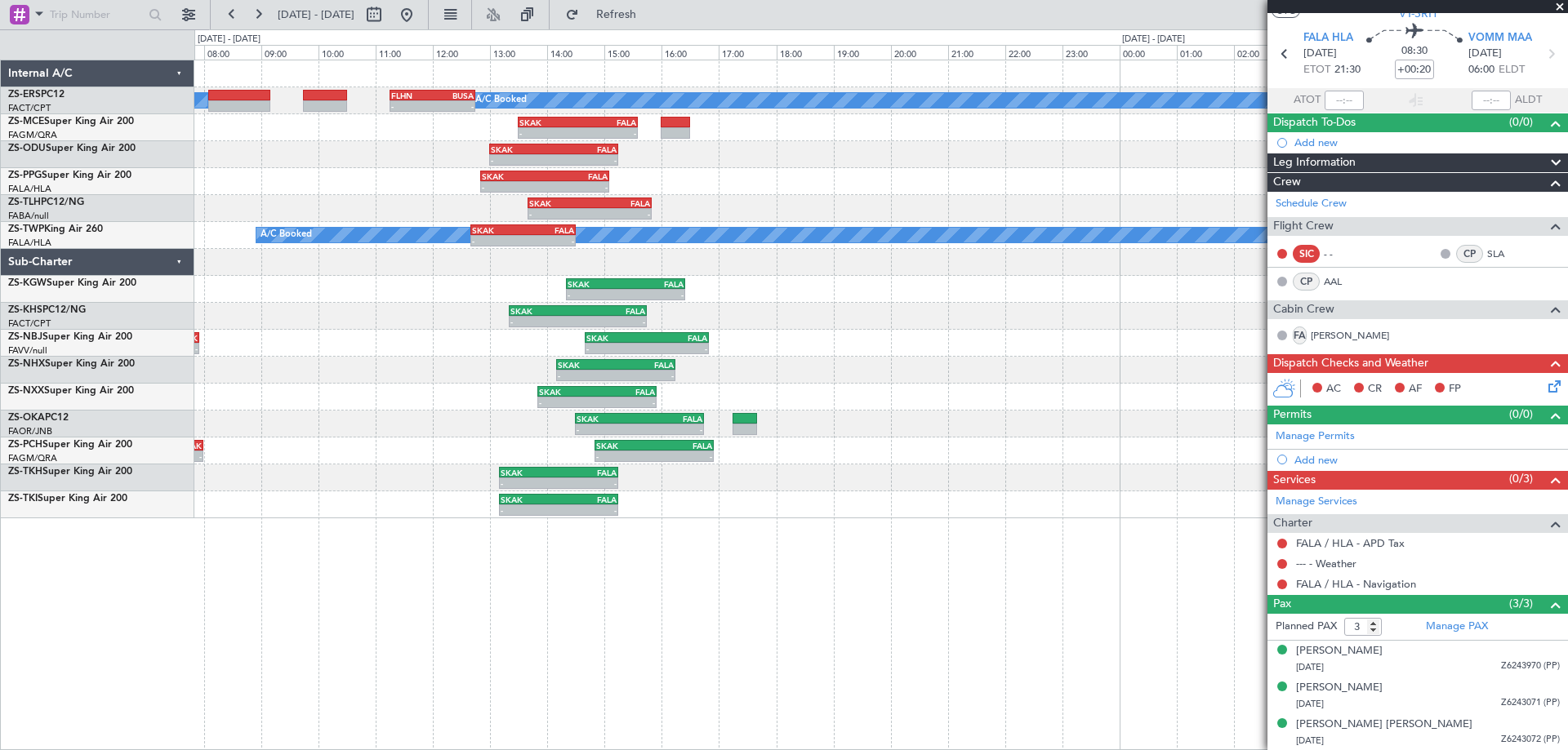
click at [297, 408] on div "A/C Booked A/C Booked - - FLHN 11:15 Z BUSA 12:45 Z - - SKAK 13:30 Z FALA 15:35…" at bounding box center [881, 289] width 1373 height 458
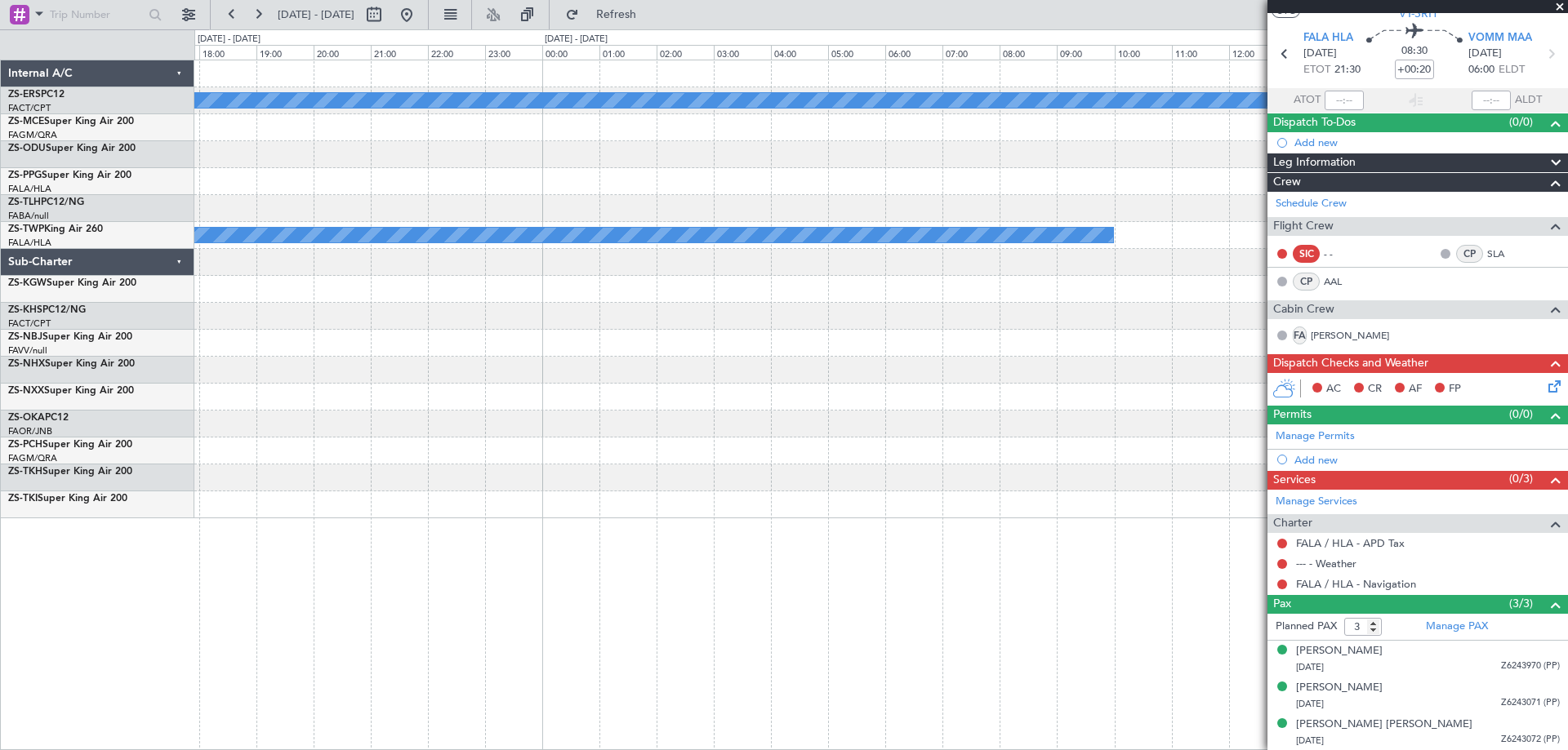
click at [472, 435] on div "A/C Booked - - FLHN 11:15 Z BUSA 12:45 Z SKAK 13:30 Z FALA 15:35 Z - - - - SKAK…" at bounding box center [881, 289] width 1373 height 458
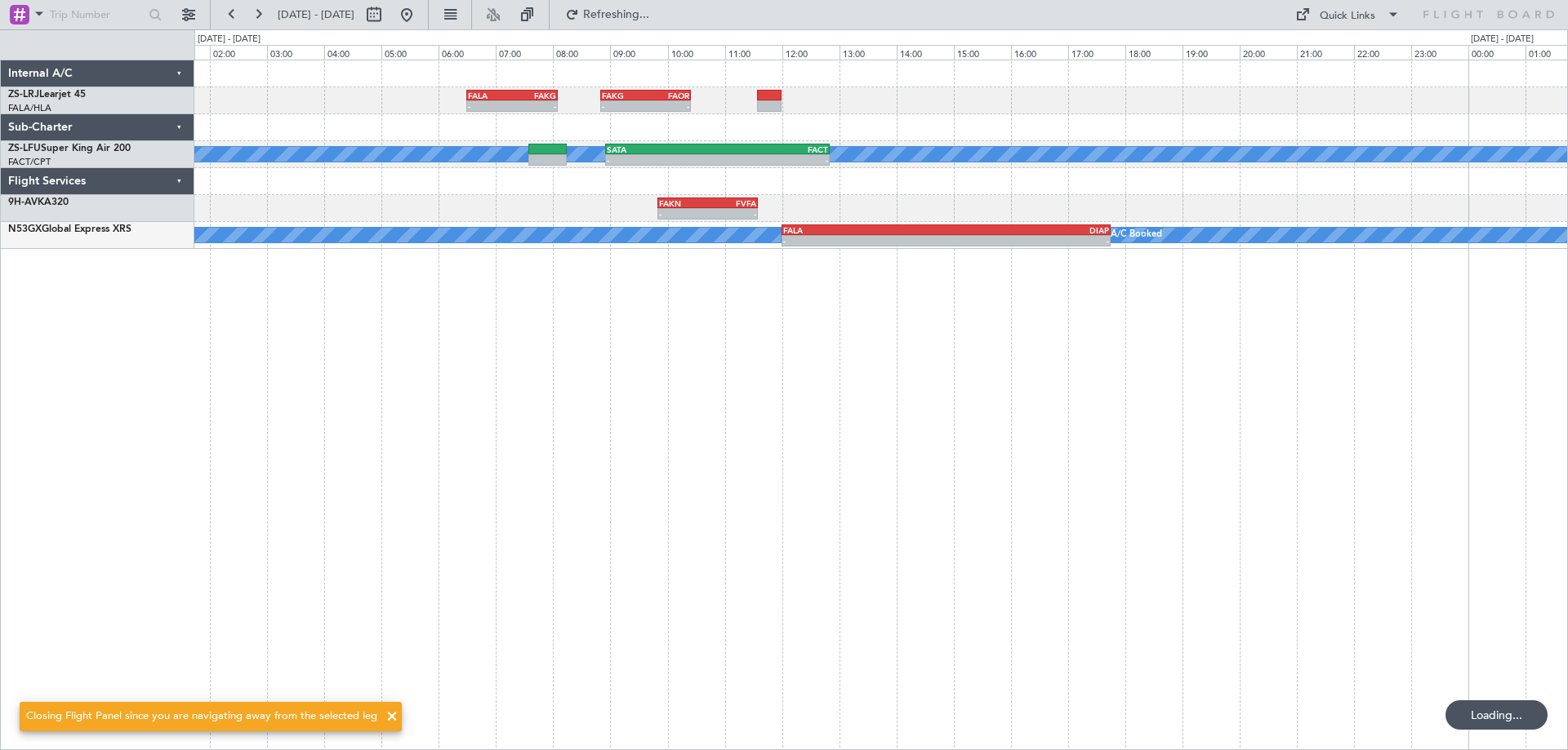
scroll to position [0, 0]
click at [413, 446] on div "- - FALA 06:30 Z FAKG 08:05 Z - - FAKG 08:50 Z FAOR 10:25 Z A/C Booked A/C Book…" at bounding box center [881, 404] width 1374 height 691
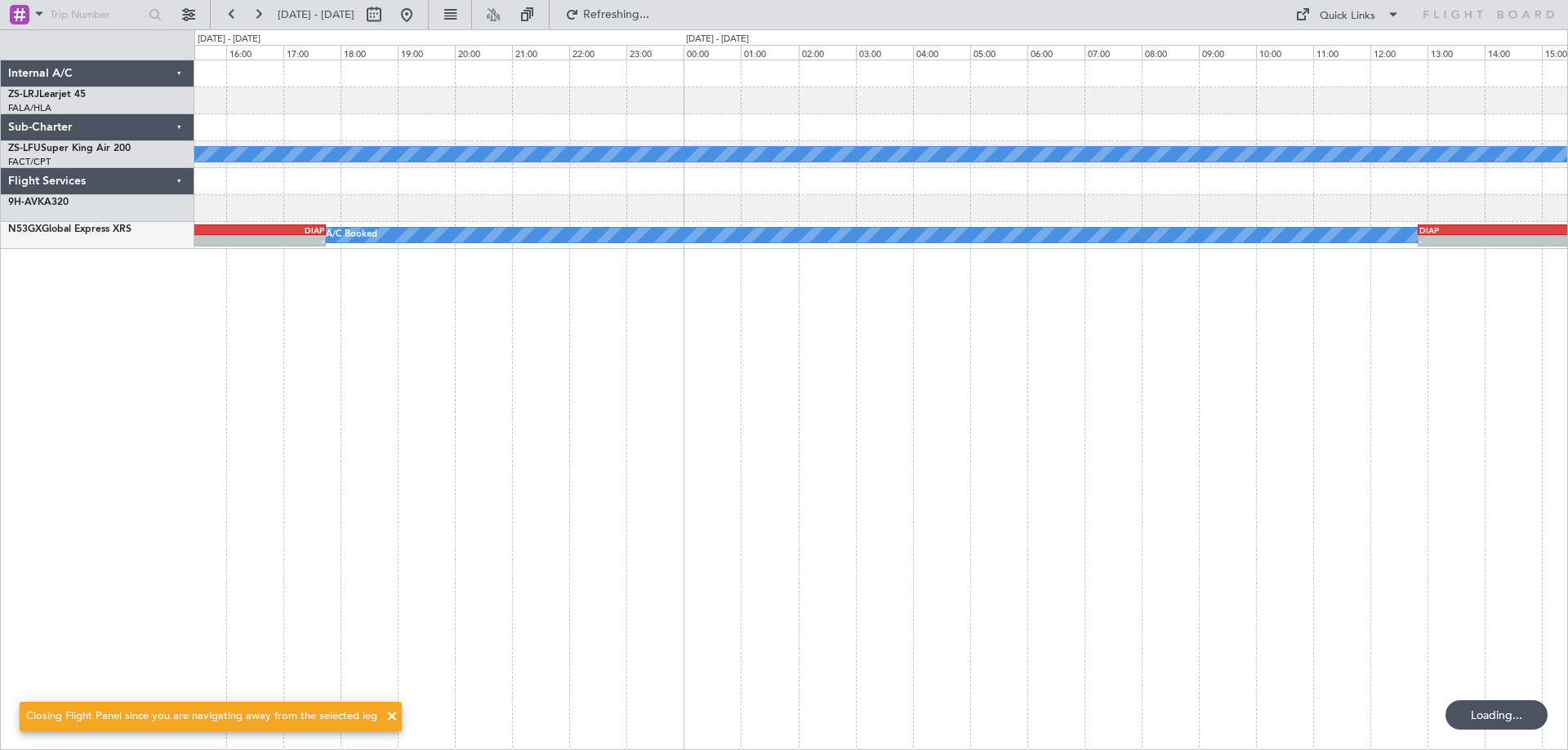
click at [344, 428] on div "- - FAKG 08:50 Z FAOR 10:25 Z A/C Booked A/C Booked - - SATA 08:55 Z FACT 12:50…" at bounding box center [881, 404] width 1374 height 691
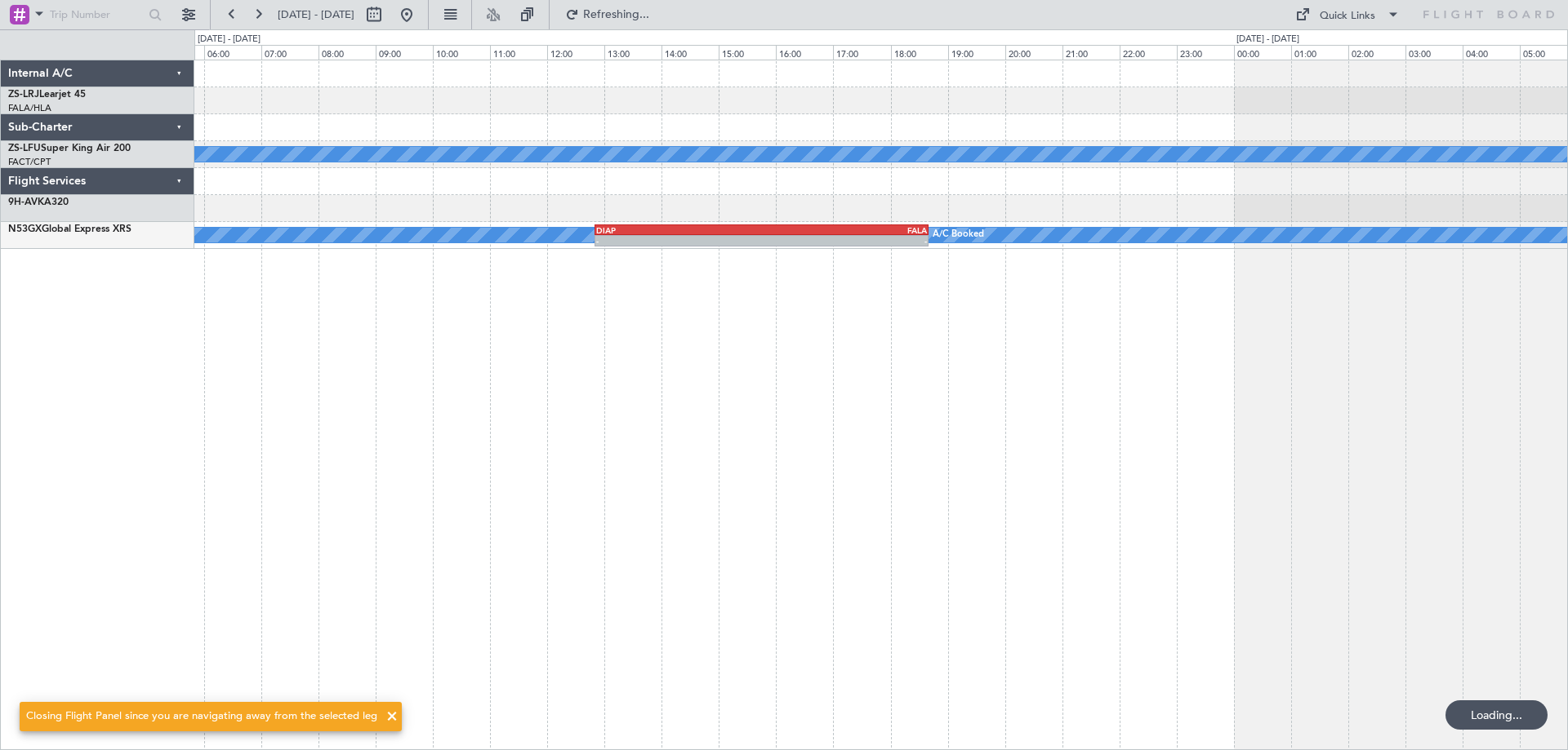
click at [442, 352] on div "A/C Booked A/C Booked A/C Booked - - DIAP 12:50 Z FALA 18:40 Z A/C Booked" at bounding box center [881, 404] width 1374 height 691
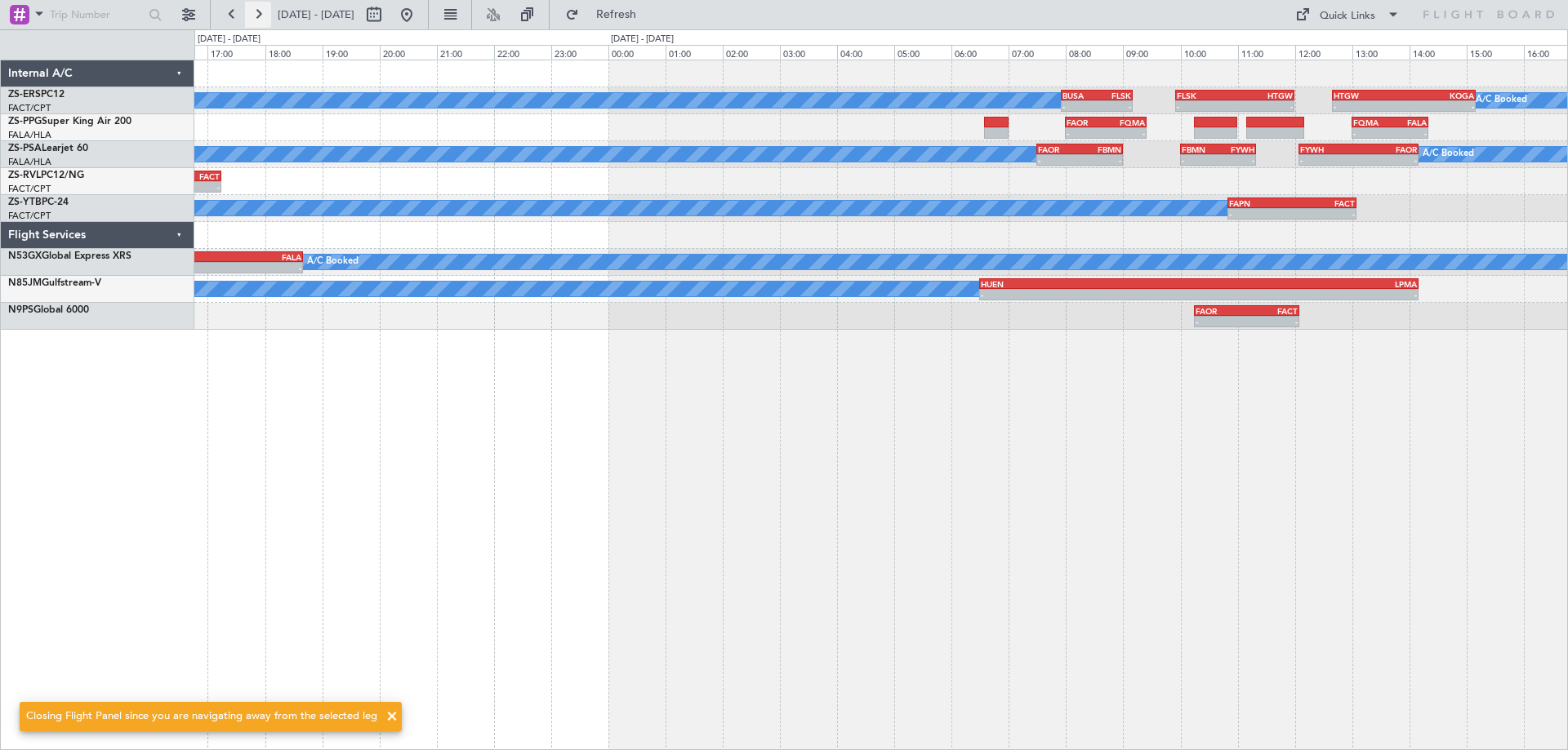
click at [258, 13] on button at bounding box center [258, 15] width 26 height 26
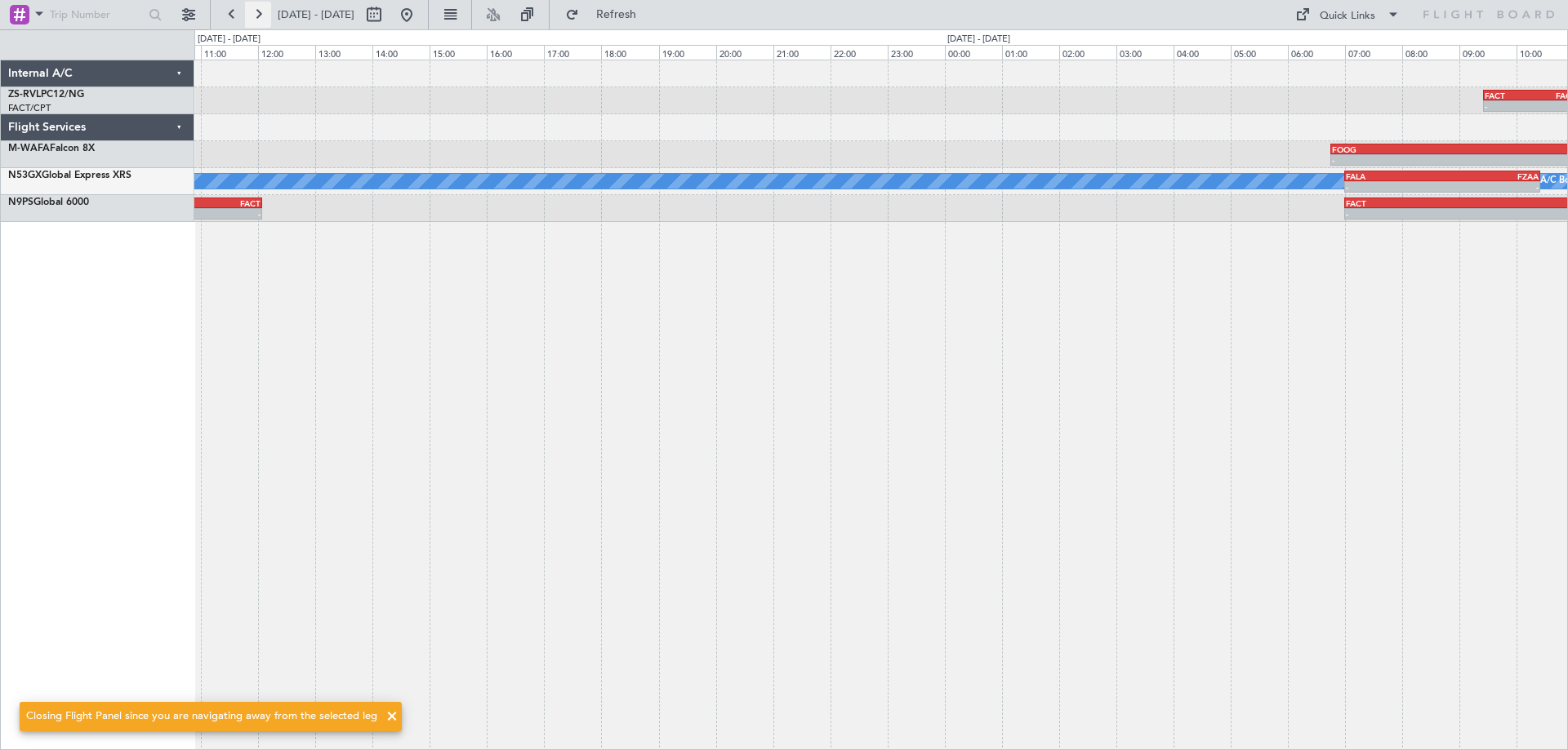
click at [258, 13] on button at bounding box center [258, 15] width 26 height 26
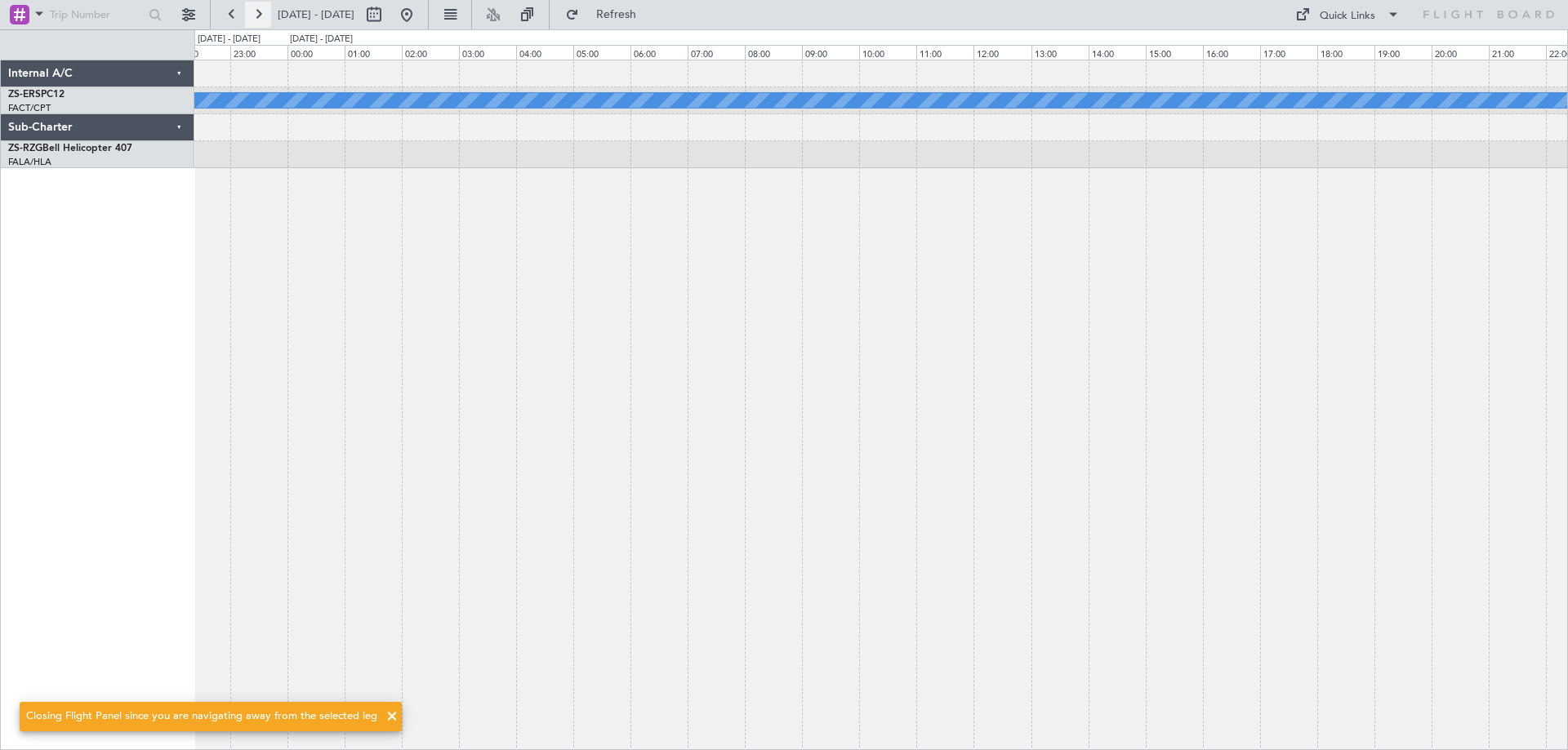
click at [258, 13] on button at bounding box center [258, 15] width 26 height 26
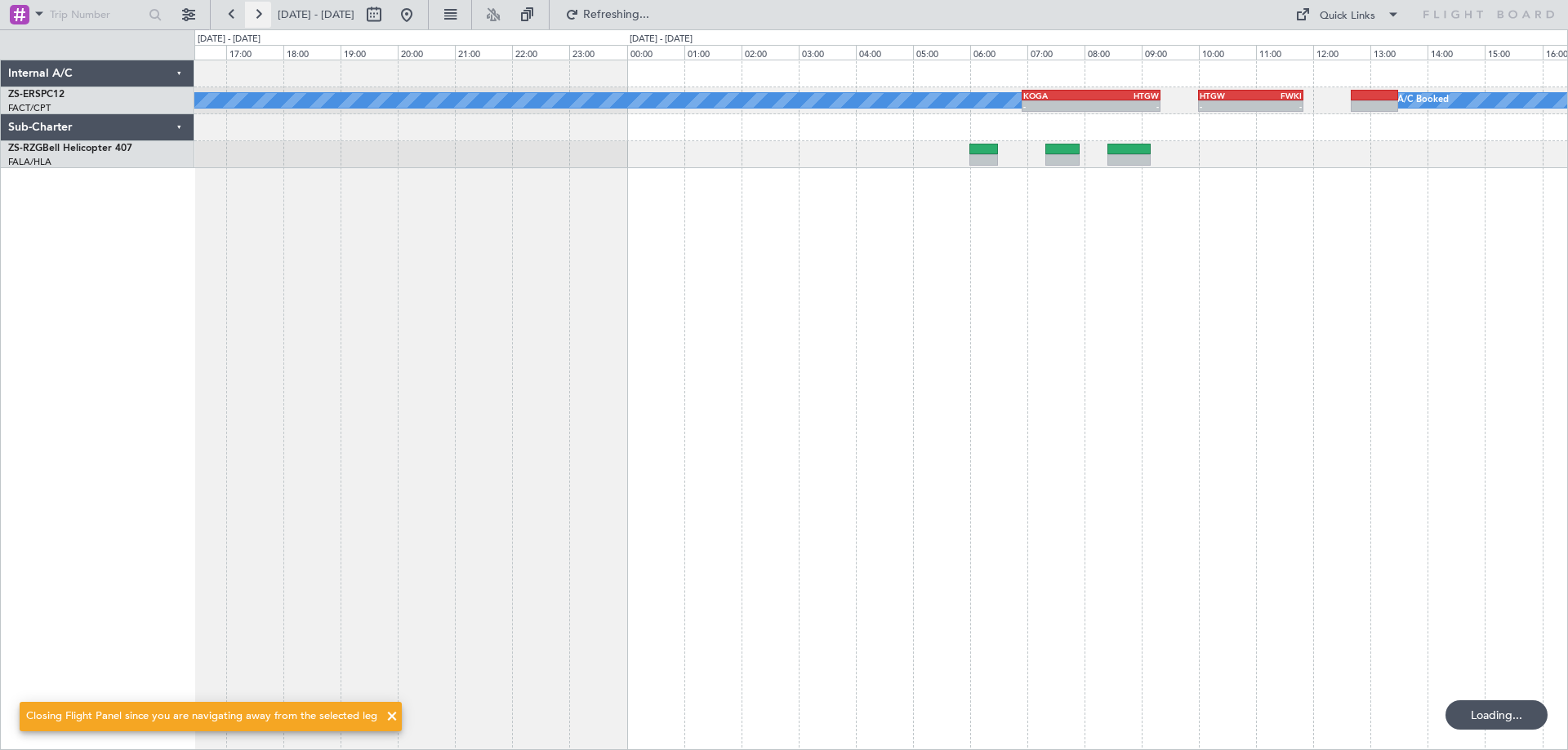
click at [258, 13] on button at bounding box center [258, 15] width 26 height 26
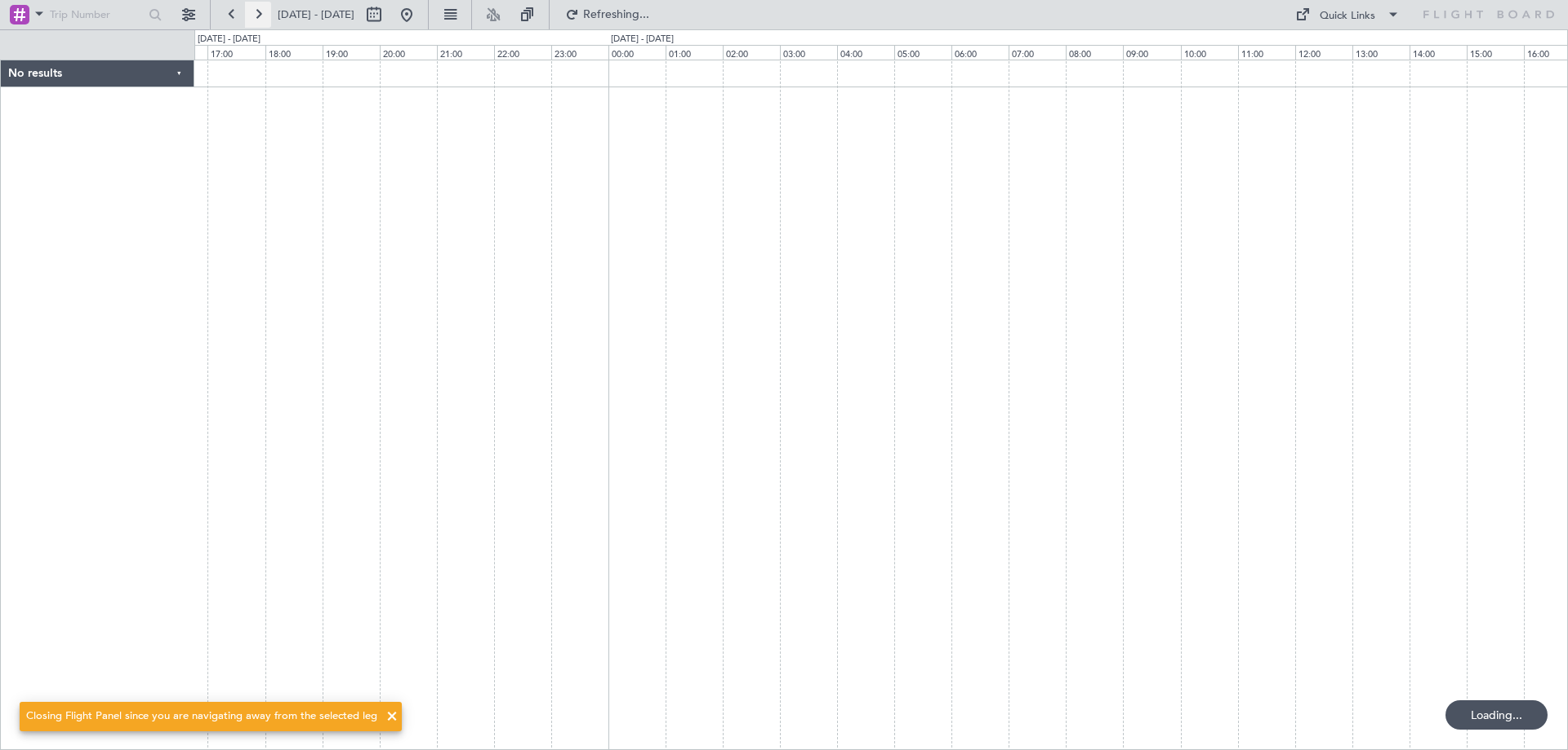
click at [258, 13] on button at bounding box center [258, 15] width 26 height 26
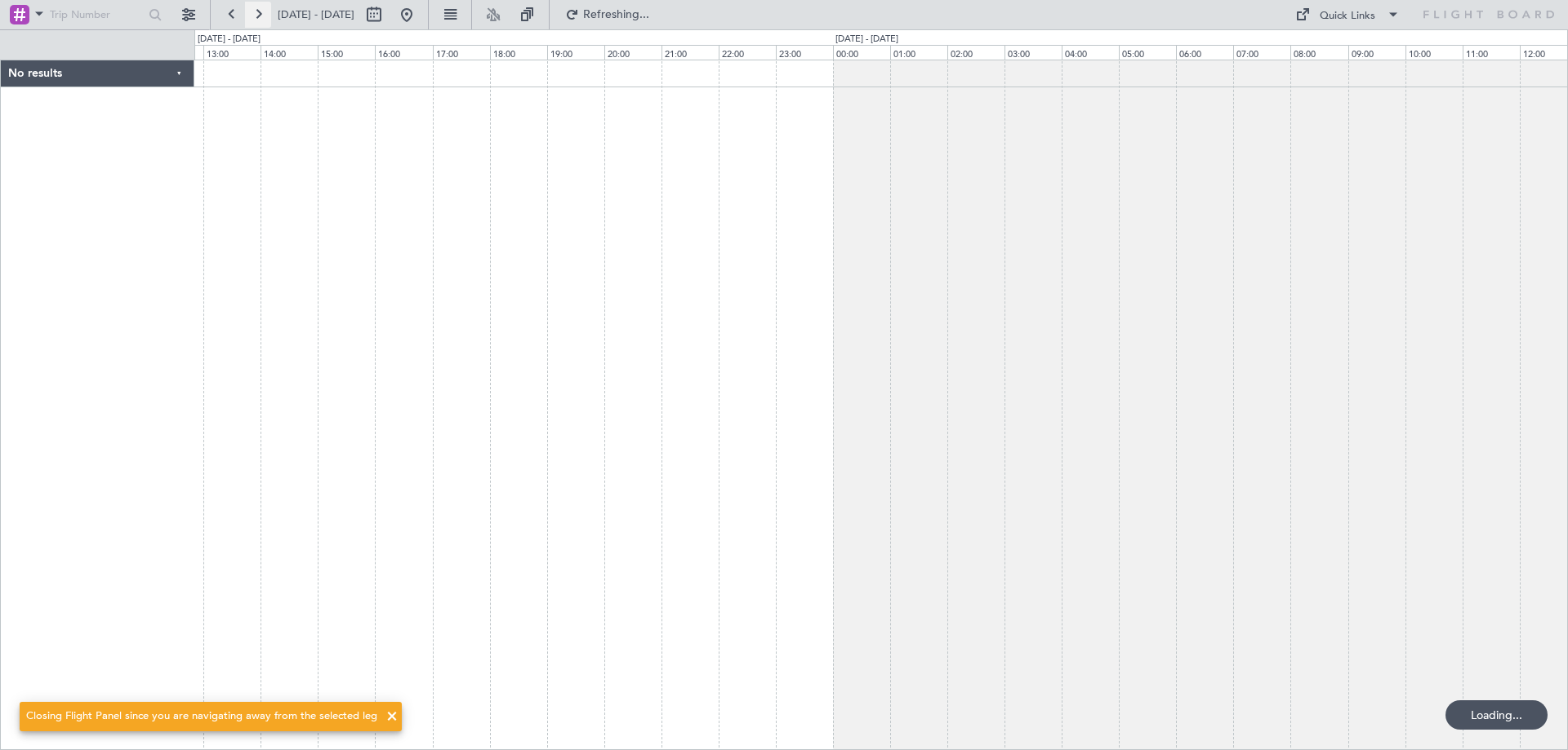
click at [258, 13] on button at bounding box center [258, 15] width 26 height 26
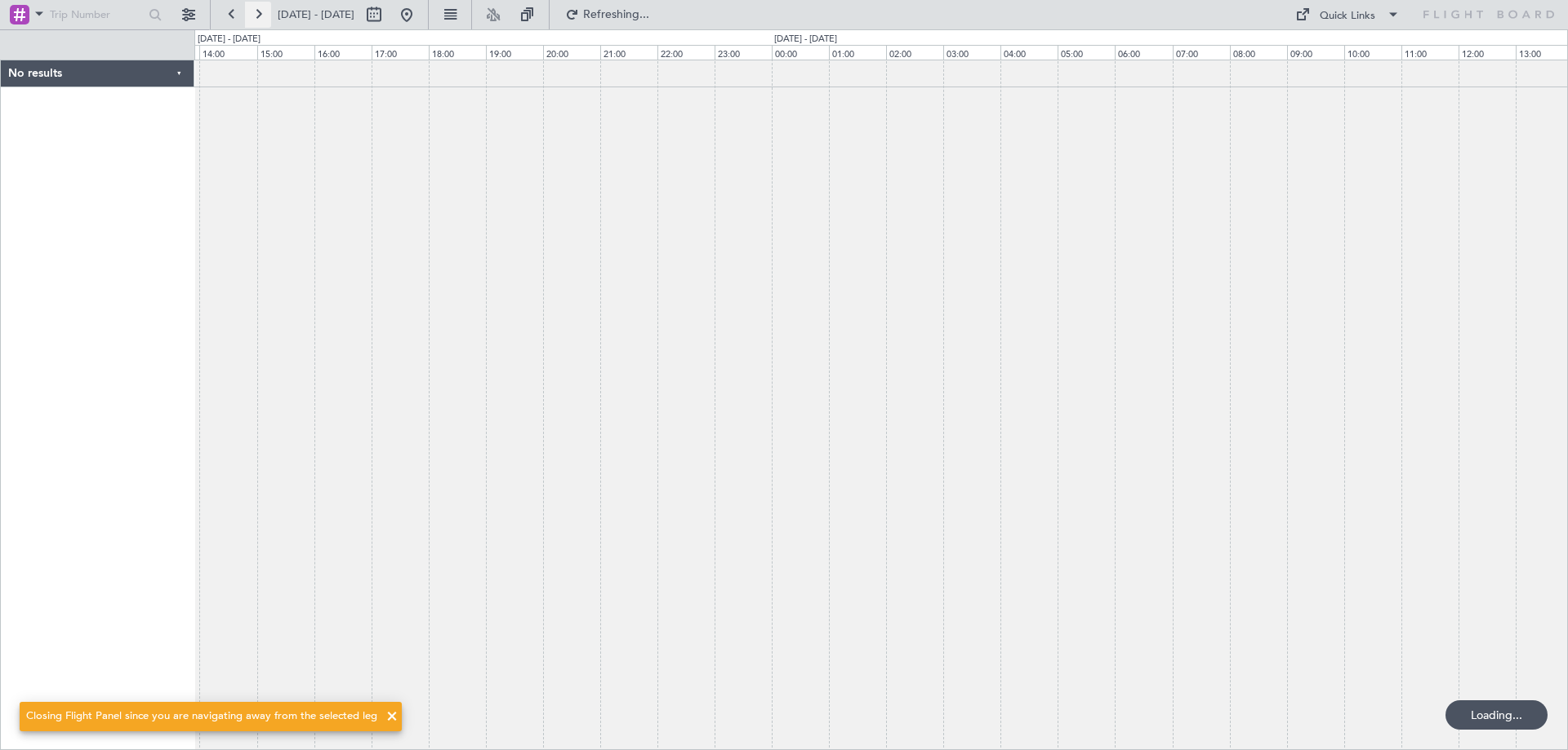
click at [258, 13] on button at bounding box center [258, 15] width 26 height 26
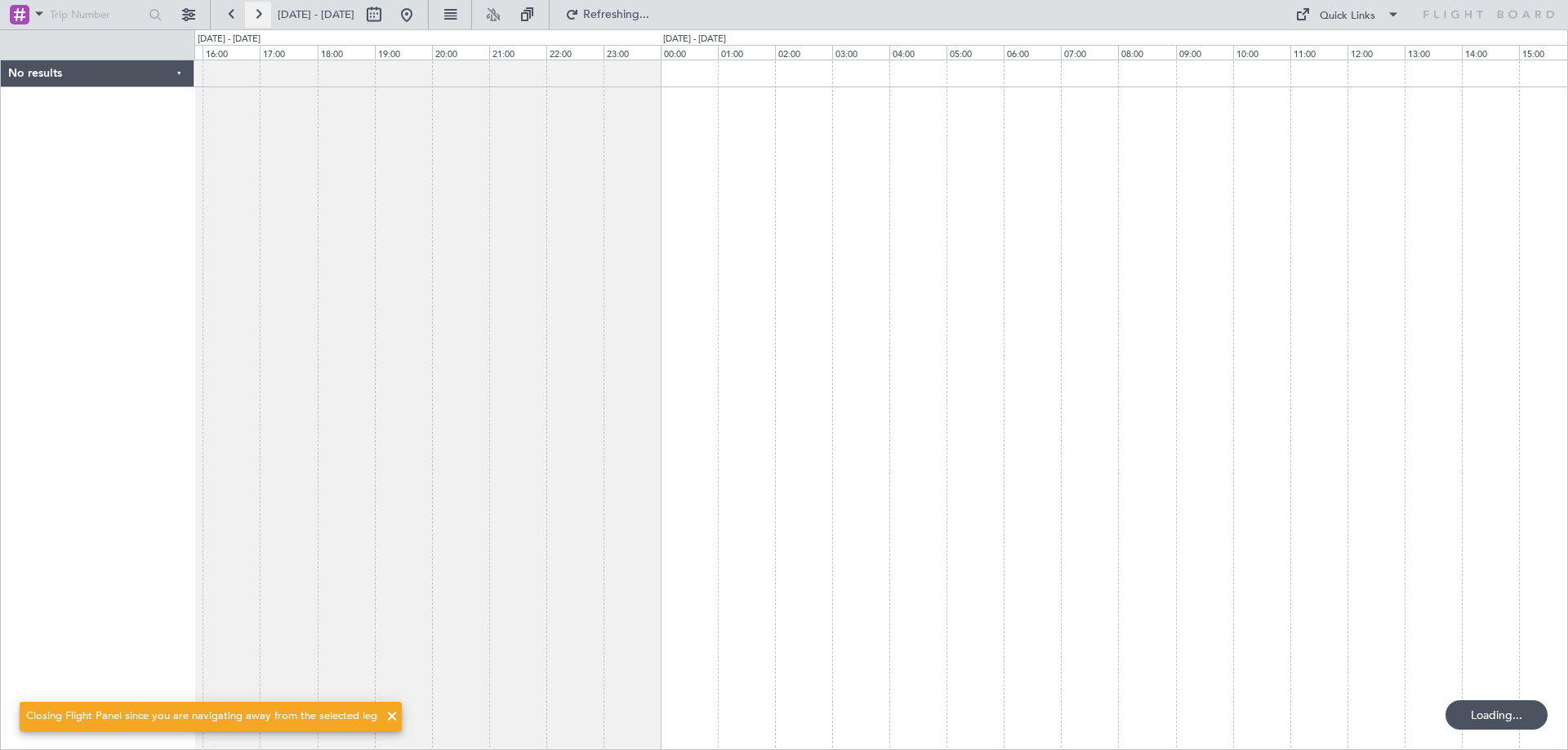
click at [258, 13] on button at bounding box center [258, 15] width 26 height 26
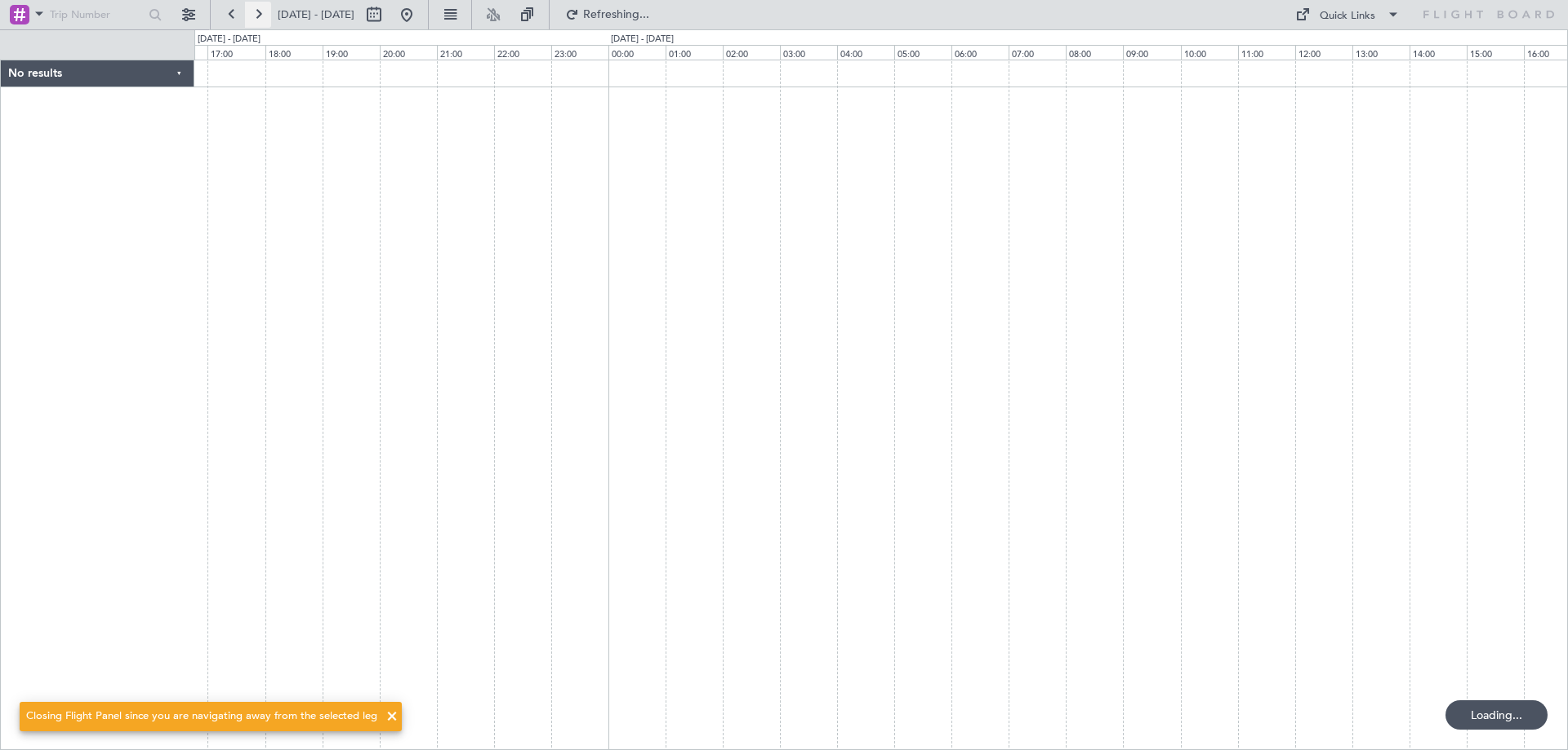
click at [258, 13] on button at bounding box center [258, 15] width 26 height 26
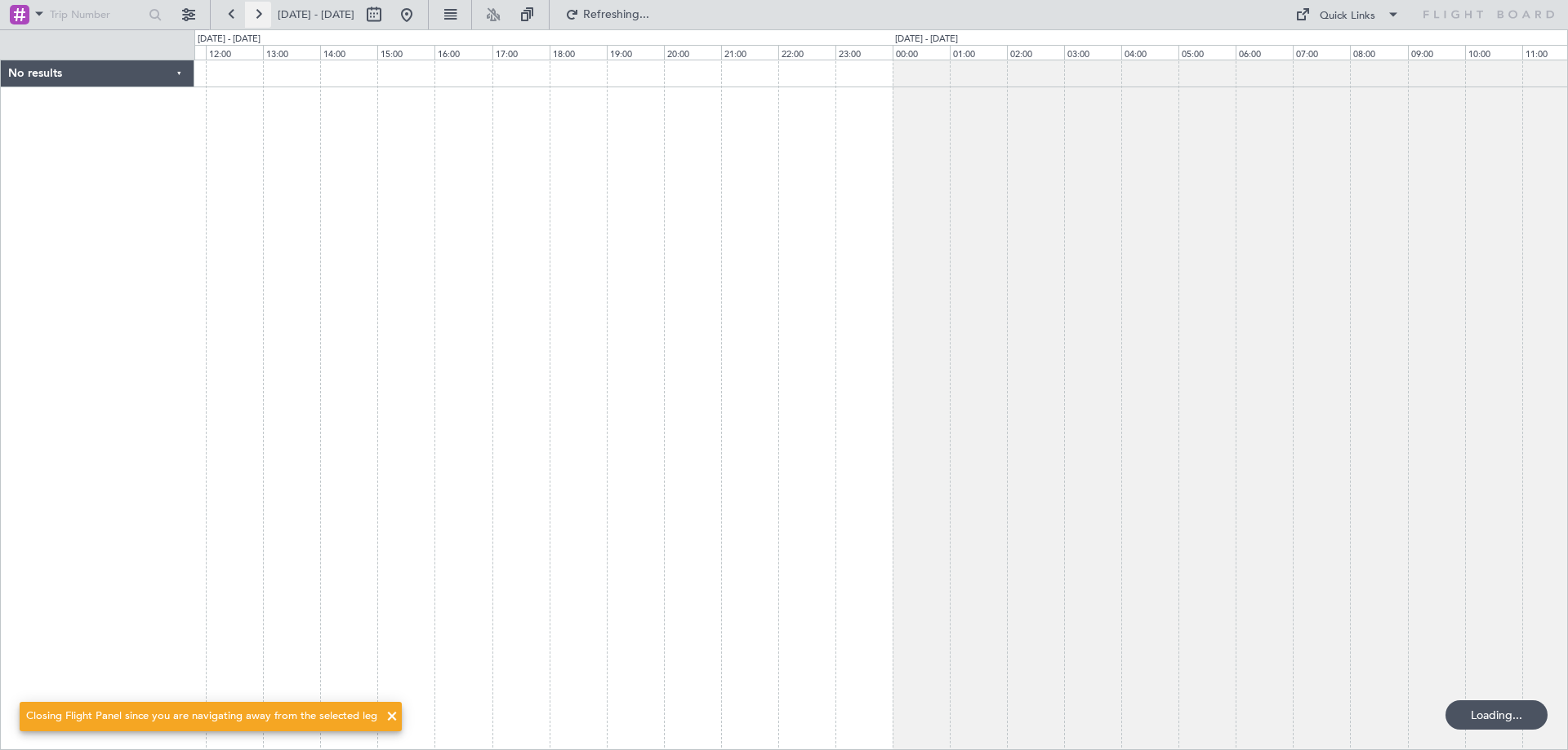
click at [258, 13] on button at bounding box center [258, 15] width 26 height 26
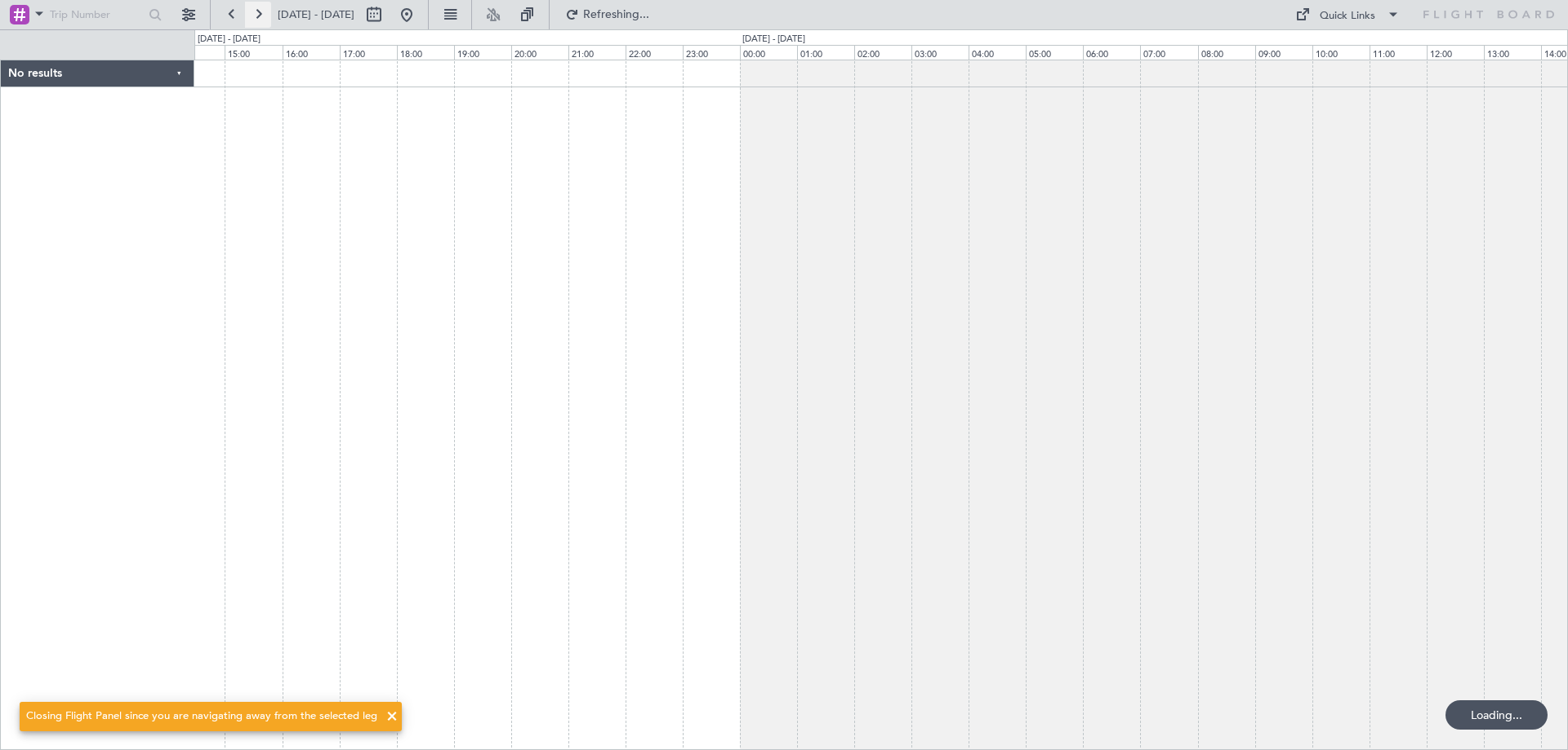
click at [258, 13] on button at bounding box center [258, 15] width 26 height 26
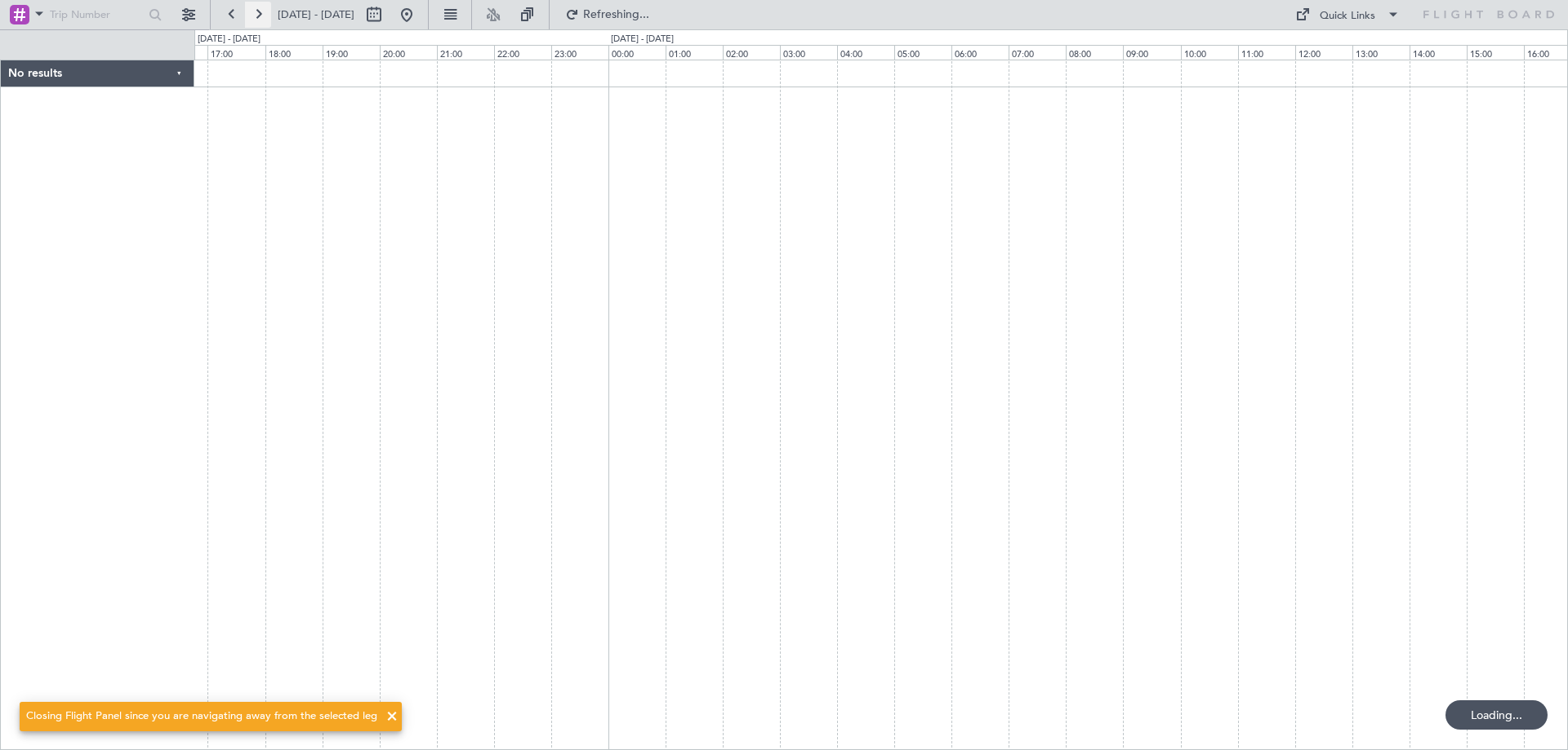
click at [258, 13] on button at bounding box center [258, 15] width 26 height 26
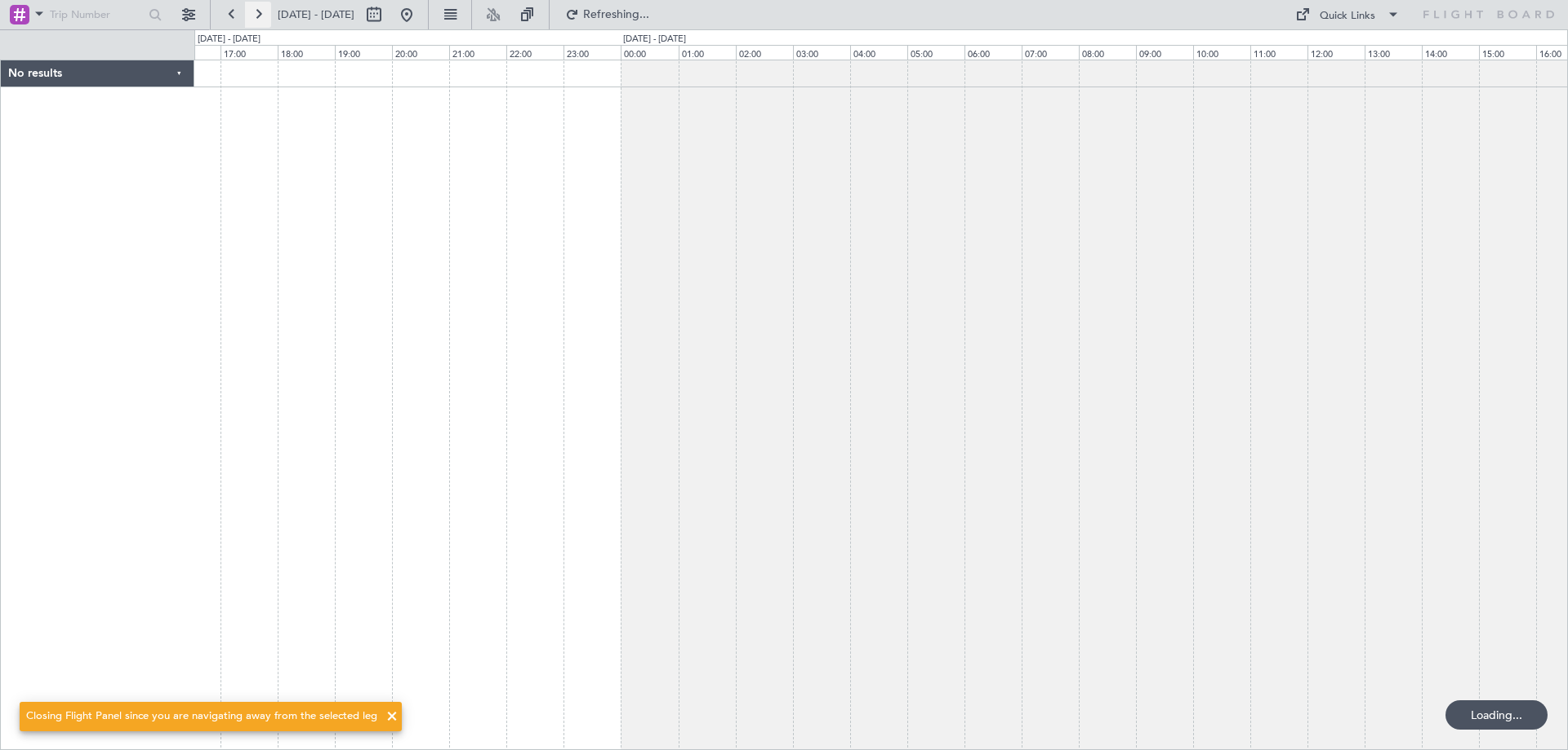
click at [258, 13] on button at bounding box center [258, 15] width 26 height 26
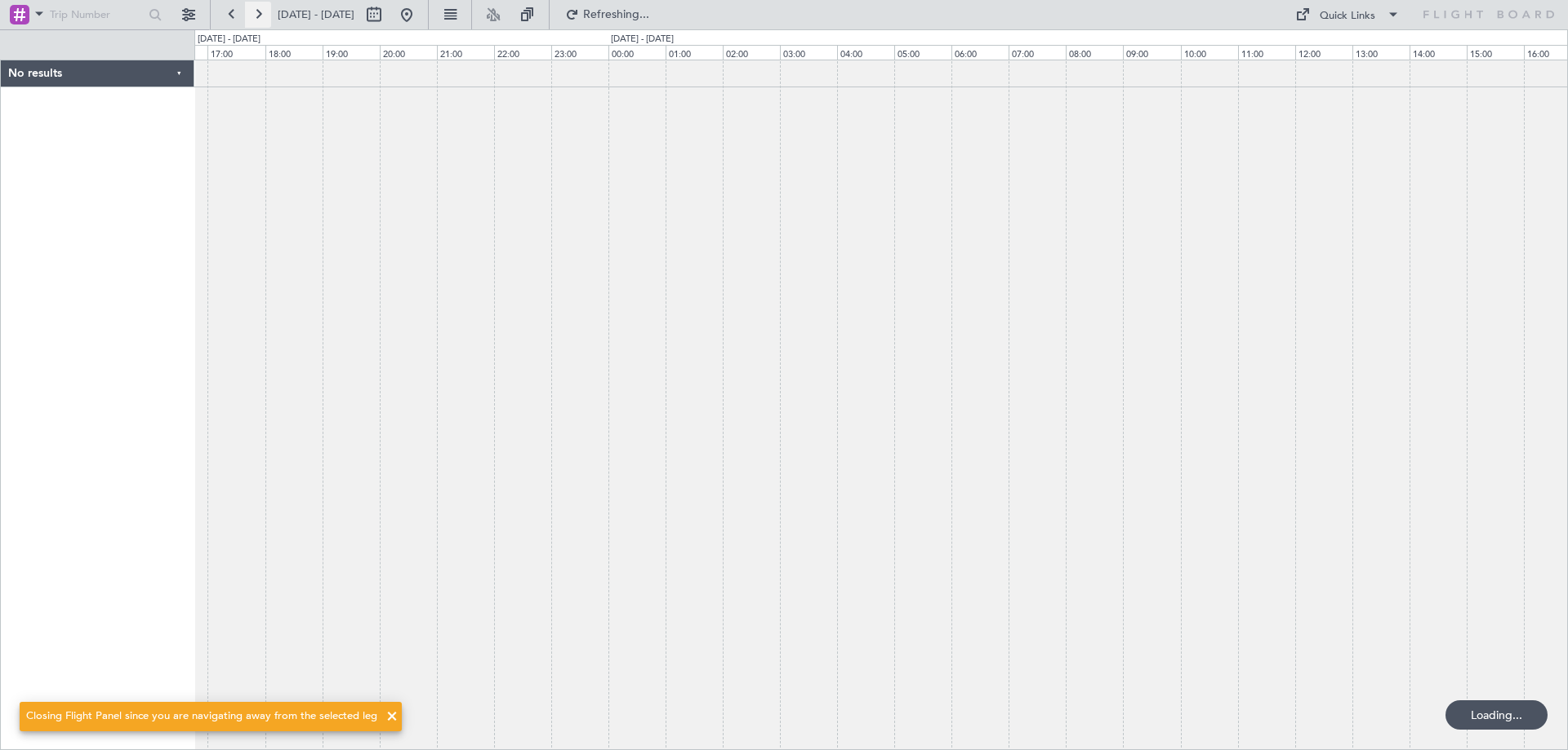
click at [258, 13] on button at bounding box center [258, 15] width 26 height 26
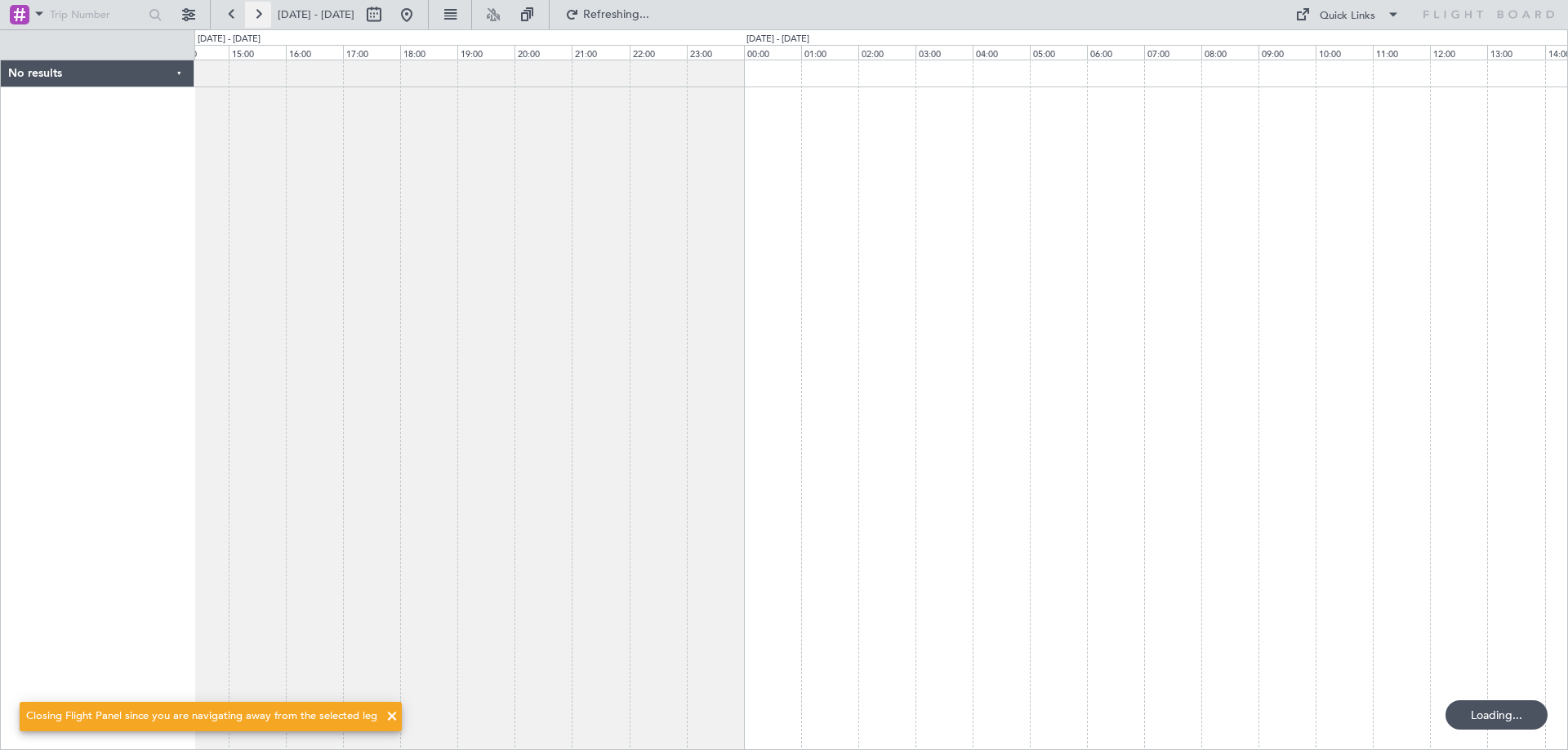
click at [258, 13] on button at bounding box center [258, 15] width 26 height 26
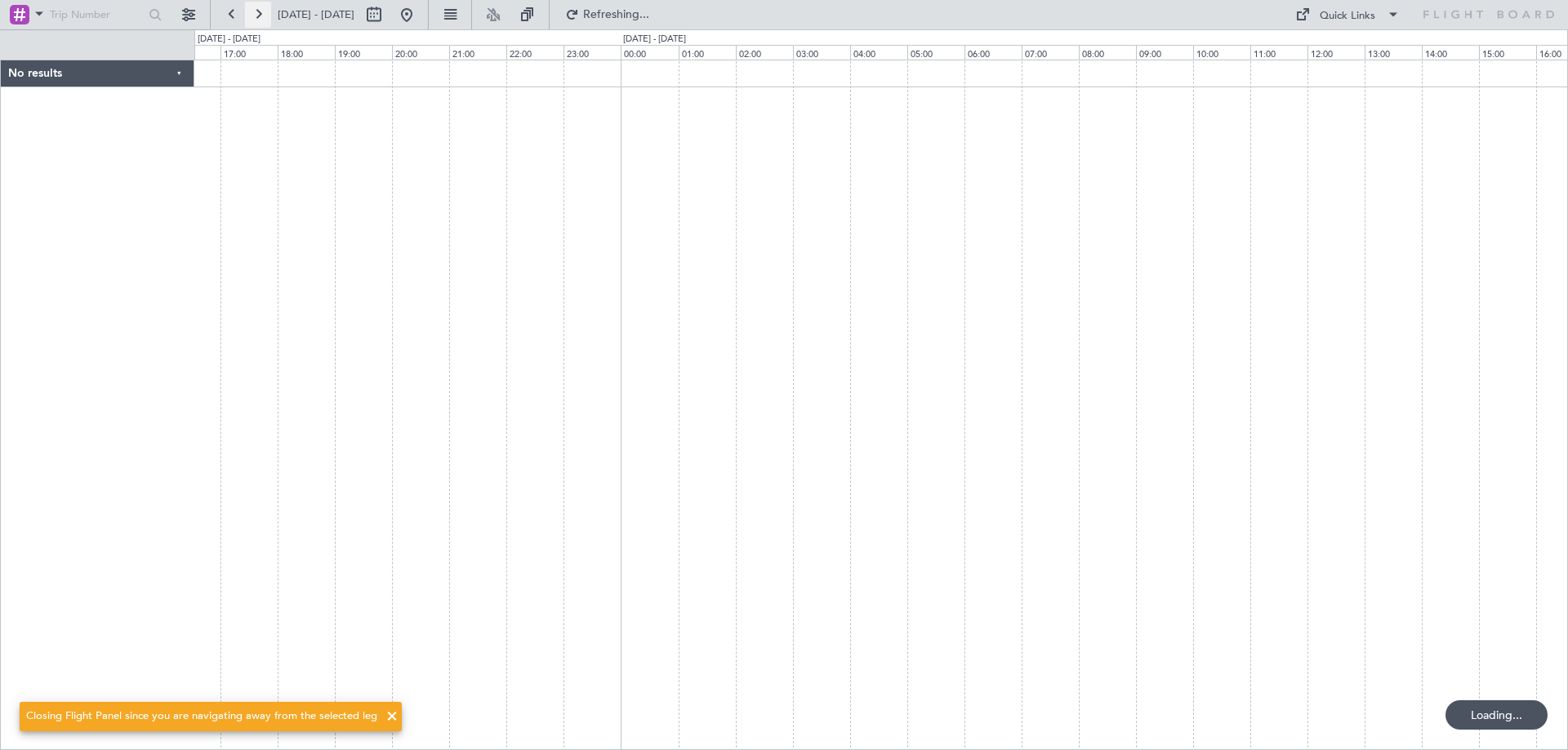
click at [258, 13] on button at bounding box center [258, 15] width 26 height 26
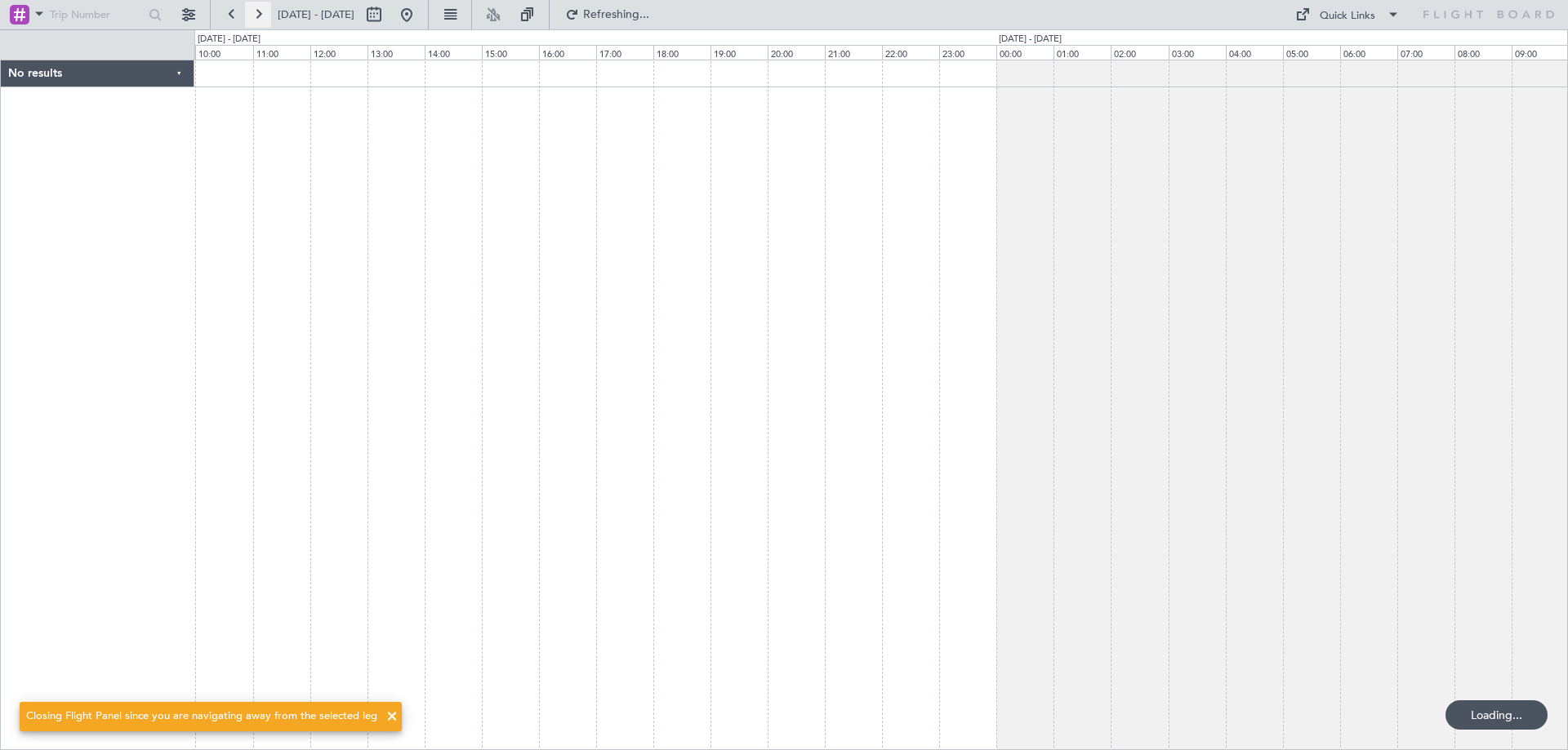
click at [258, 13] on button at bounding box center [258, 15] width 26 height 26
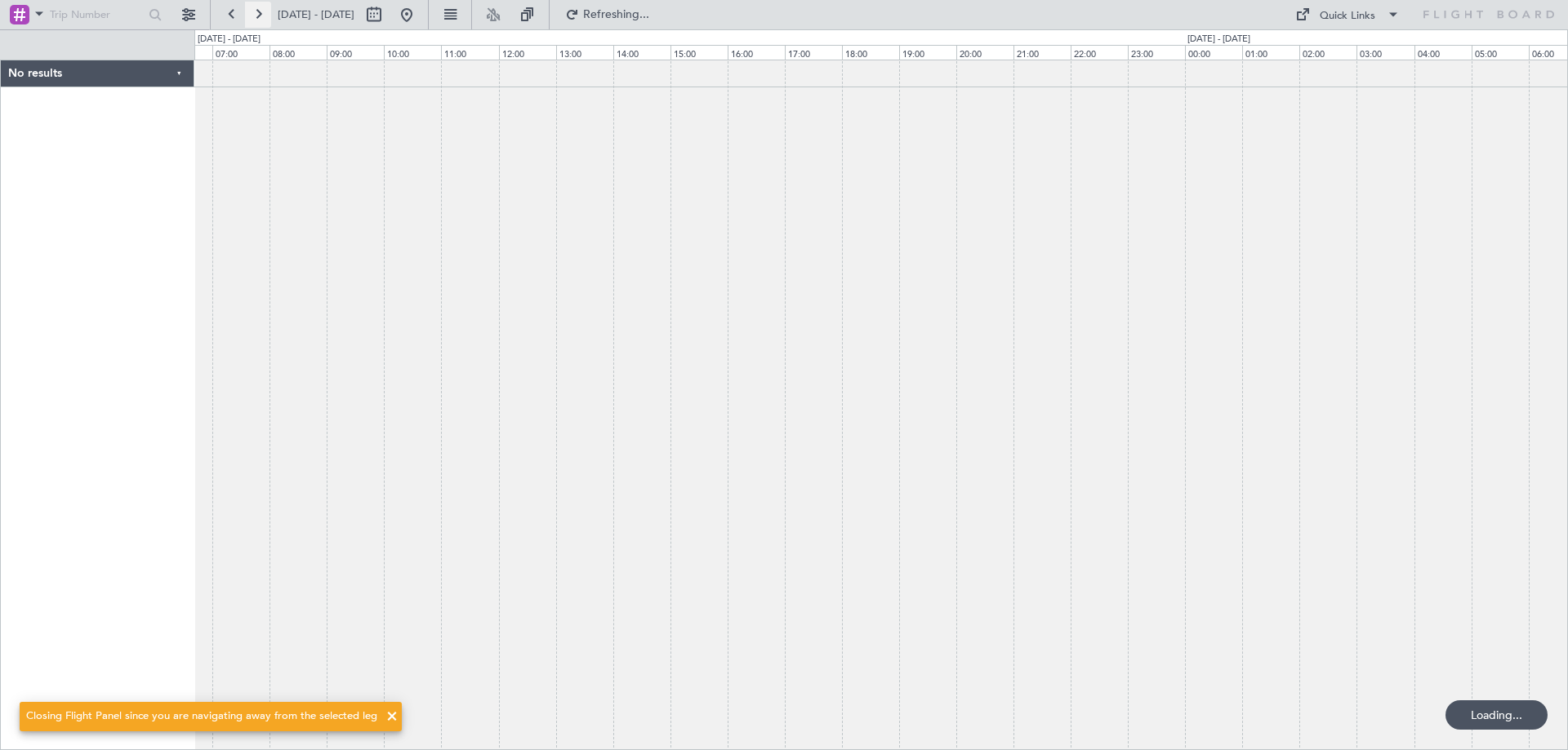
click at [258, 13] on button at bounding box center [258, 15] width 26 height 26
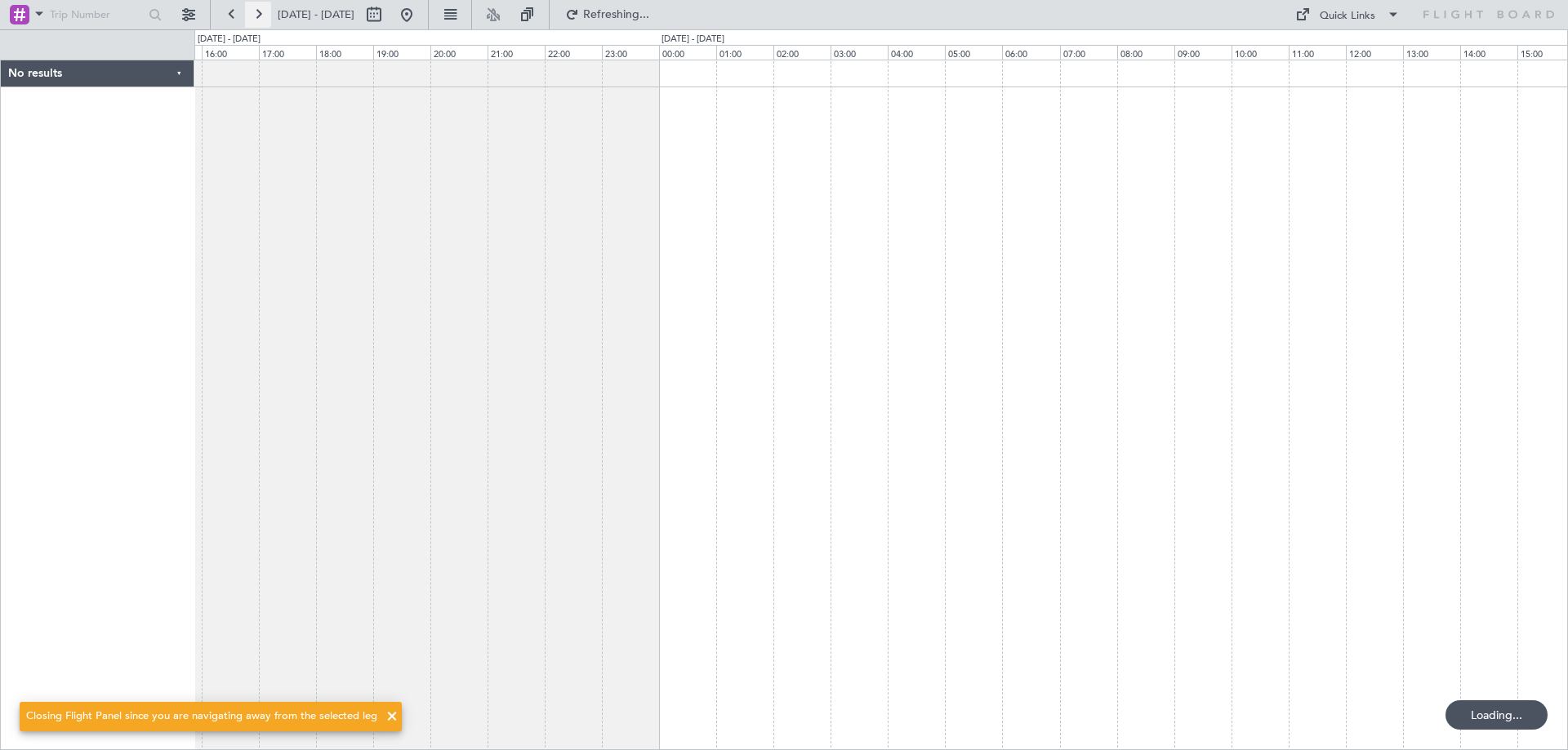
click at [258, 13] on button at bounding box center [258, 15] width 26 height 26
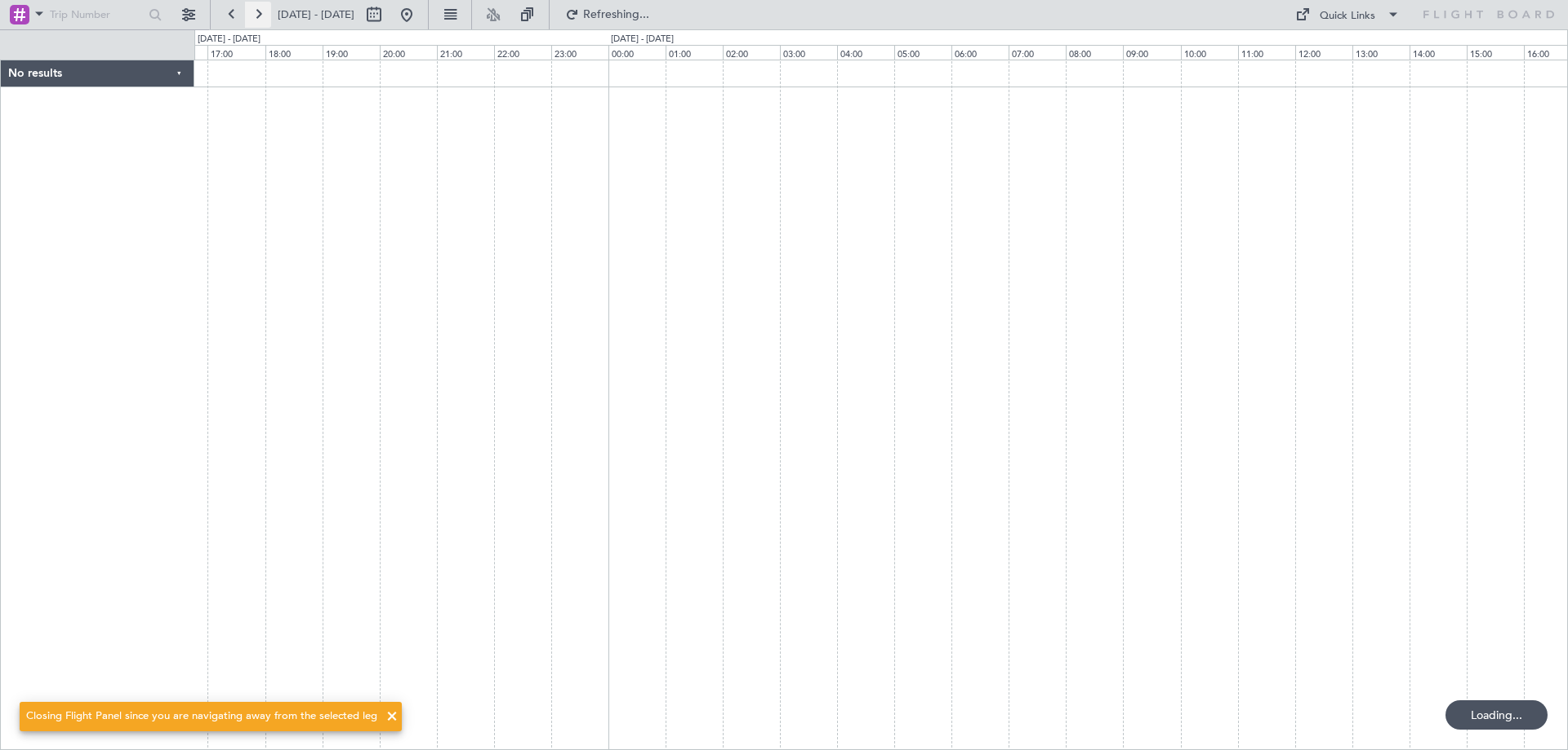
click at [258, 13] on button at bounding box center [258, 15] width 26 height 26
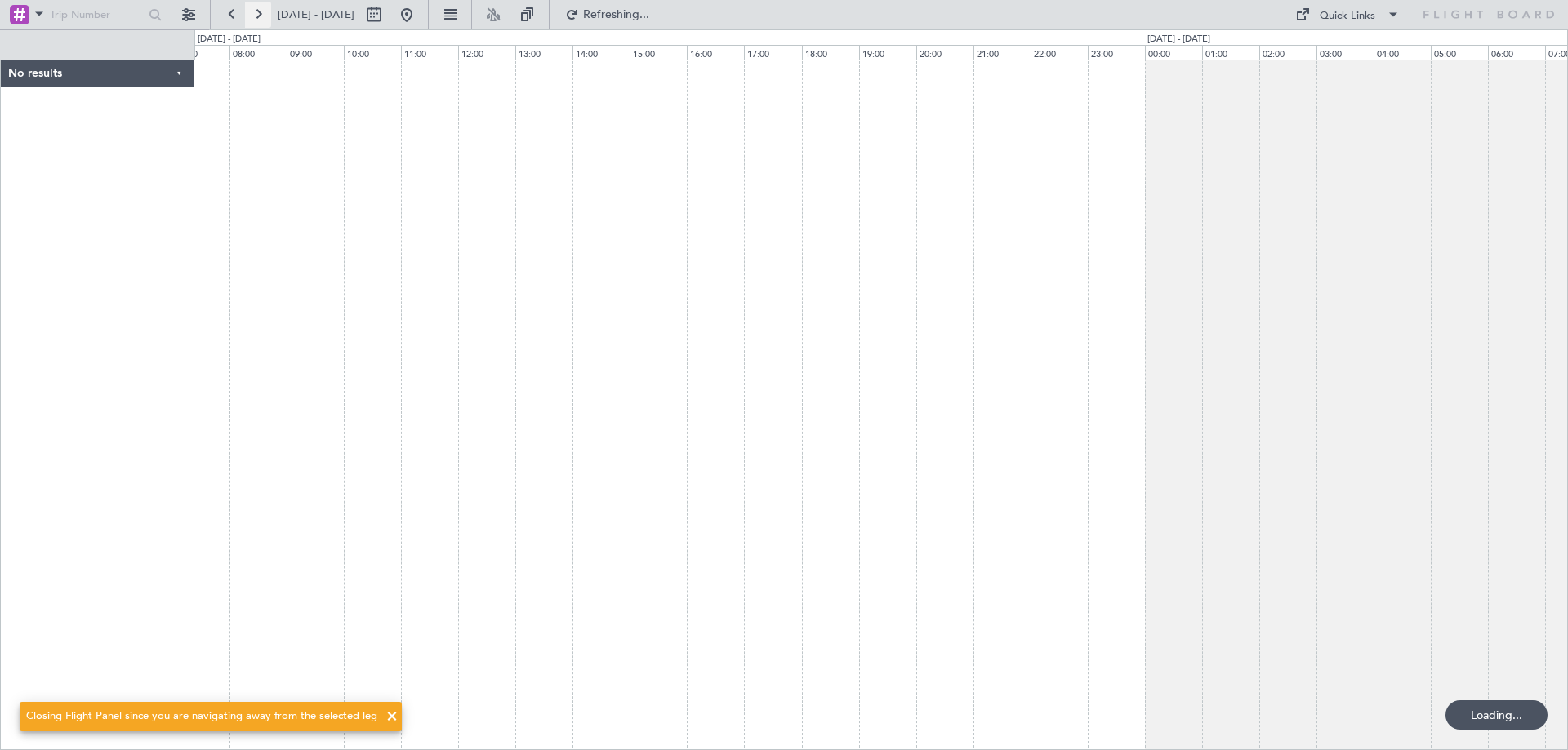
click at [258, 13] on button at bounding box center [258, 15] width 26 height 26
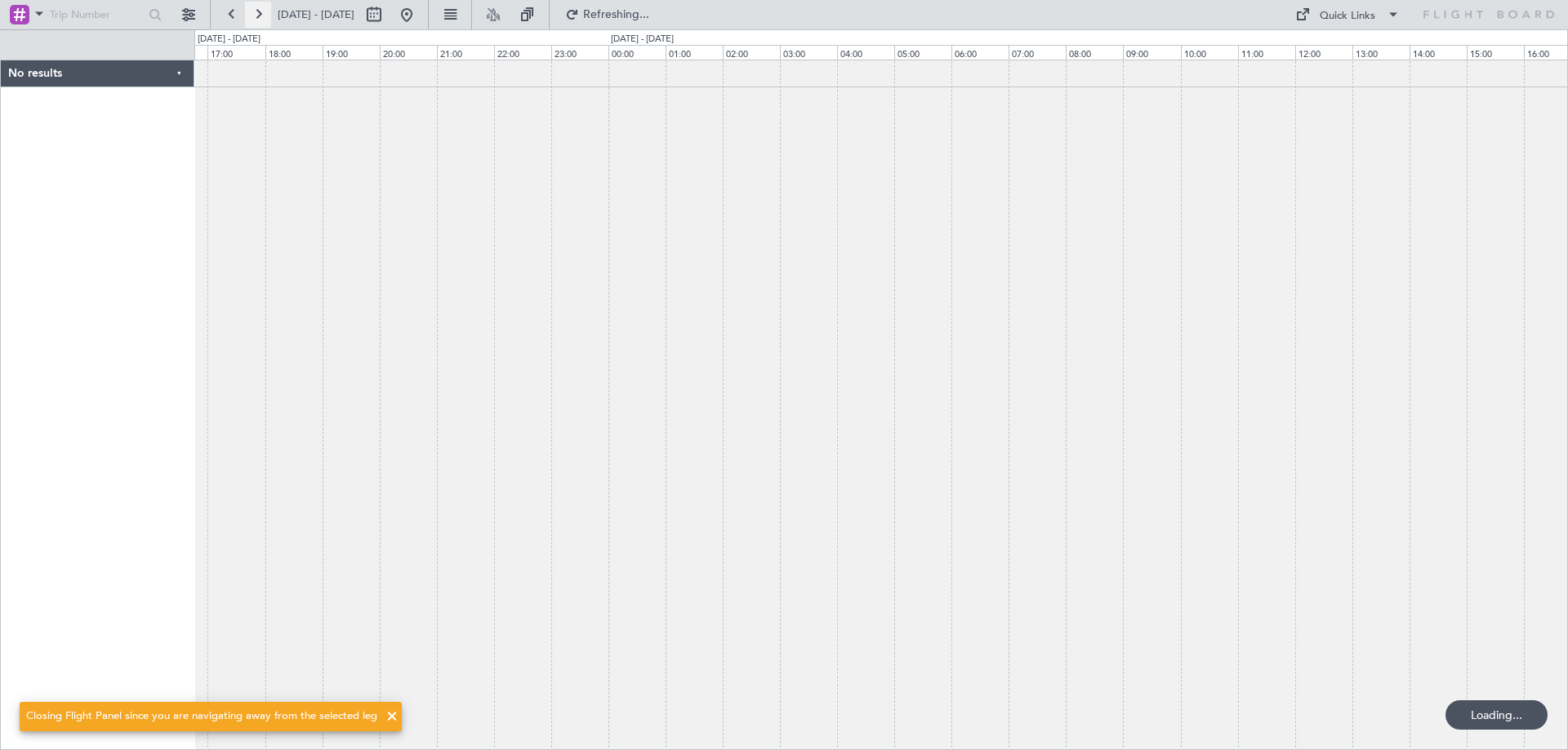
click at [258, 13] on button at bounding box center [258, 15] width 26 height 26
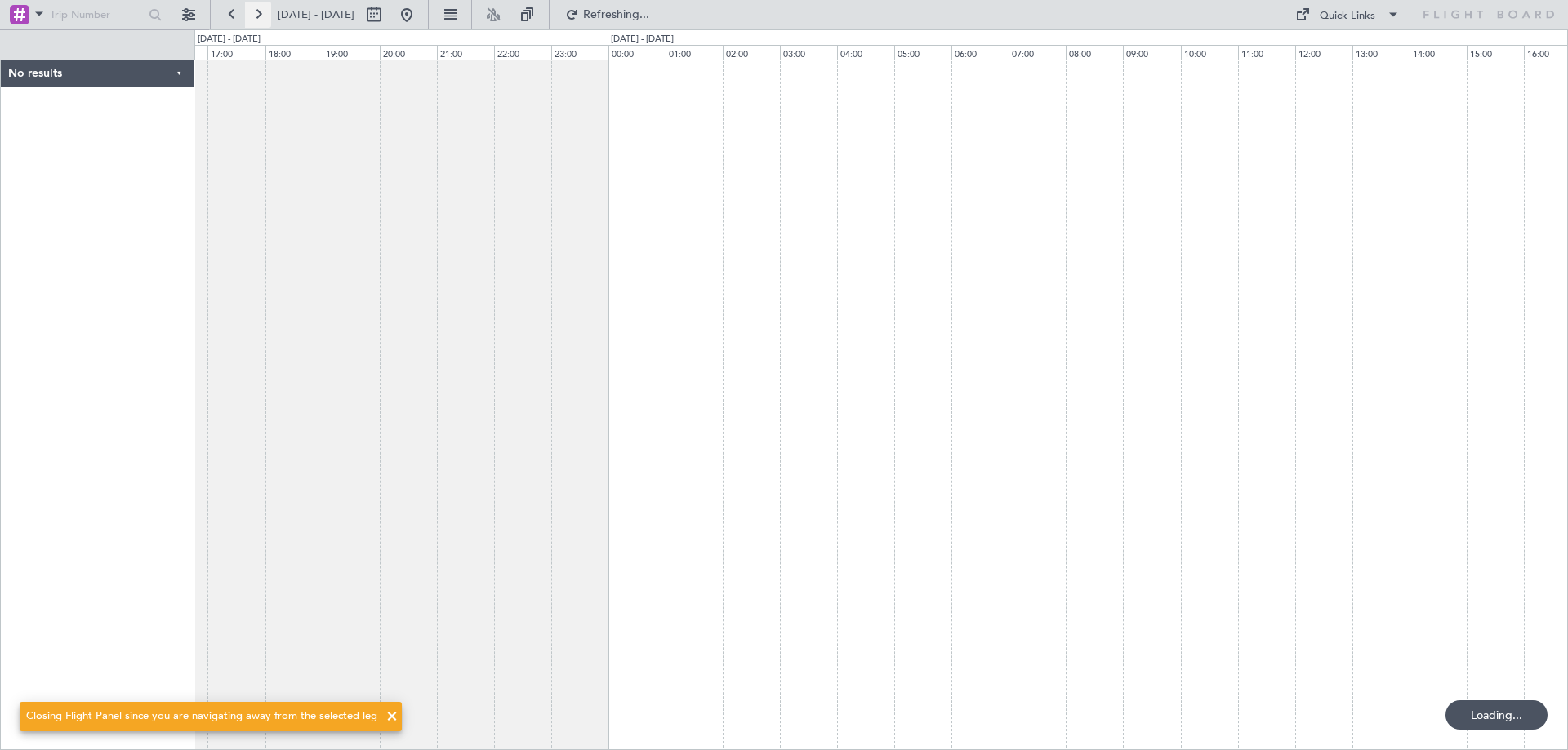
click at [258, 13] on button at bounding box center [258, 15] width 26 height 26
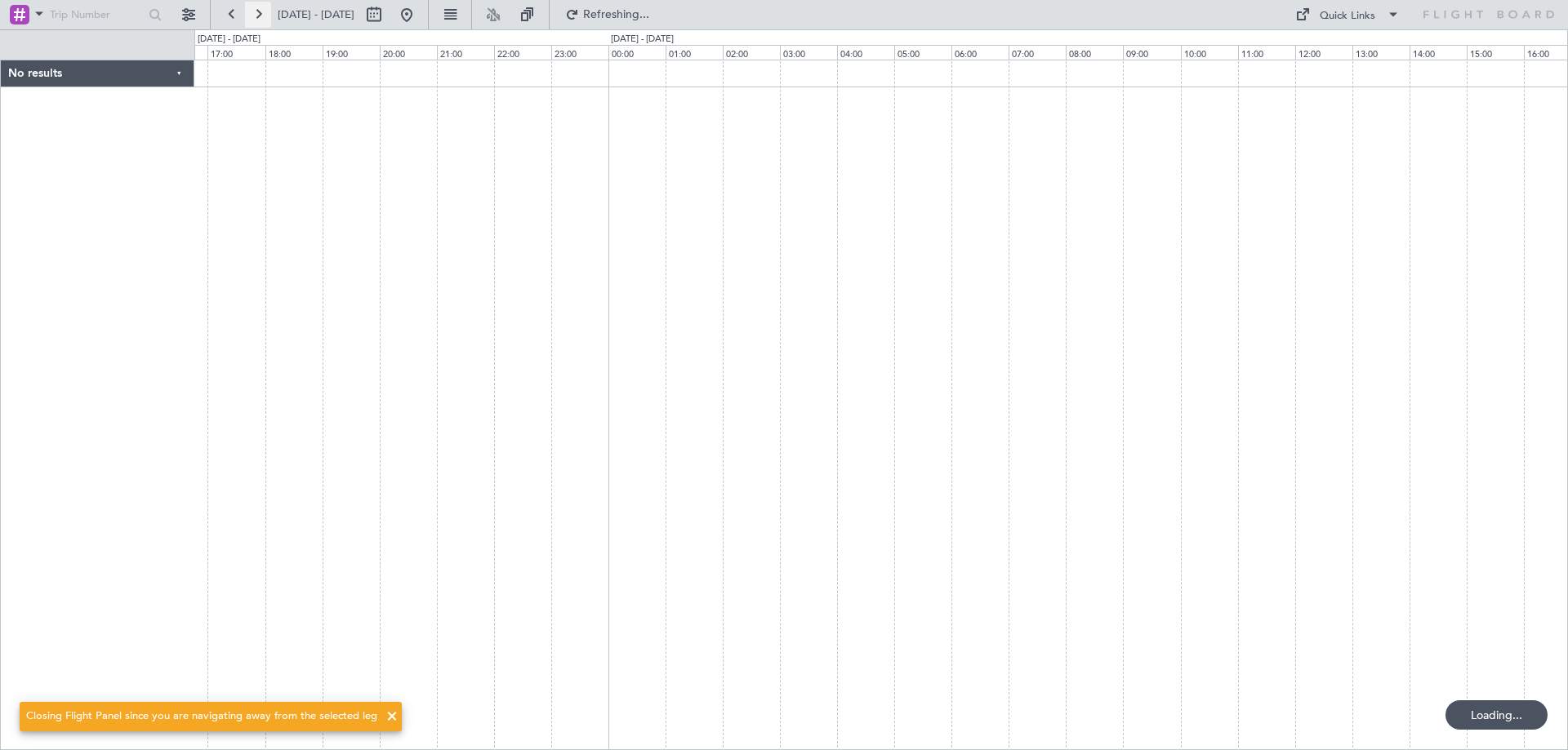
click at [258, 13] on button at bounding box center [258, 15] width 26 height 26
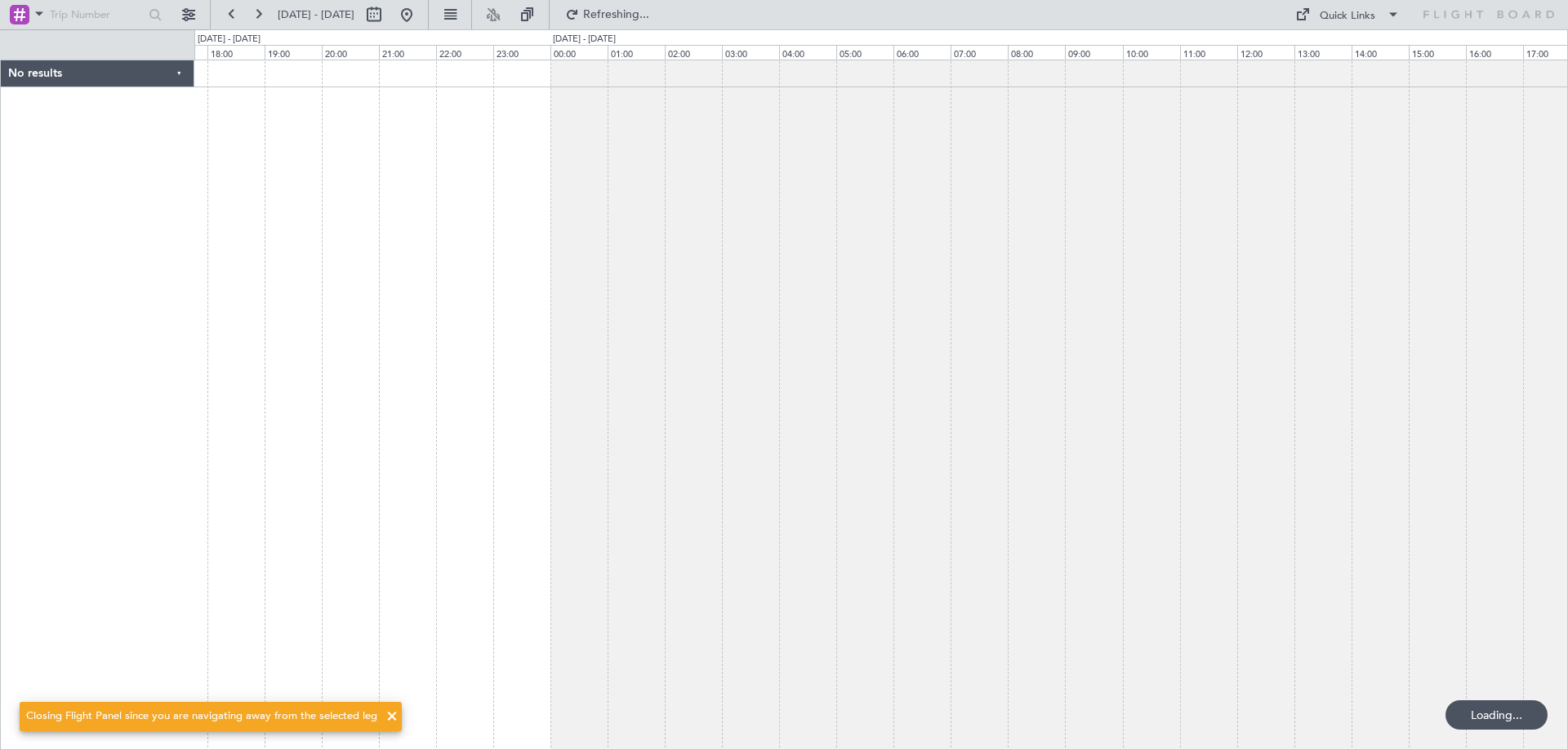
click at [463, 346] on div at bounding box center [881, 404] width 1374 height 691
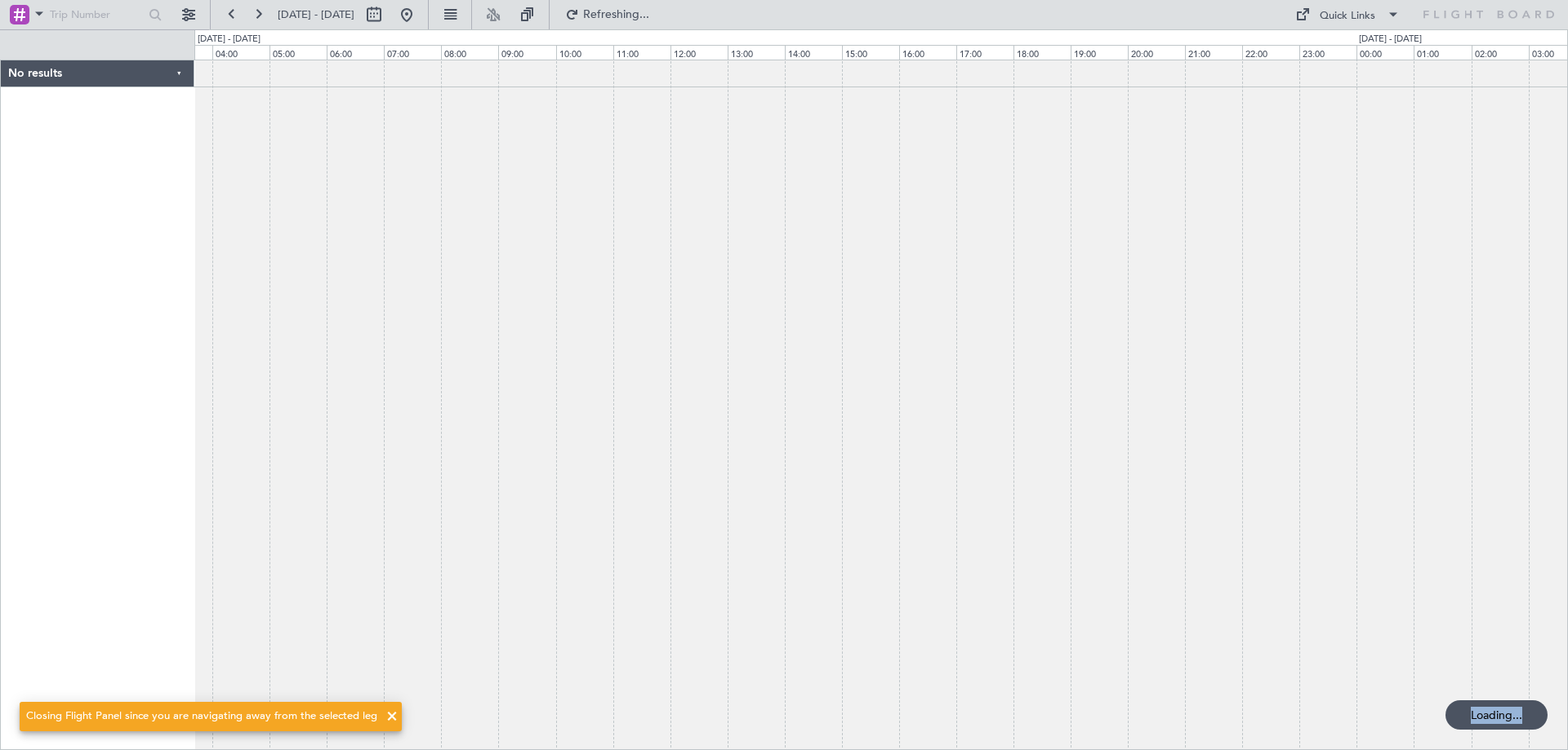
drag, startPoint x: 1296, startPoint y: 419, endPoint x: 576, endPoint y: 354, distance: 722.9
click at [608, 361] on fb-app "[DATE] - [DATE] Refreshing... Quick Links No results 0 0 03:00 04:00 05:00 06:0…" at bounding box center [784, 381] width 1568 height 738
click at [389, 720] on div "Closing Flight Panel since you are navigating away from the selected leg" at bounding box center [210, 717] width 421 height 68
click at [384, 718] on div "Closing Flight Panel since you are navigating away from the selected leg" at bounding box center [210, 717] width 421 height 68
click at [257, 19] on button at bounding box center [258, 15] width 26 height 26
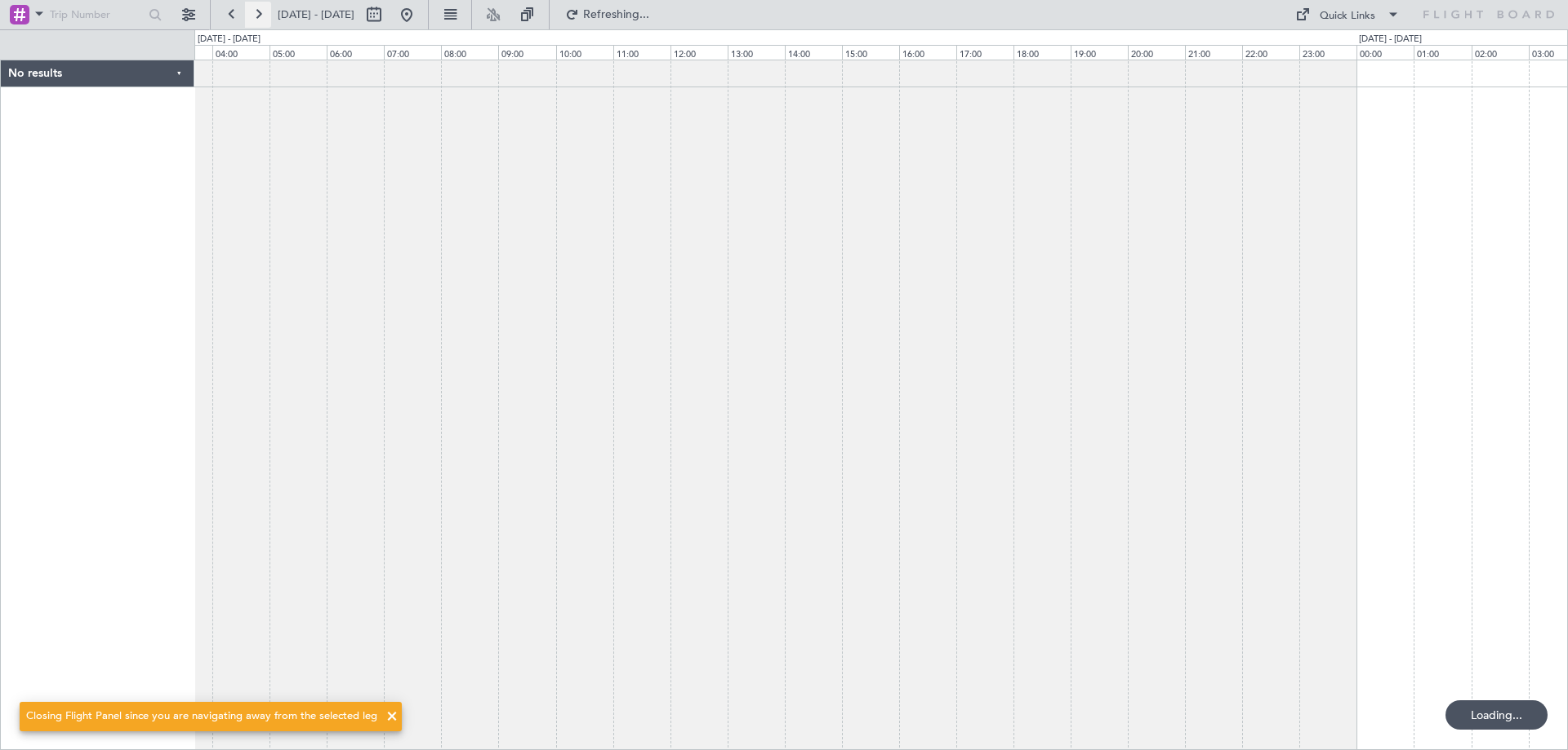
click at [257, 19] on button at bounding box center [258, 15] width 26 height 26
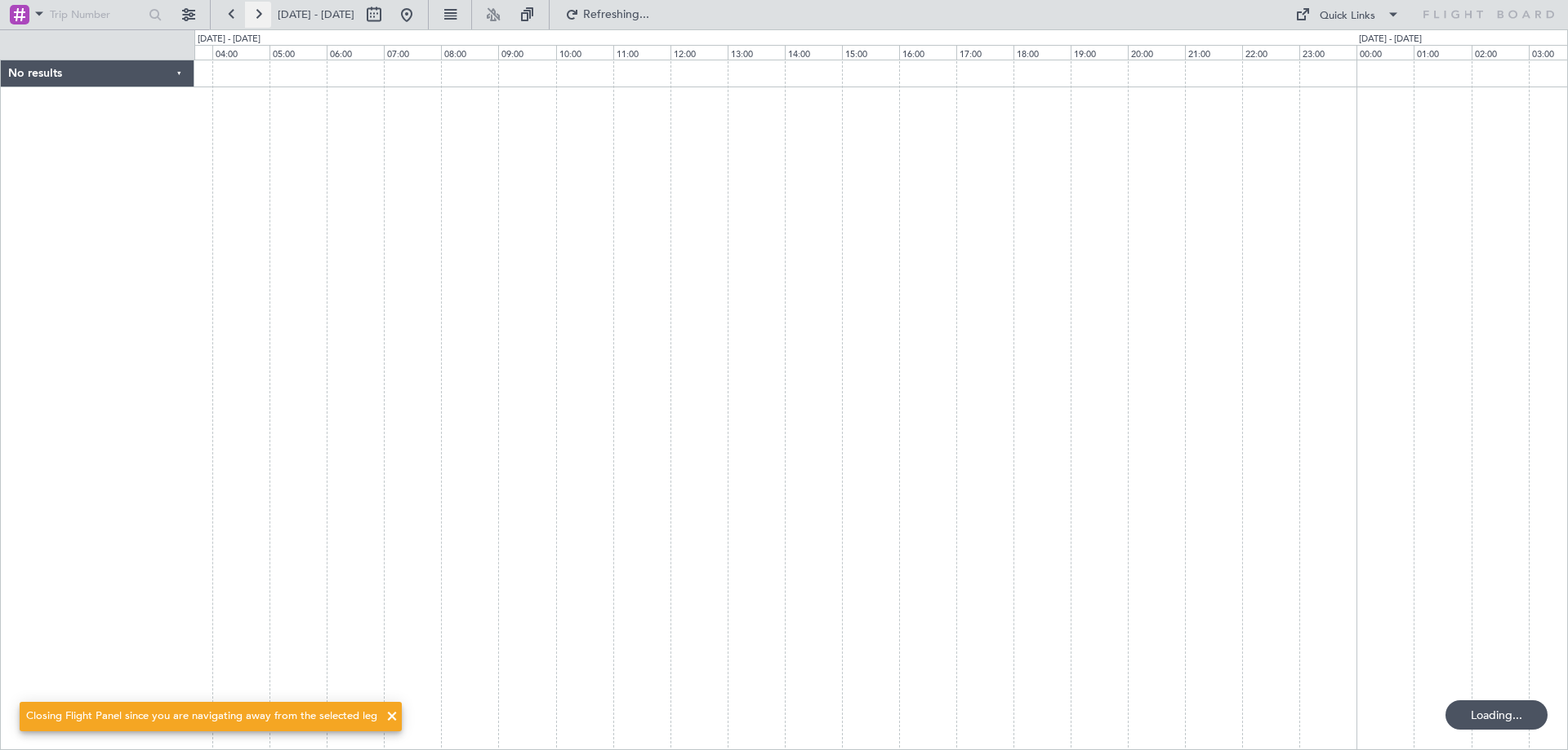
click at [257, 19] on button at bounding box center [258, 15] width 26 height 26
click at [257, 18] on button at bounding box center [258, 15] width 26 height 26
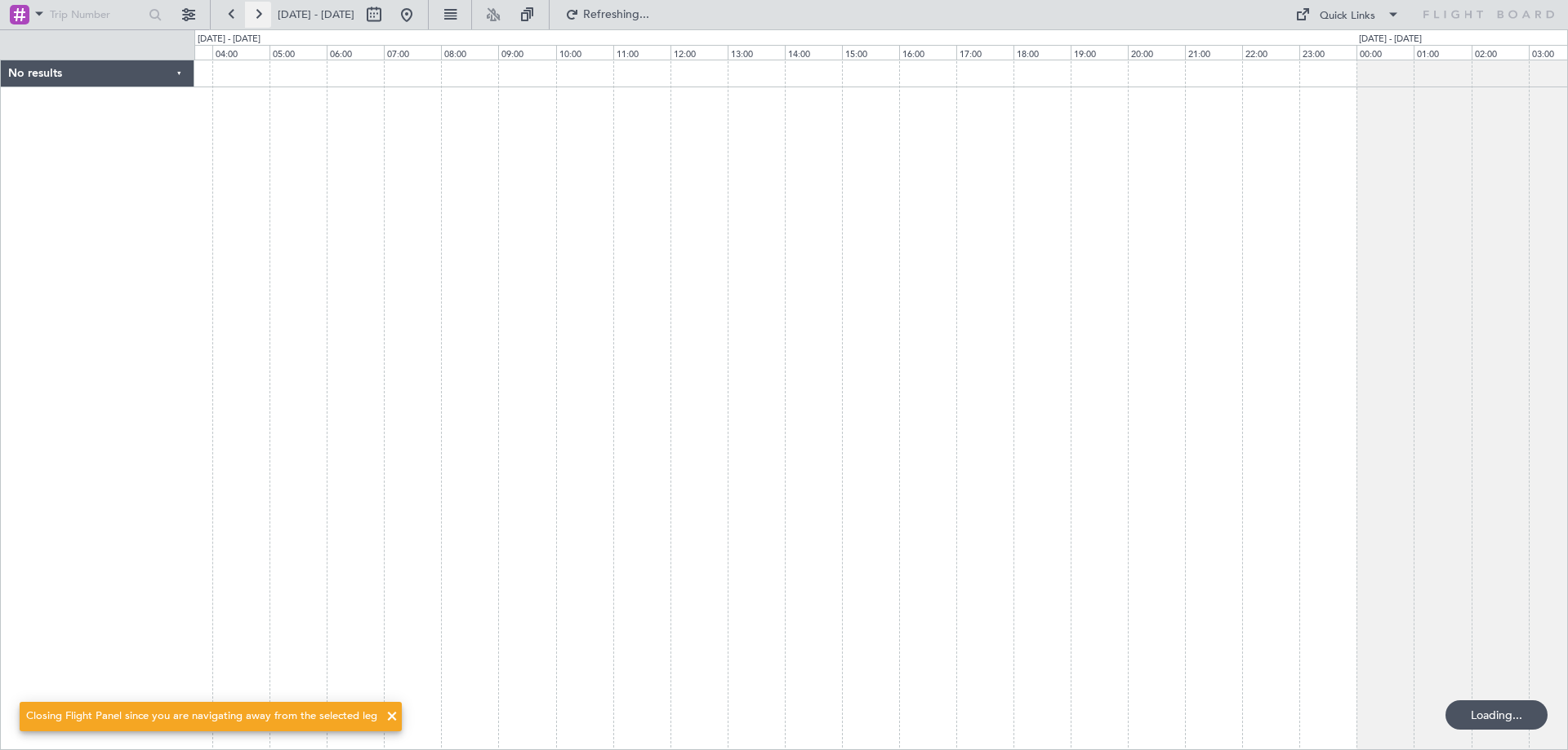
click at [257, 18] on button at bounding box center [258, 15] width 26 height 26
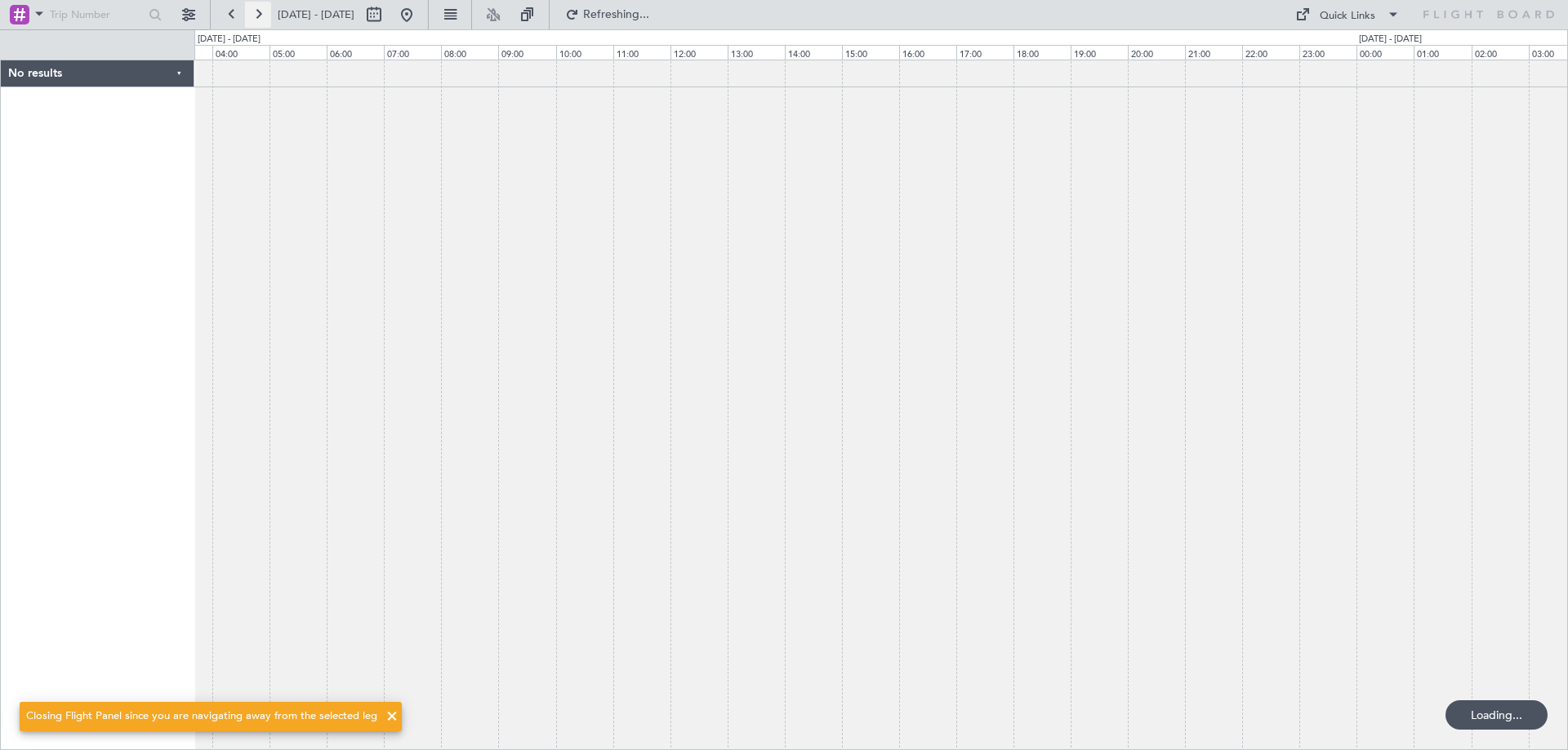
click at [257, 18] on button at bounding box center [258, 15] width 26 height 26
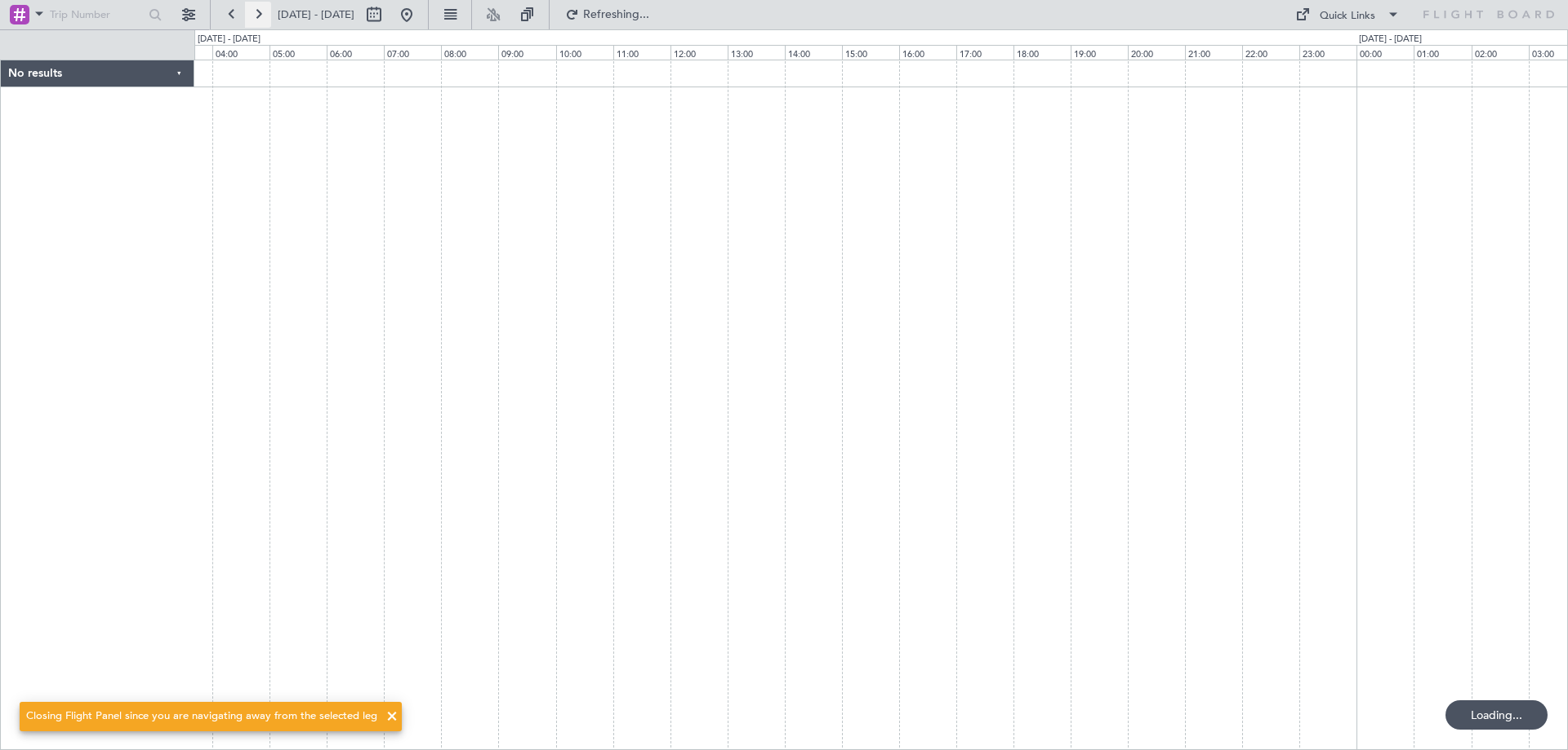
click at [257, 18] on button at bounding box center [258, 15] width 26 height 26
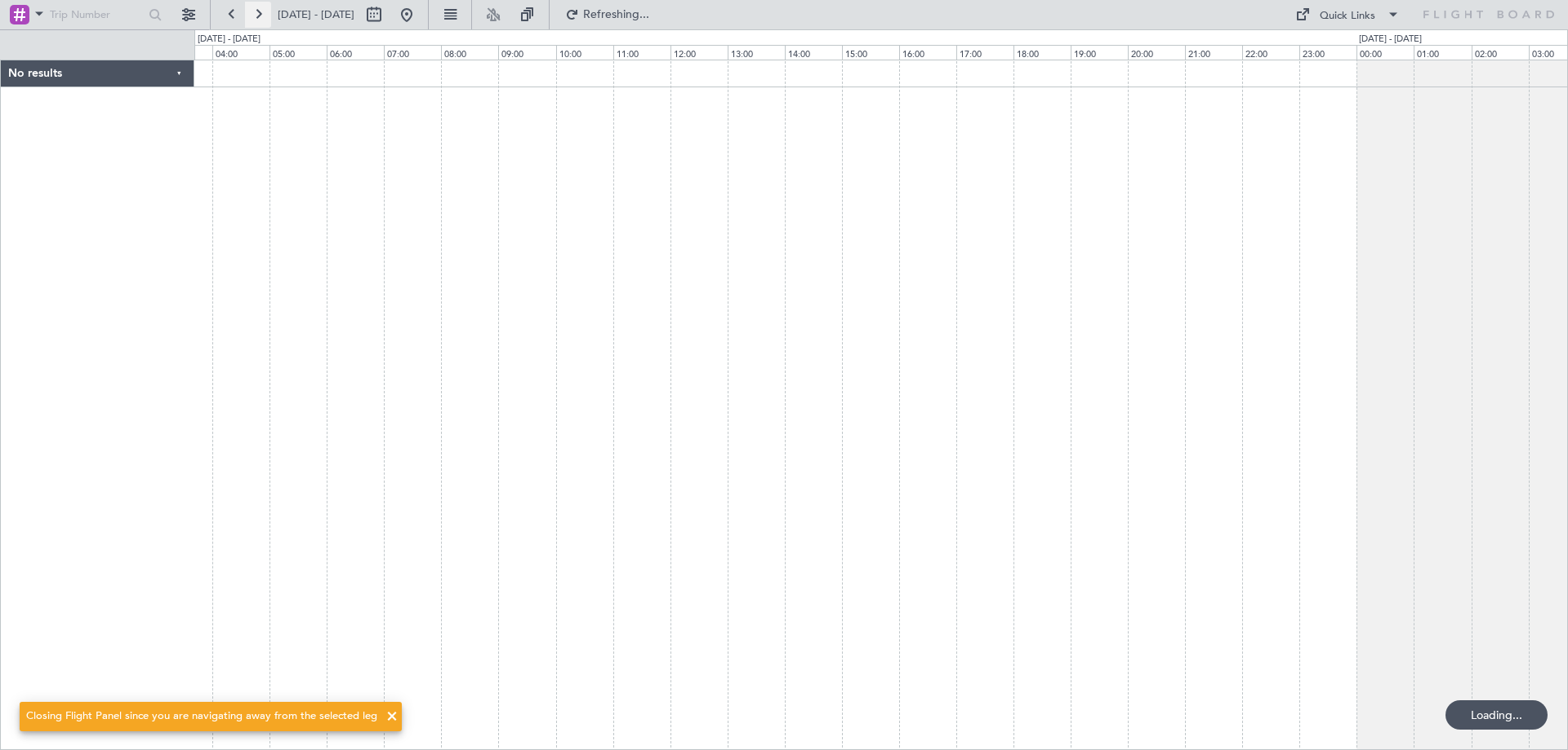
click at [257, 18] on button at bounding box center [258, 15] width 26 height 26
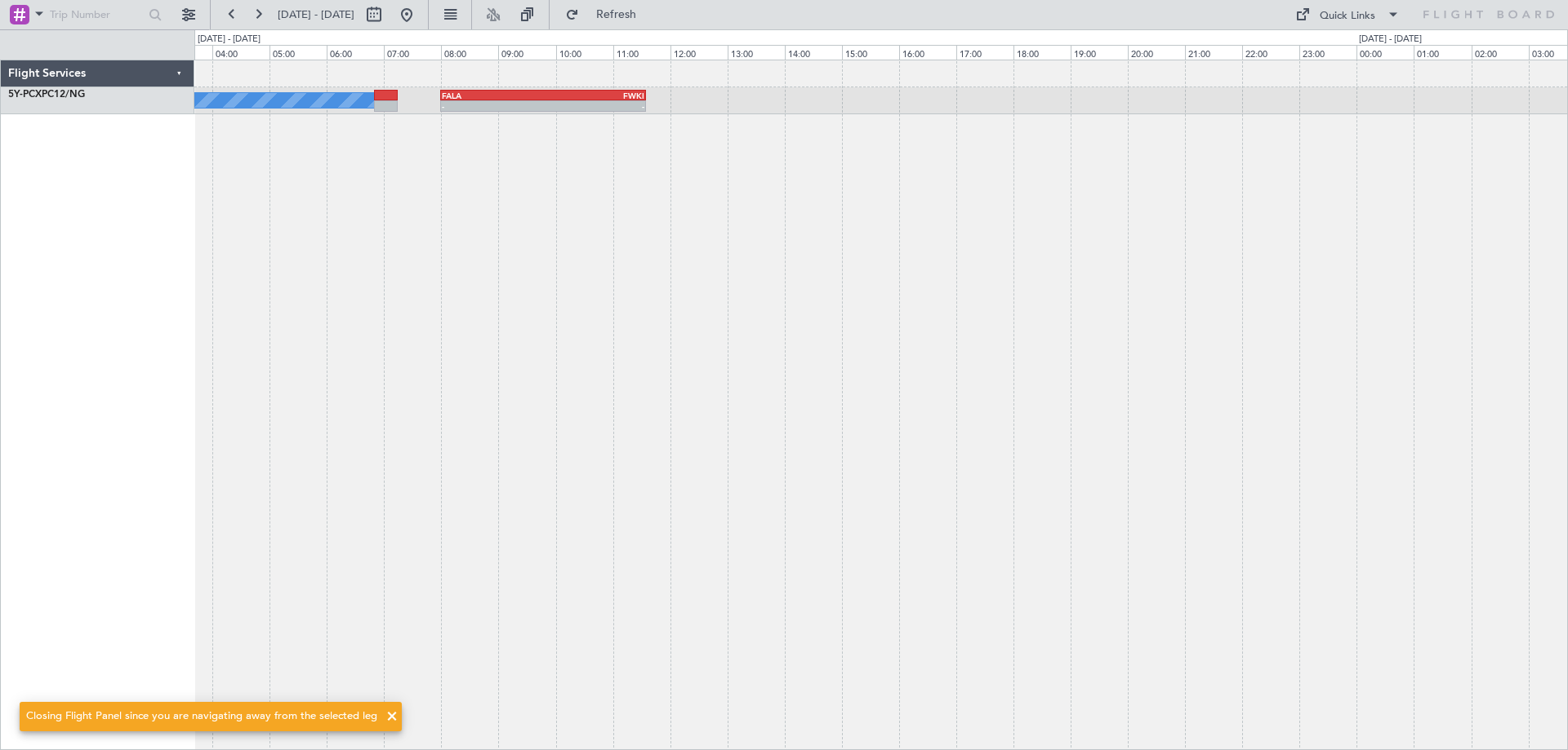
drag, startPoint x: 1377, startPoint y: 348, endPoint x: 513, endPoint y: 401, distance: 865.6
click at [549, 400] on fb-app "[DATE] - [DATE] Refresh Quick Links A/C Booked - - FALA 08:00 Z FWKI 11:35 Z Fl…" at bounding box center [784, 381] width 1568 height 738
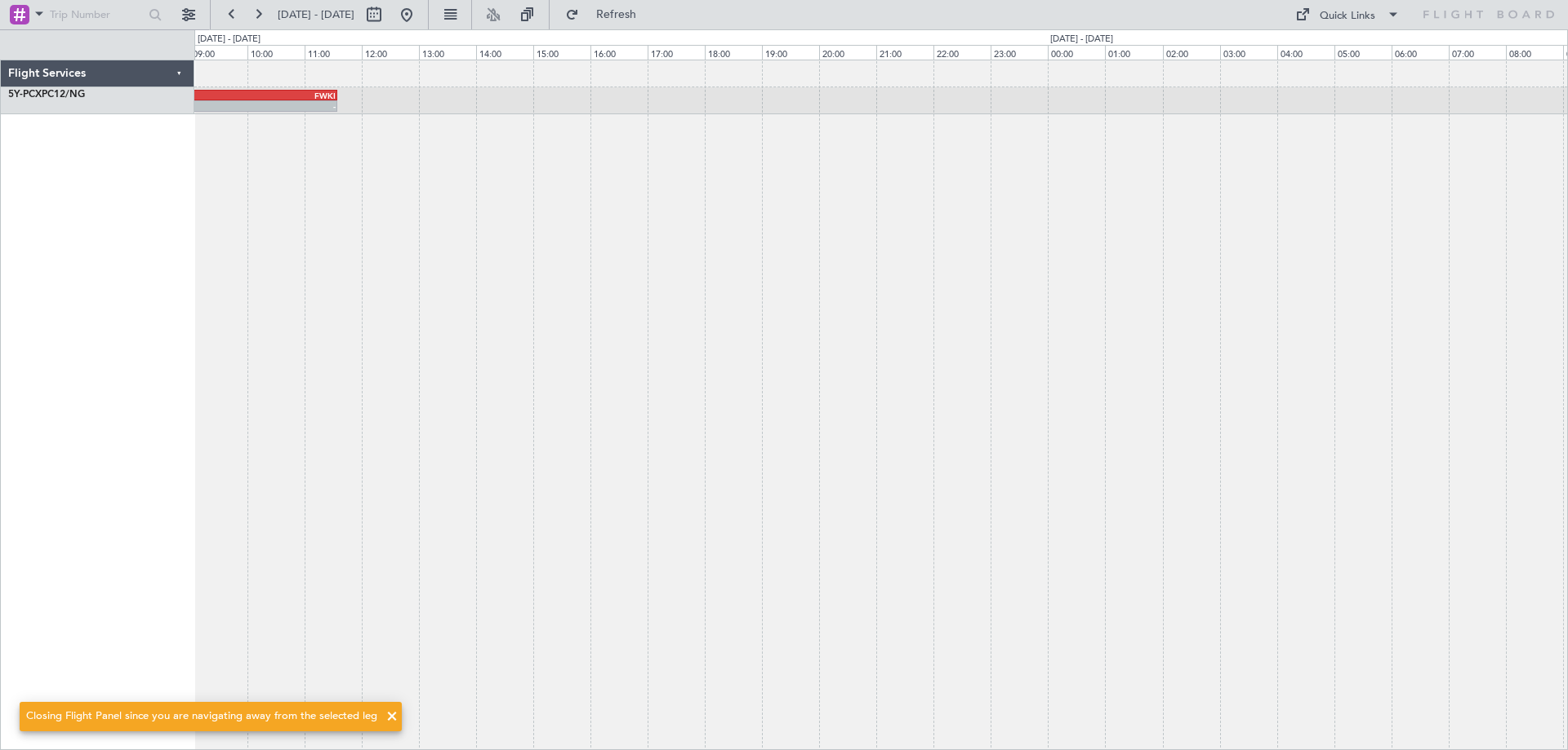
click at [466, 371] on div "- - FALA 08:00 Z FWKI 11:35 Z A/C Booked" at bounding box center [881, 404] width 1374 height 691
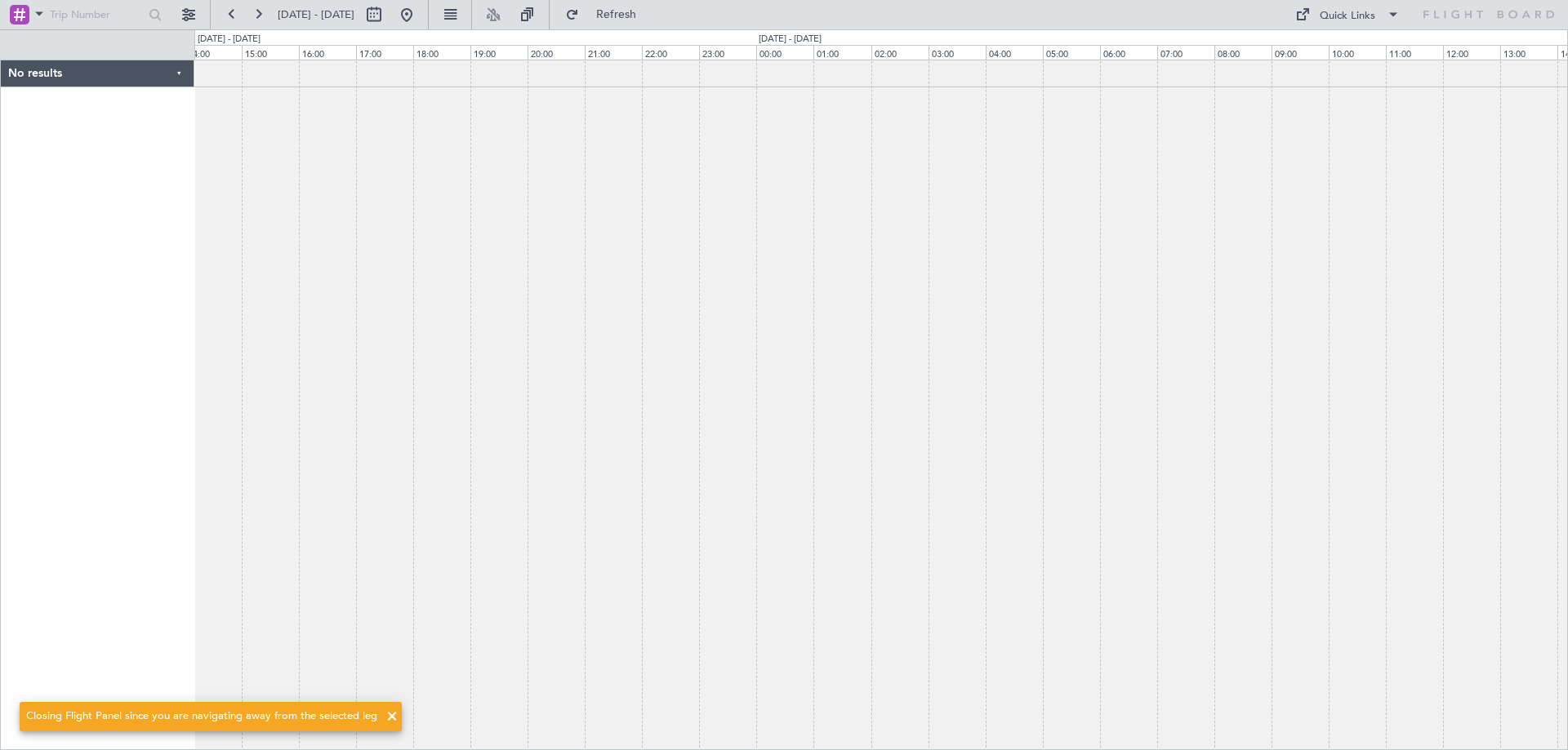
click at [390, 718] on div "Closing Flight Panel since you are navigating away from the selected leg" at bounding box center [210, 717] width 421 height 68
